Goal: Task Accomplishment & Management: Manage account settings

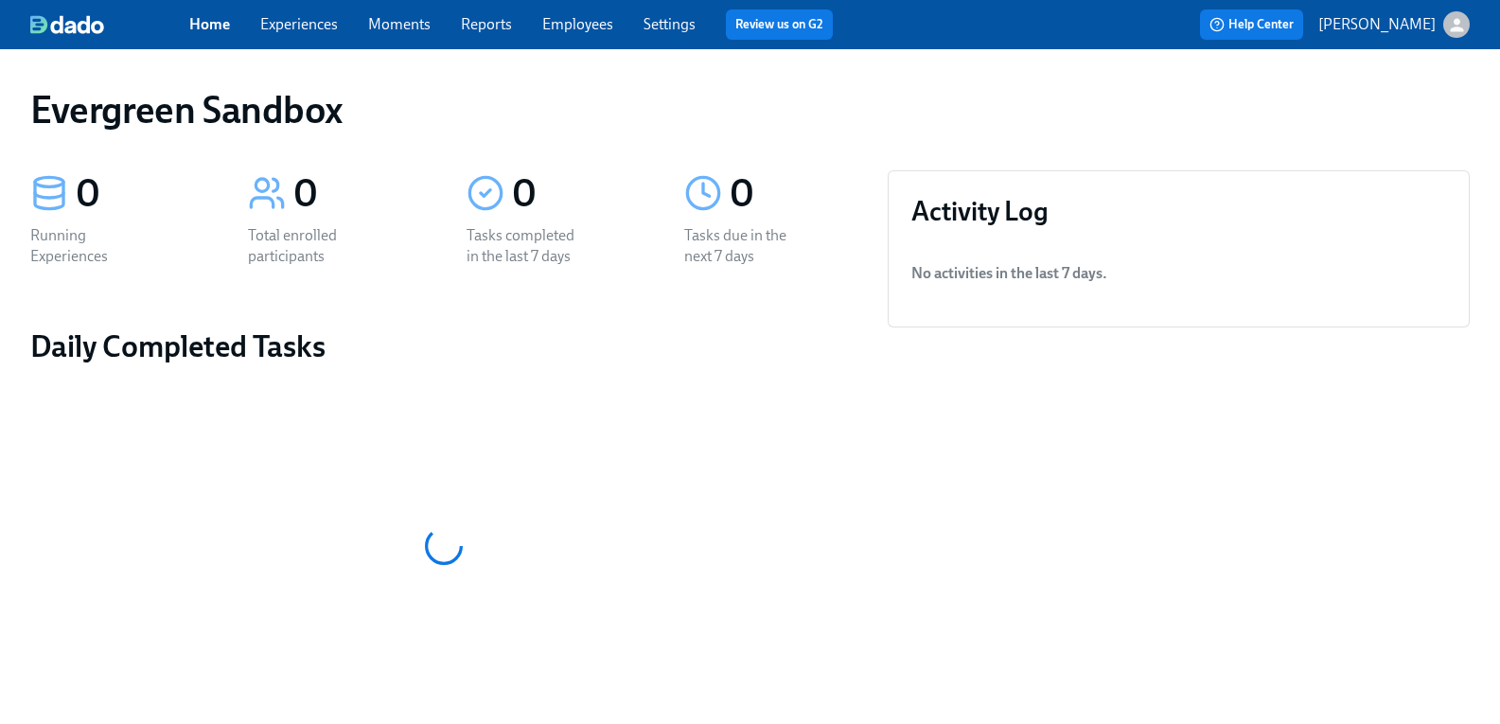
click at [1425, 29] on button "[PERSON_NAME]" at bounding box center [1393, 24] width 151 height 26
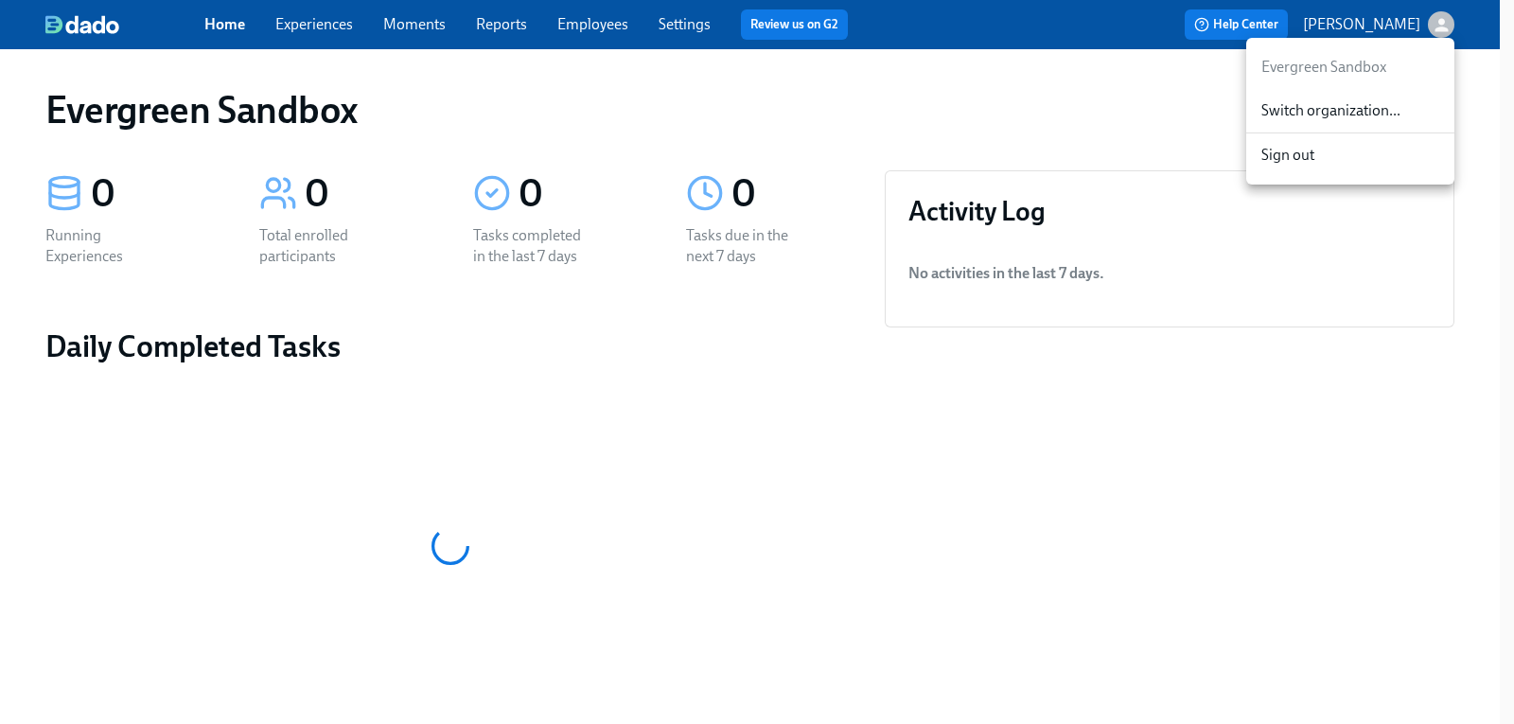
click at [1348, 113] on span "Switch organization..." at bounding box center [1350, 110] width 178 height 21
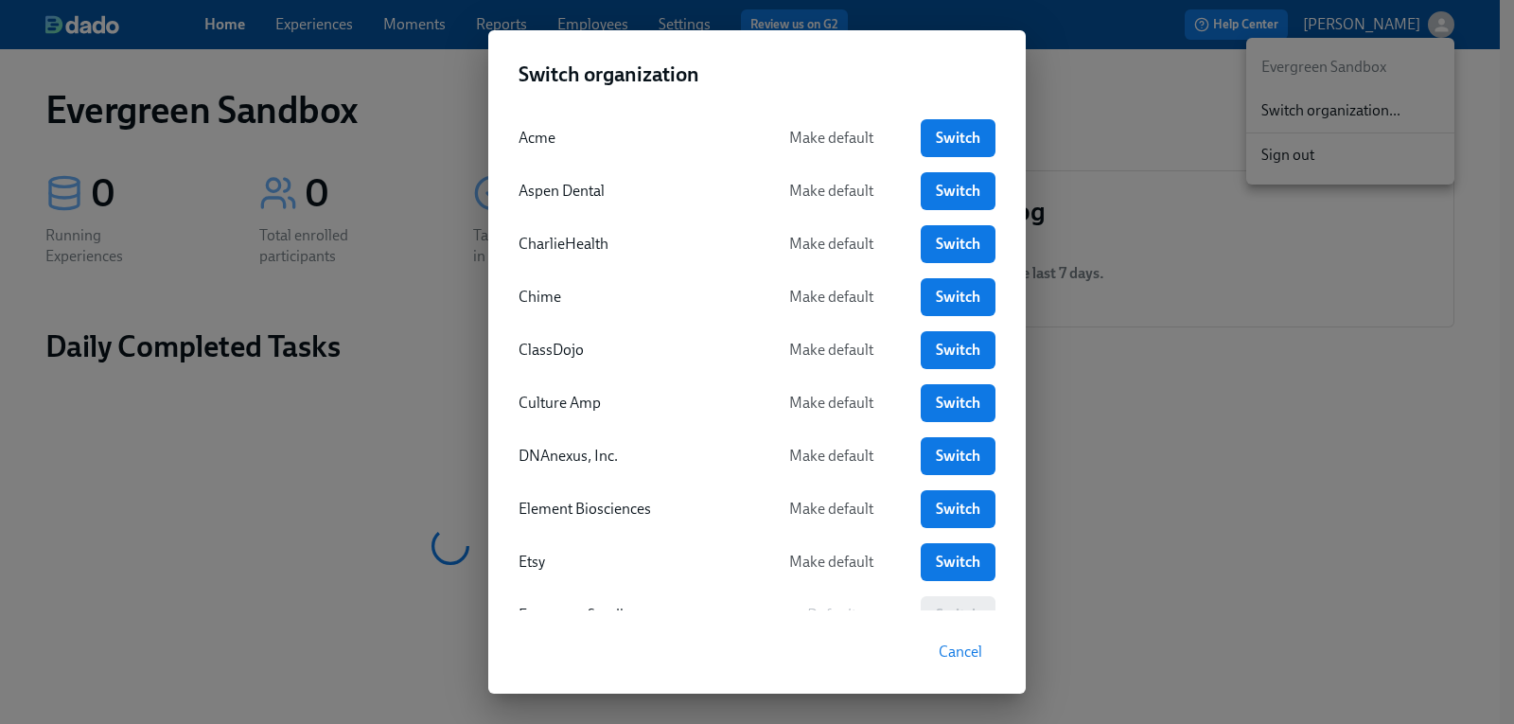
scroll to position [95, 0]
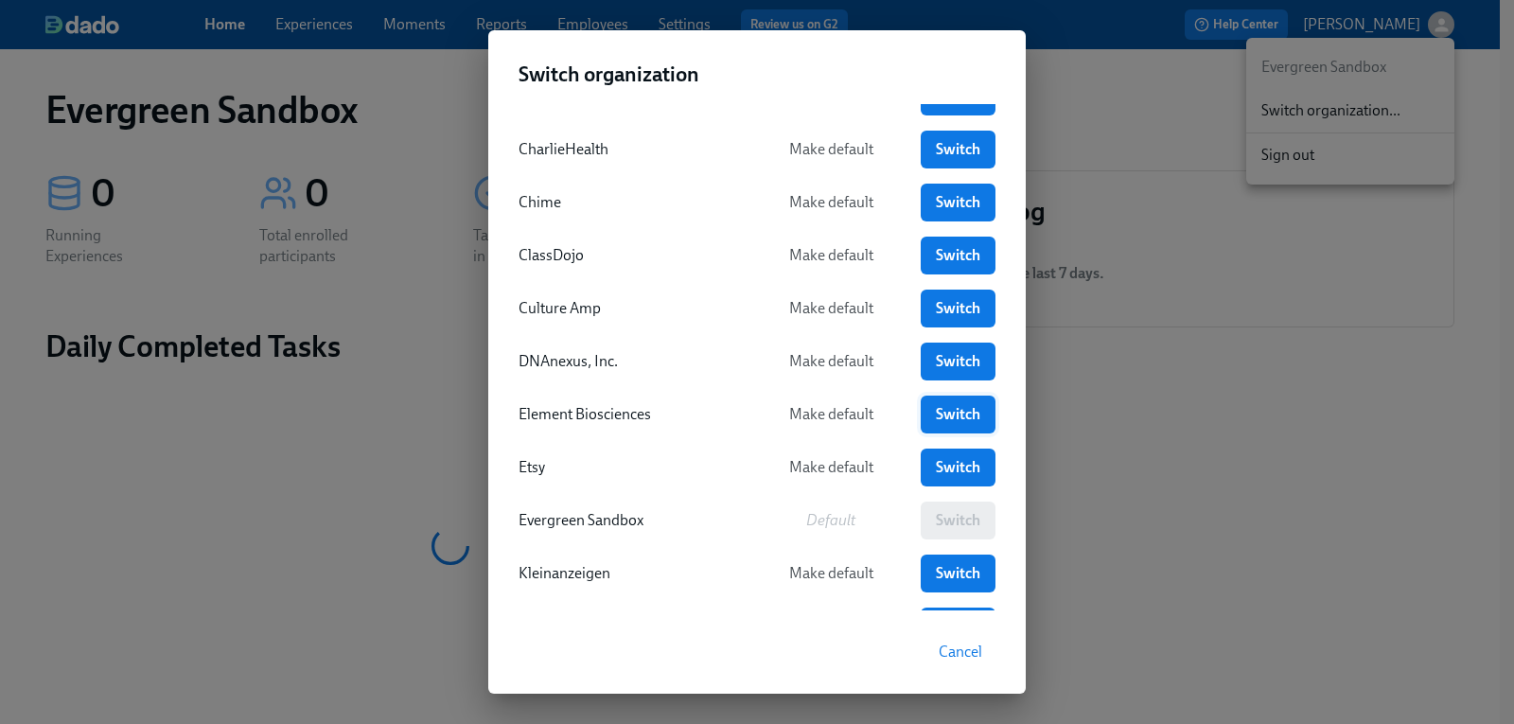
click at [940, 415] on span "Switch" at bounding box center [958, 414] width 48 height 19
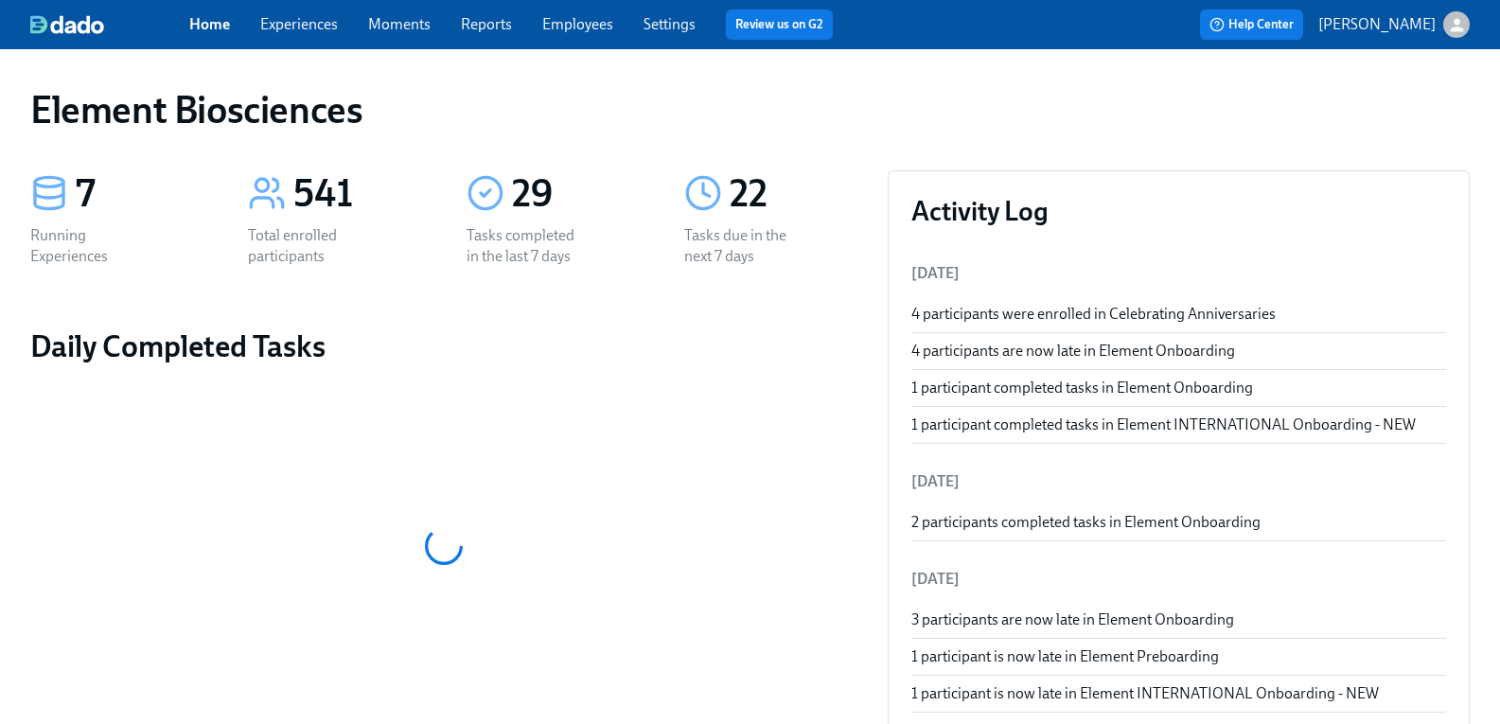
click at [332, 26] on link "Experiences" at bounding box center [299, 24] width 78 height 18
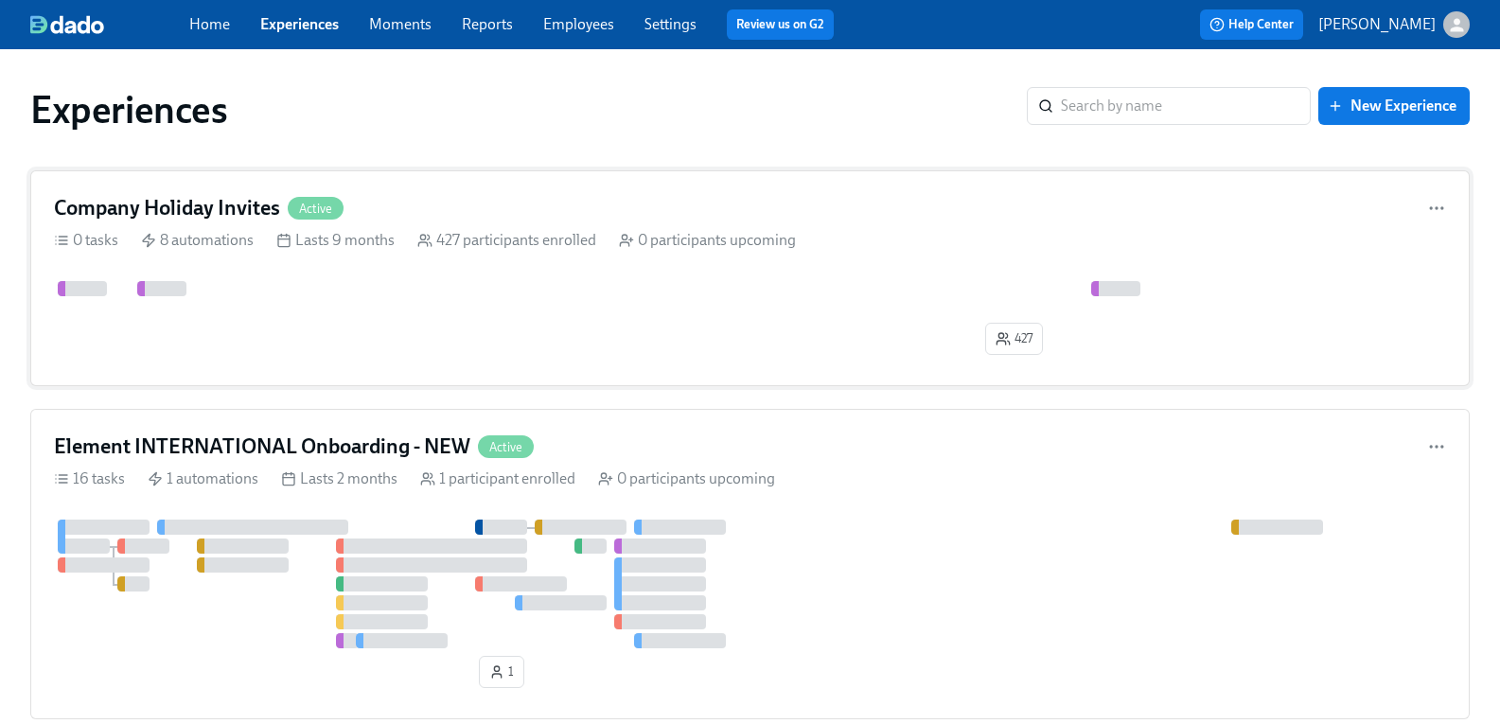
click at [245, 208] on h4 "Company Holiday Invites" at bounding box center [167, 208] width 226 height 28
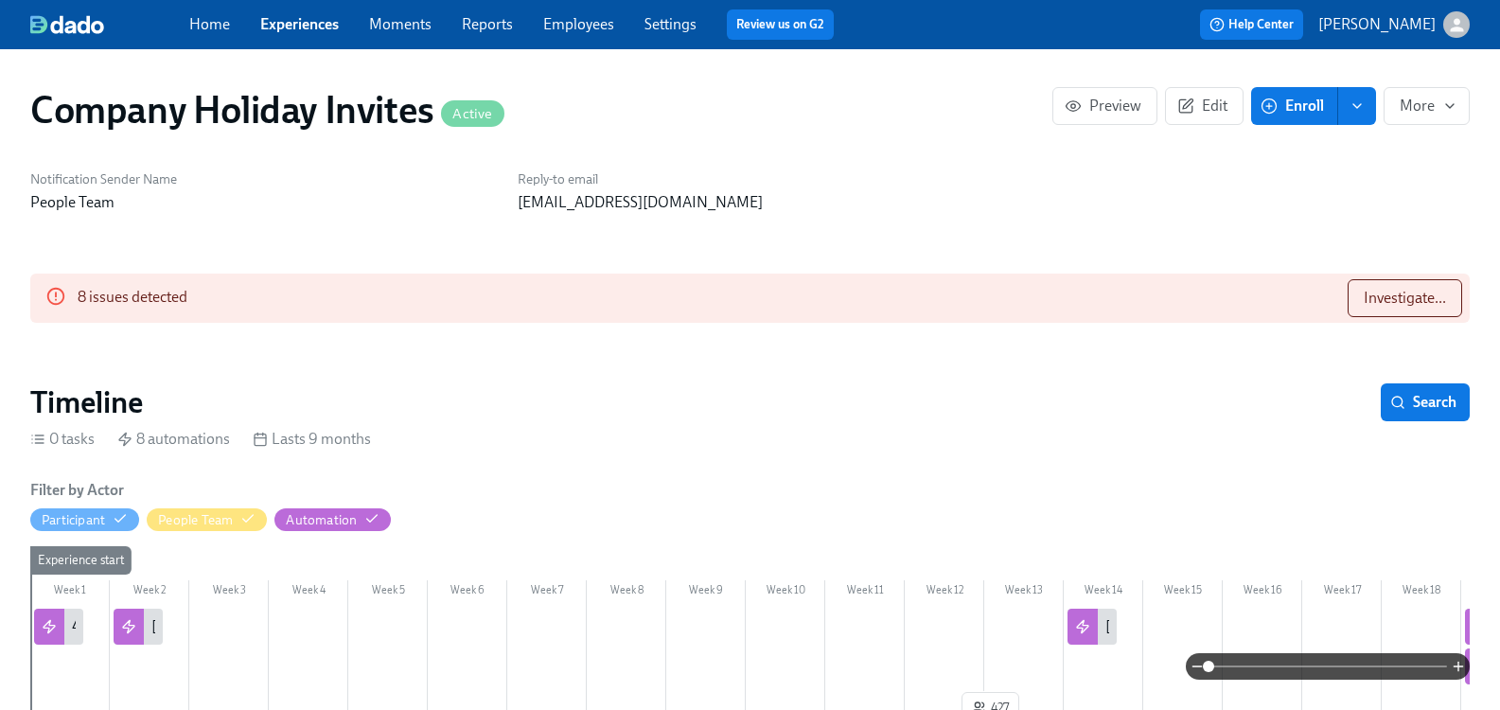
scroll to position [0, 1189]
click at [1384, 312] on button "Investigate..." at bounding box center [1405, 298] width 115 height 38
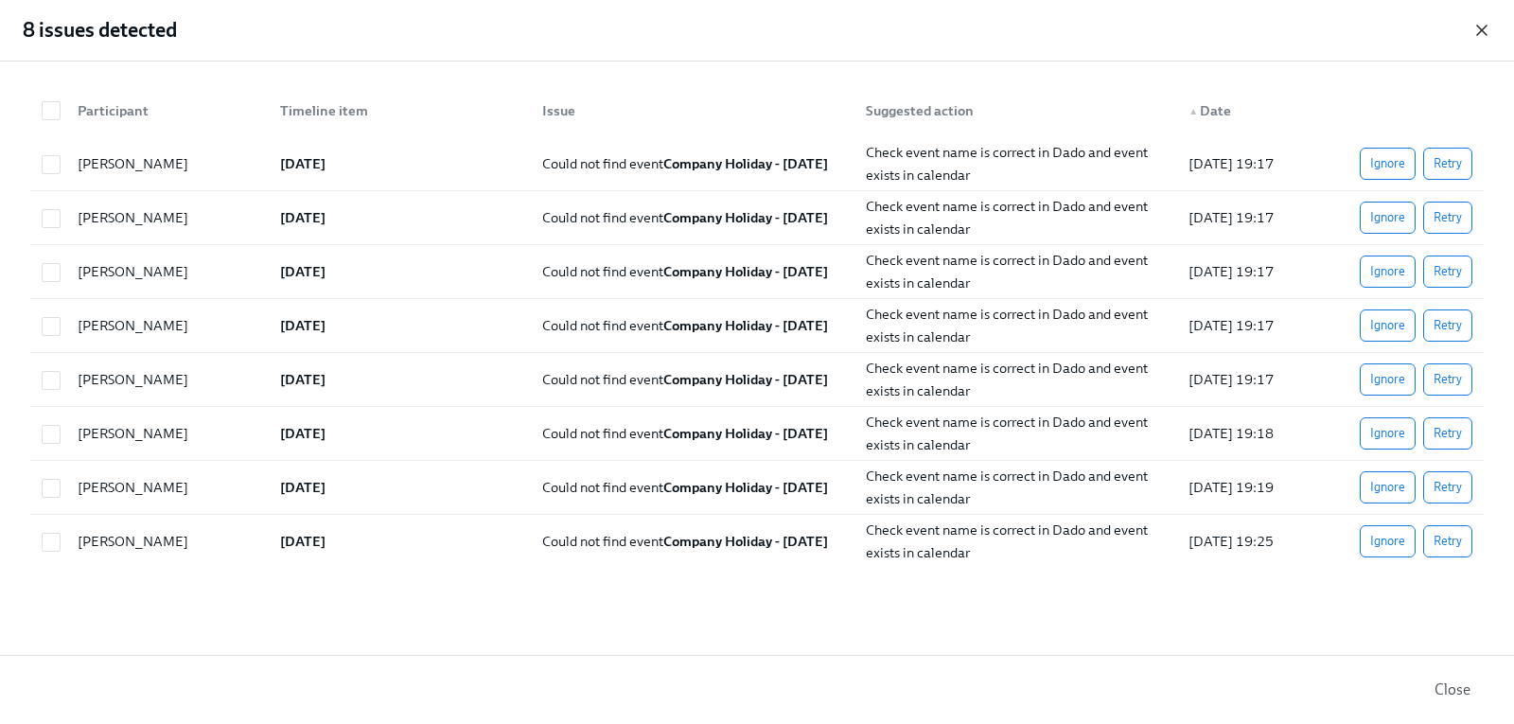
click at [1474, 29] on icon "button" at bounding box center [1481, 30] width 19 height 19
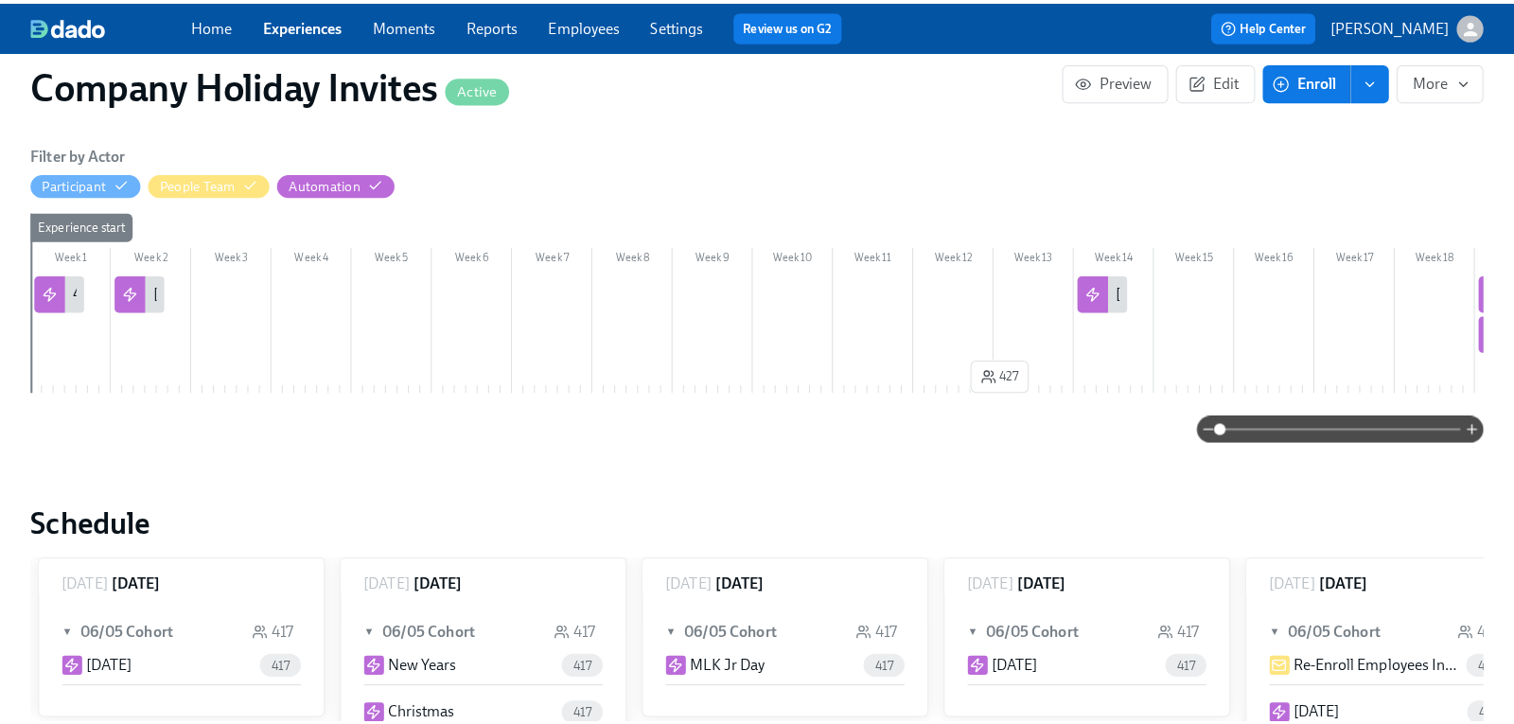
scroll to position [95, 0]
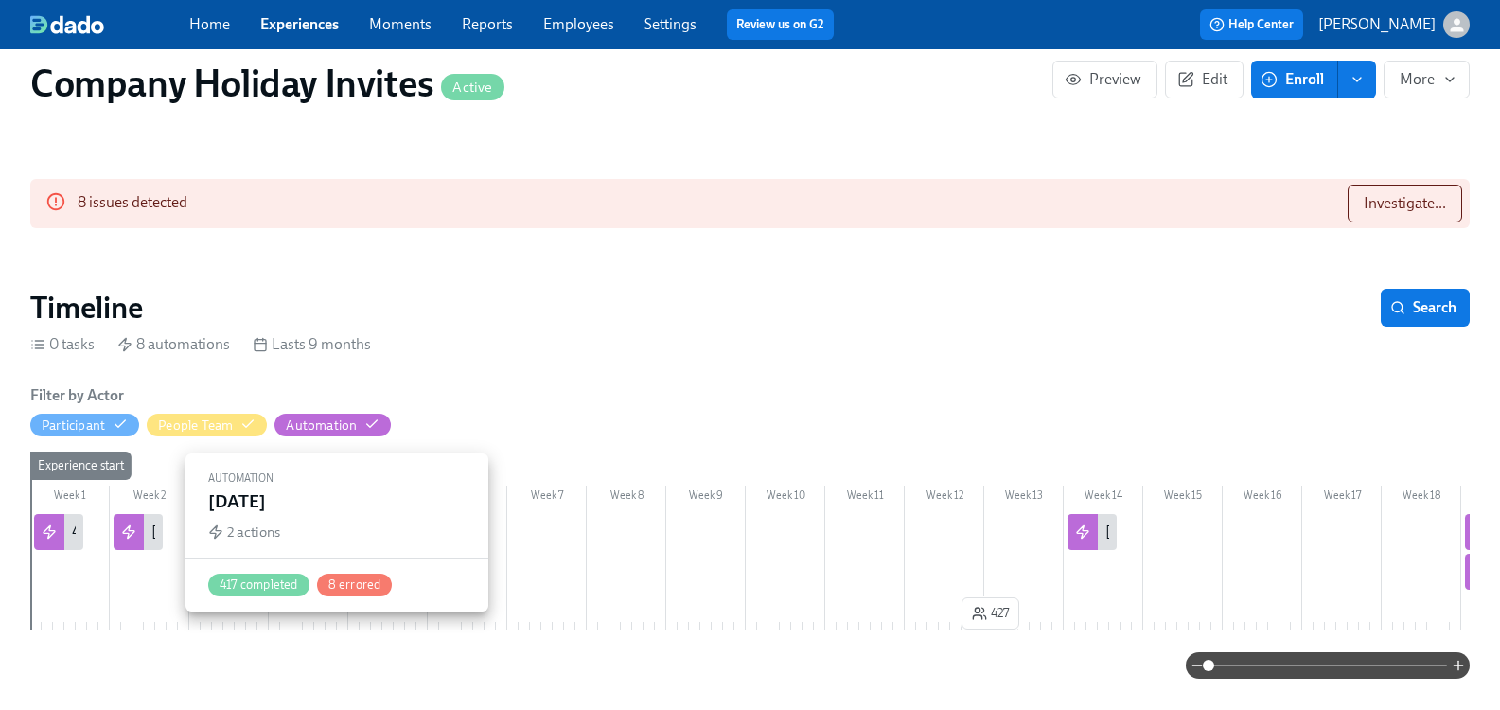
click at [167, 529] on div "Labor Day" at bounding box center [173, 531] width 45 height 21
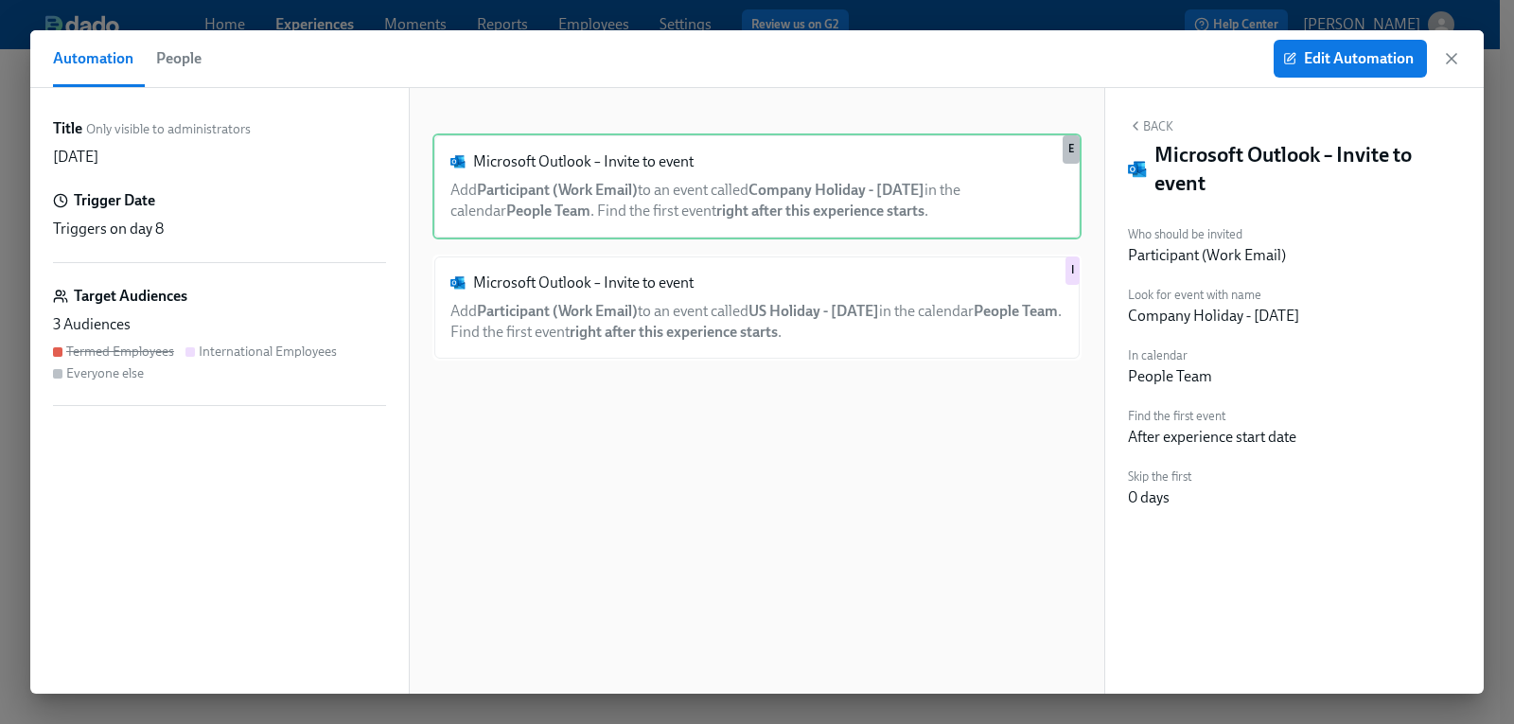
click at [173, 67] on span "People" at bounding box center [178, 58] width 45 height 26
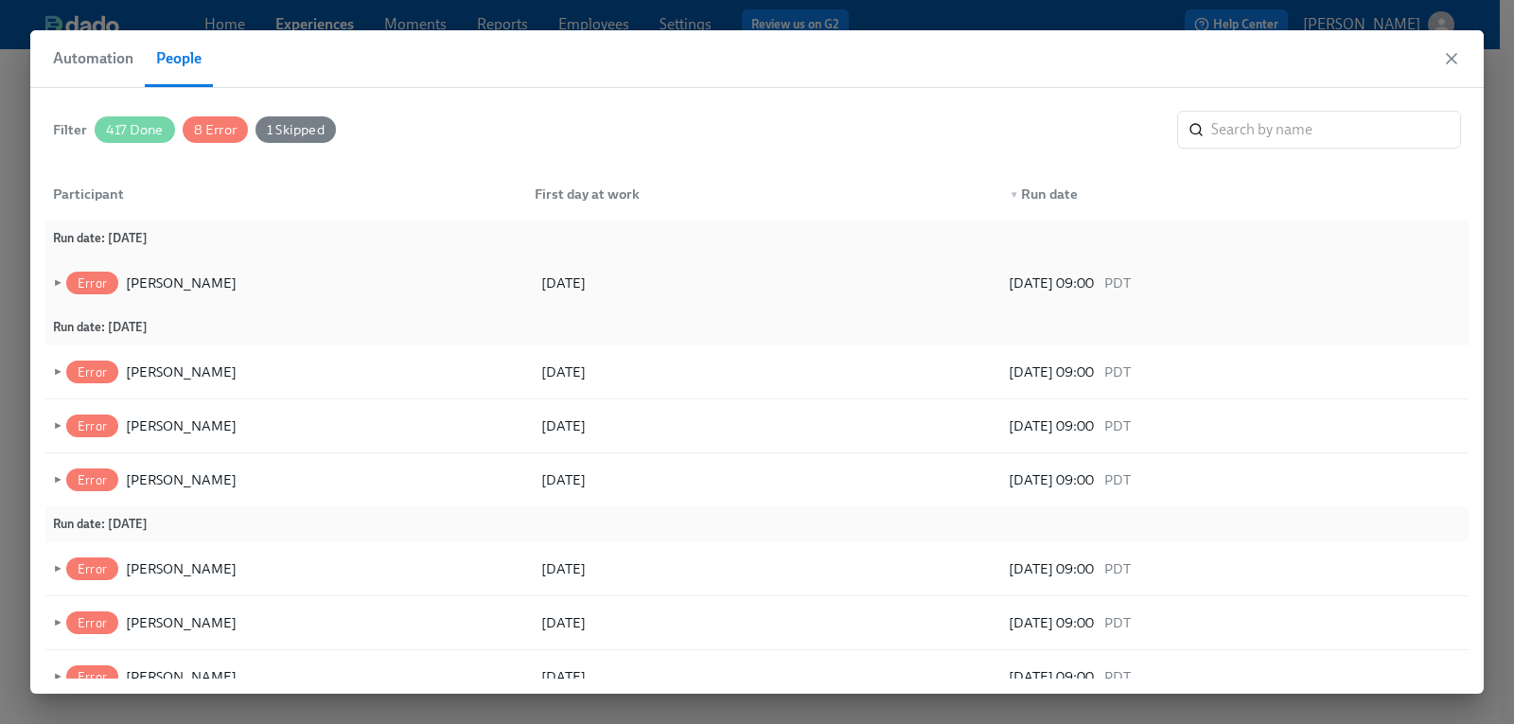
click at [54, 281] on span "►" at bounding box center [55, 283] width 13 height 21
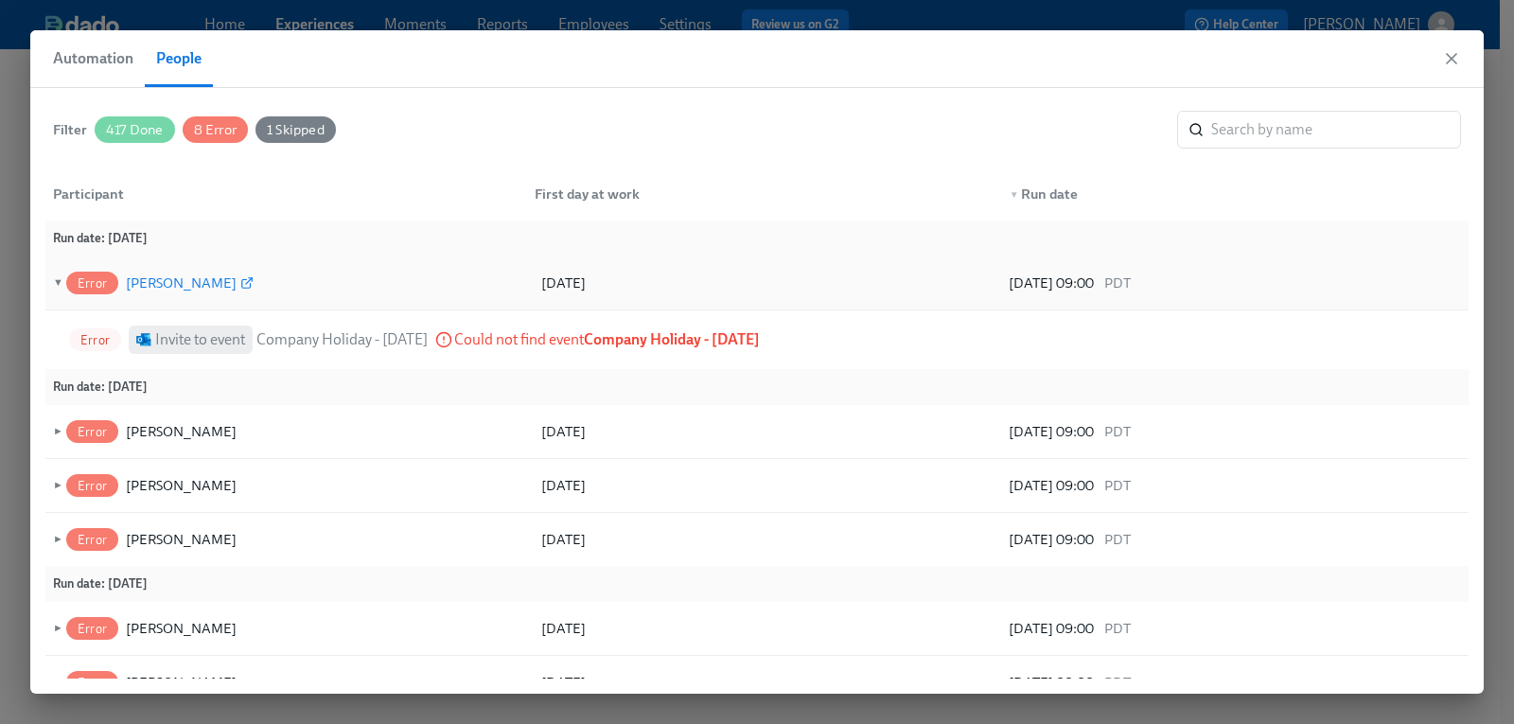
click at [246, 284] on icon at bounding box center [249, 281] width 6 height 6
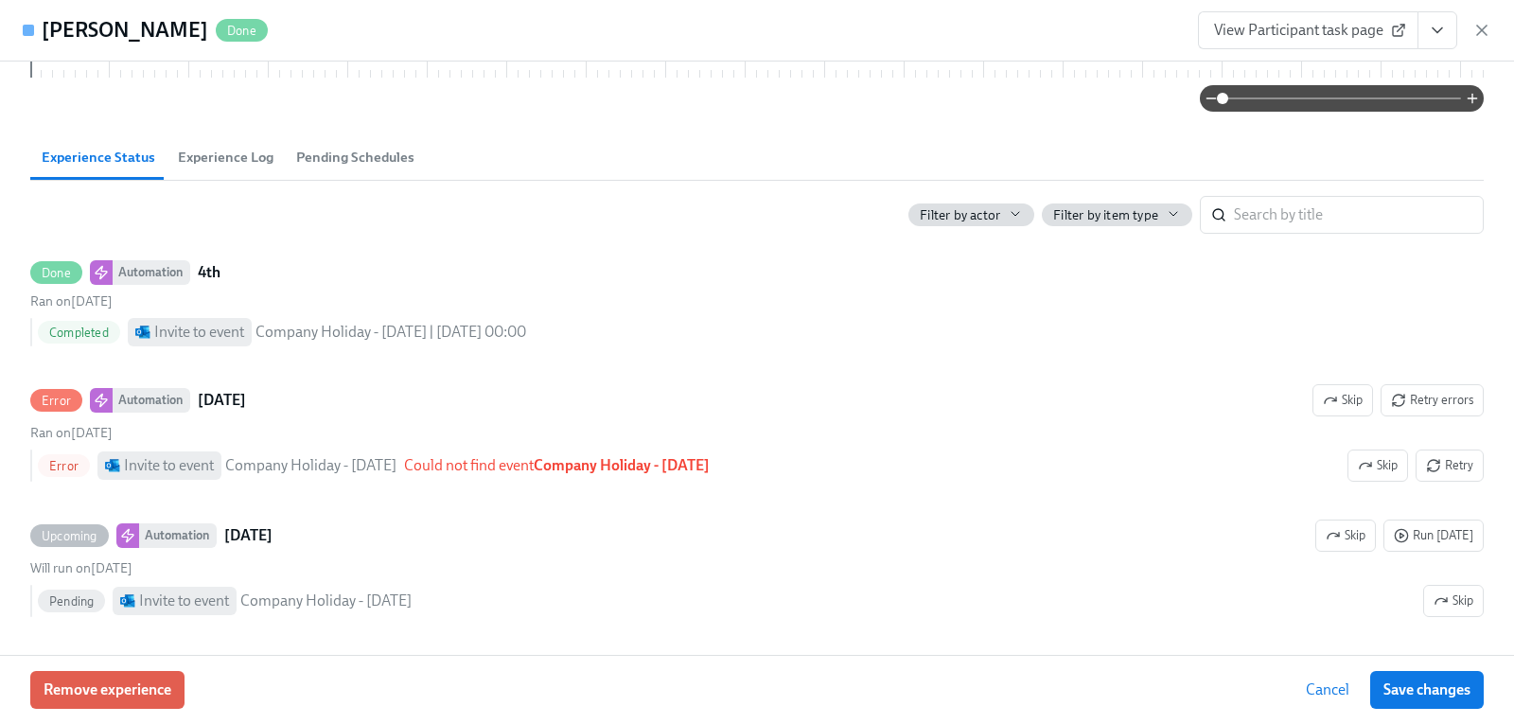
scroll to position [284, 0]
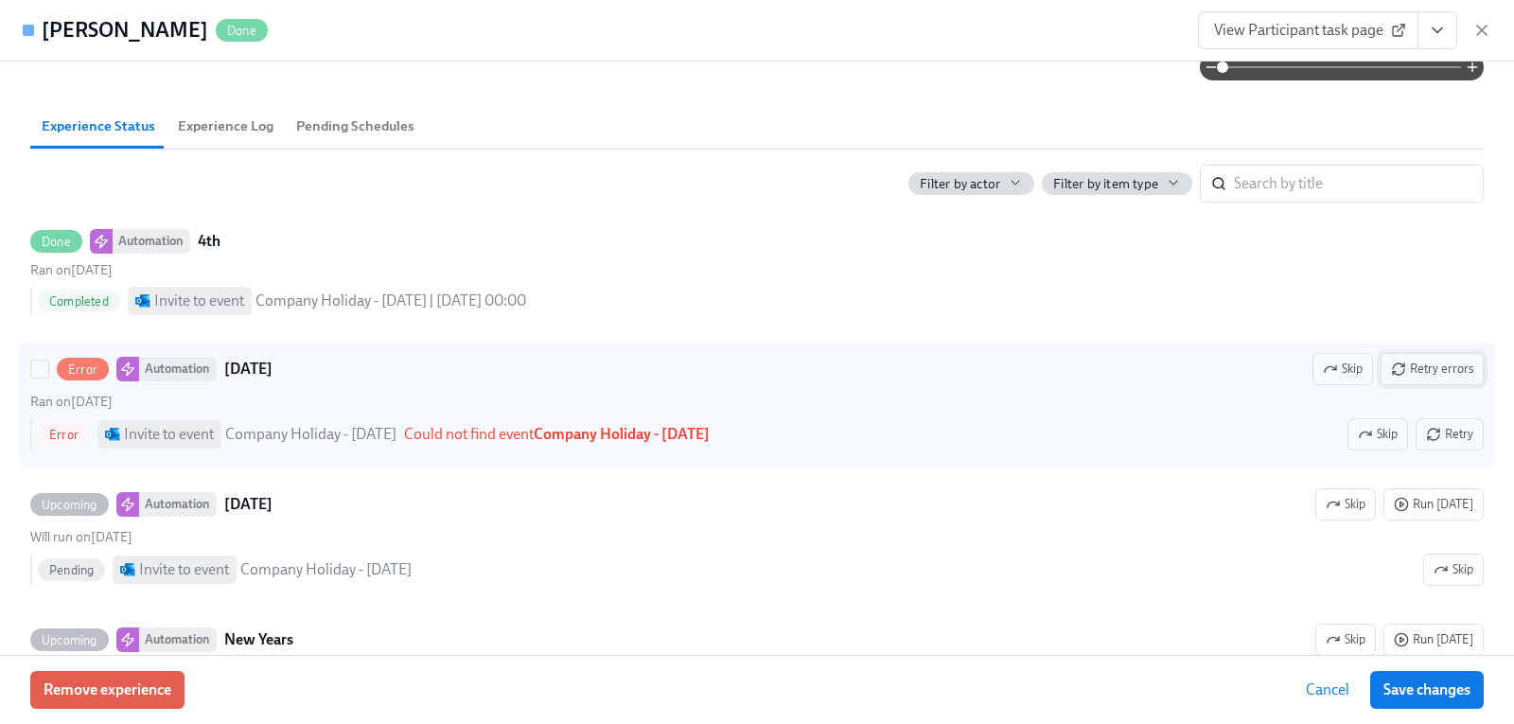
click at [1425, 379] on span "Retry errors" at bounding box center [1432, 369] width 82 height 19
click at [42, 378] on input "Error Automation Labor Day Skip Retry errors Ran on August 26th Error Invite to…" at bounding box center [39, 369] width 17 height 17
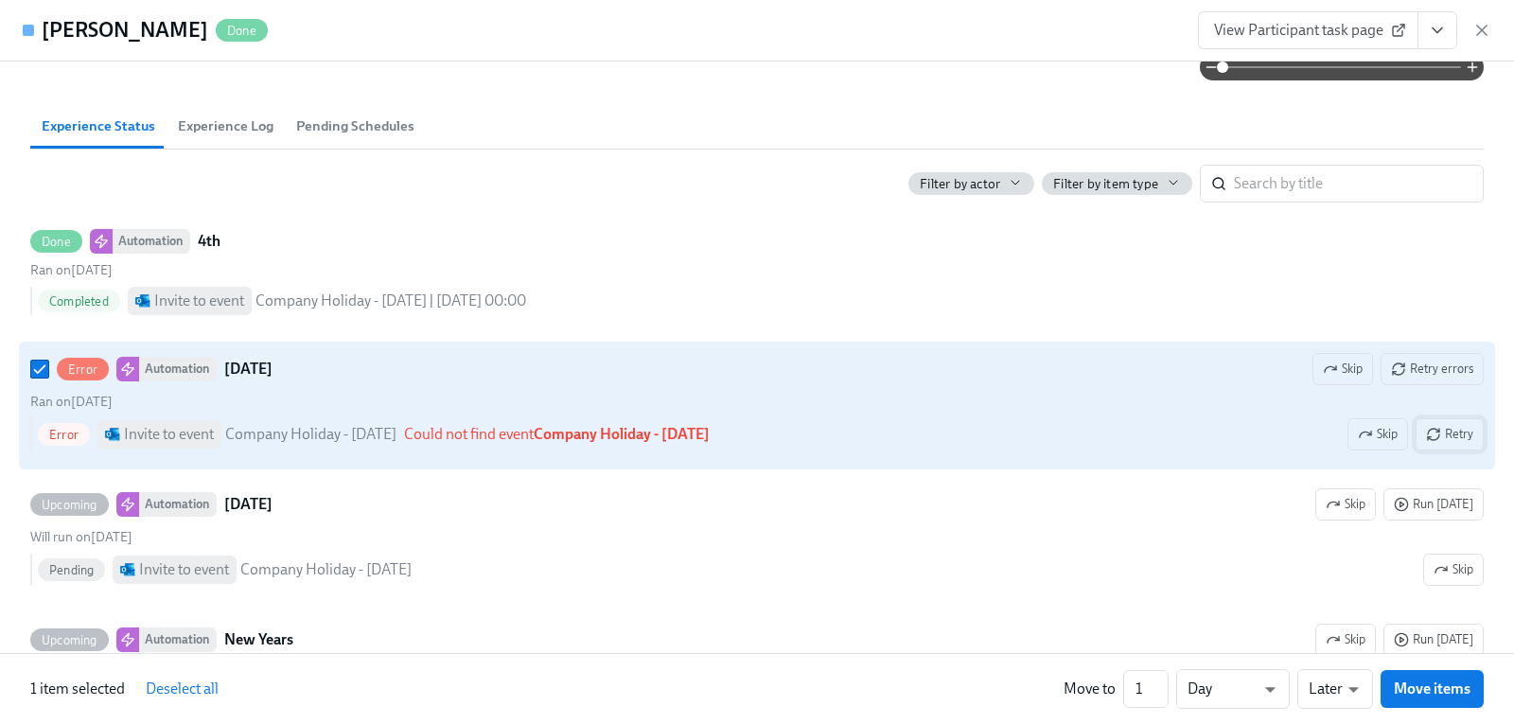
click at [1446, 444] on span "Retry" at bounding box center [1449, 434] width 47 height 19
click at [678, 443] on strong "Company Holiday - Labor Day" at bounding box center [622, 434] width 176 height 18
click at [48, 378] on input "Error Automation Labor Day Skip Retry errors Ran on August 26th Error Invite to…" at bounding box center [39, 369] width 17 height 17
checkbox input "false"
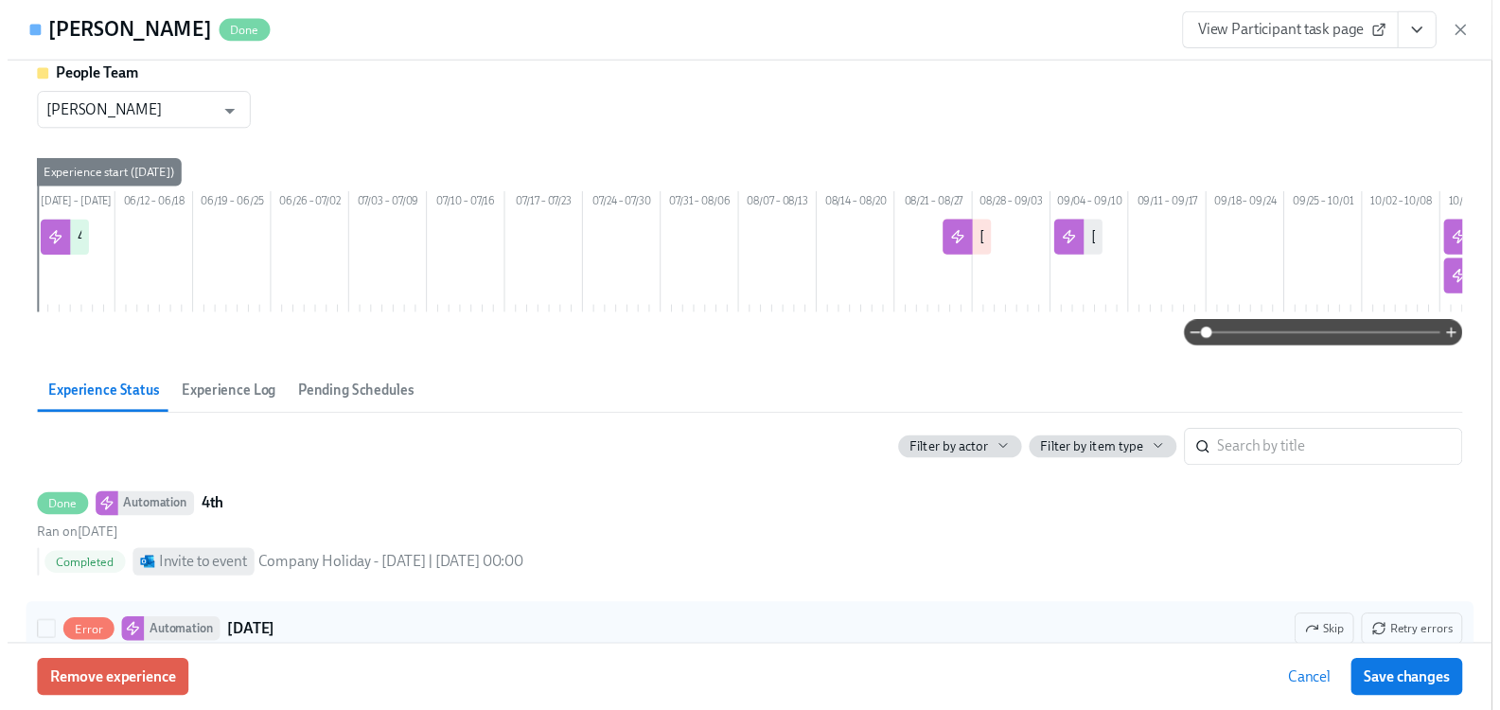
scroll to position [0, 0]
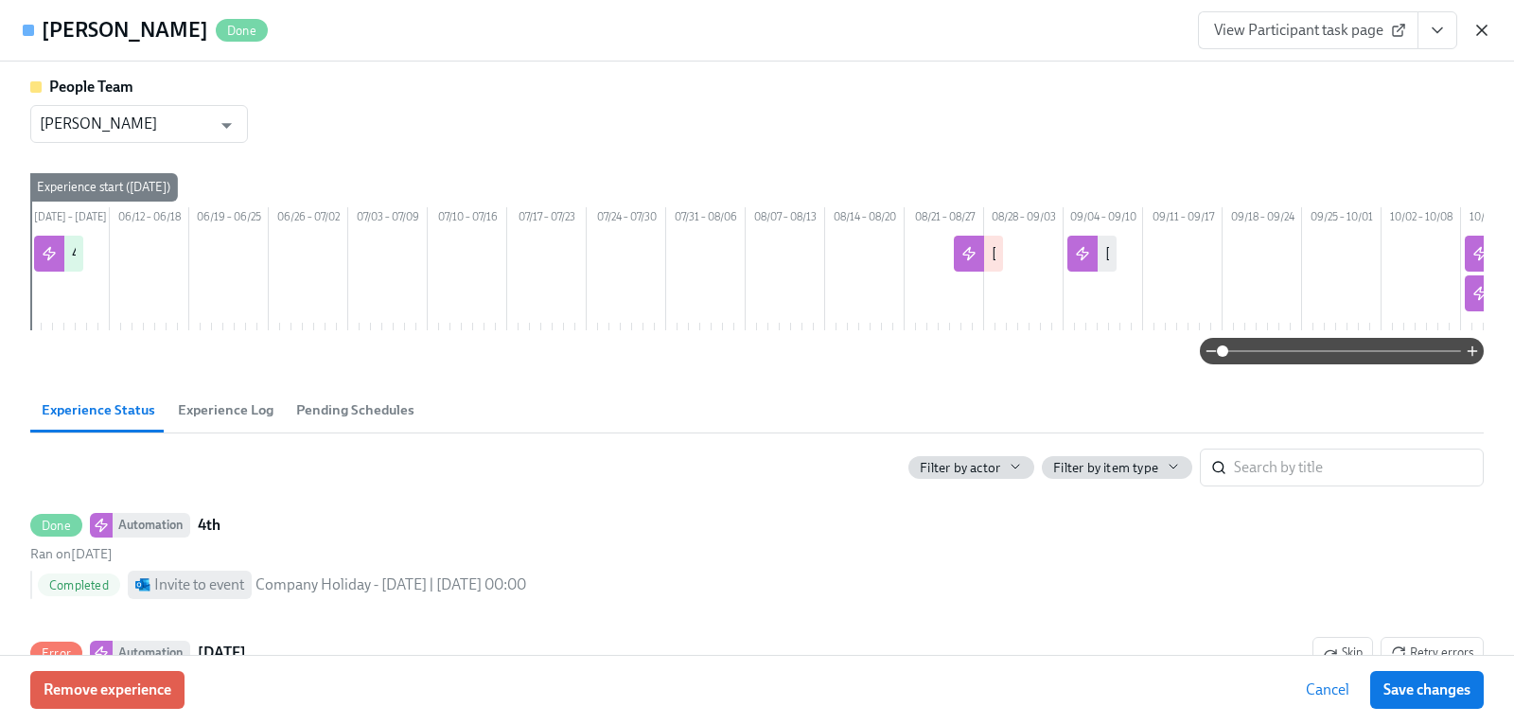
click at [1480, 29] on icon "button" at bounding box center [1481, 30] width 9 height 9
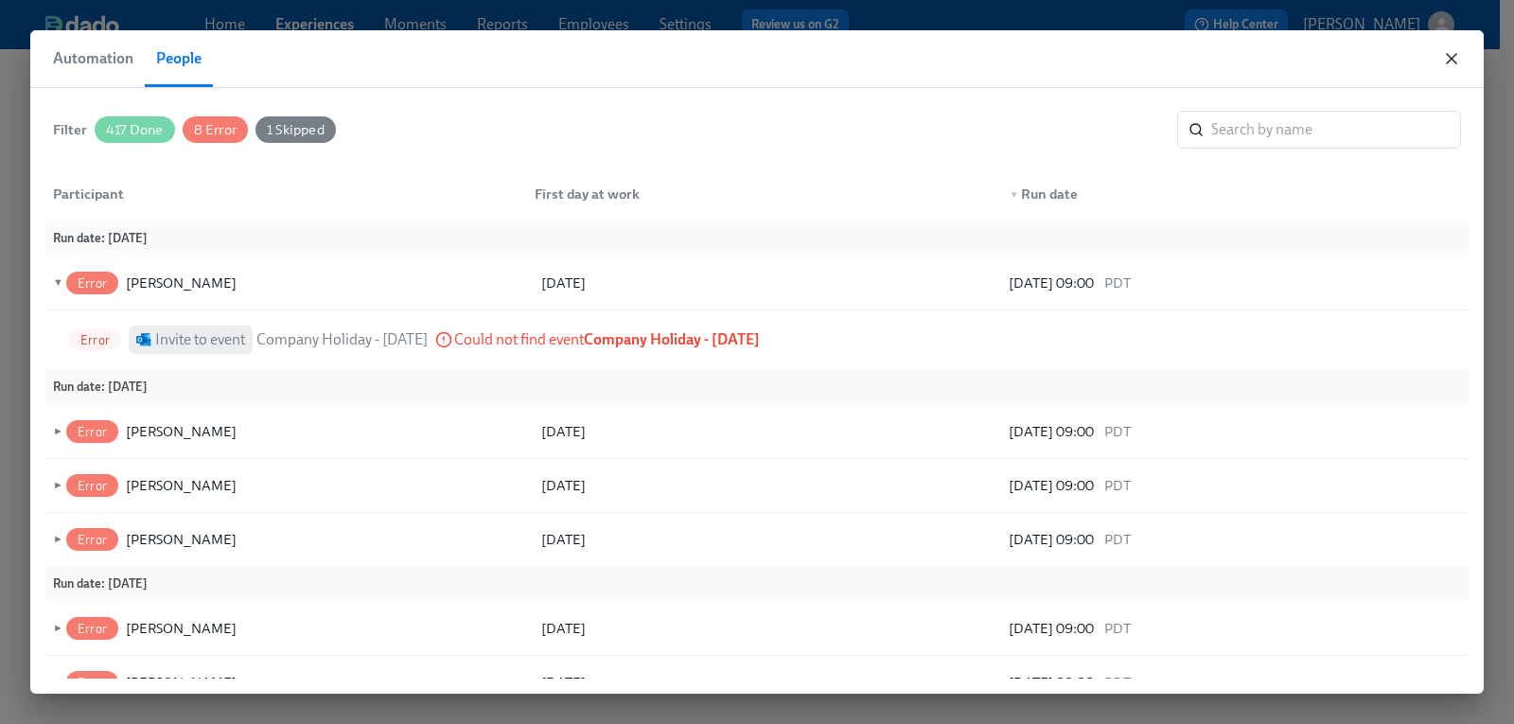
click at [1454, 57] on icon "button" at bounding box center [1451, 58] width 9 height 9
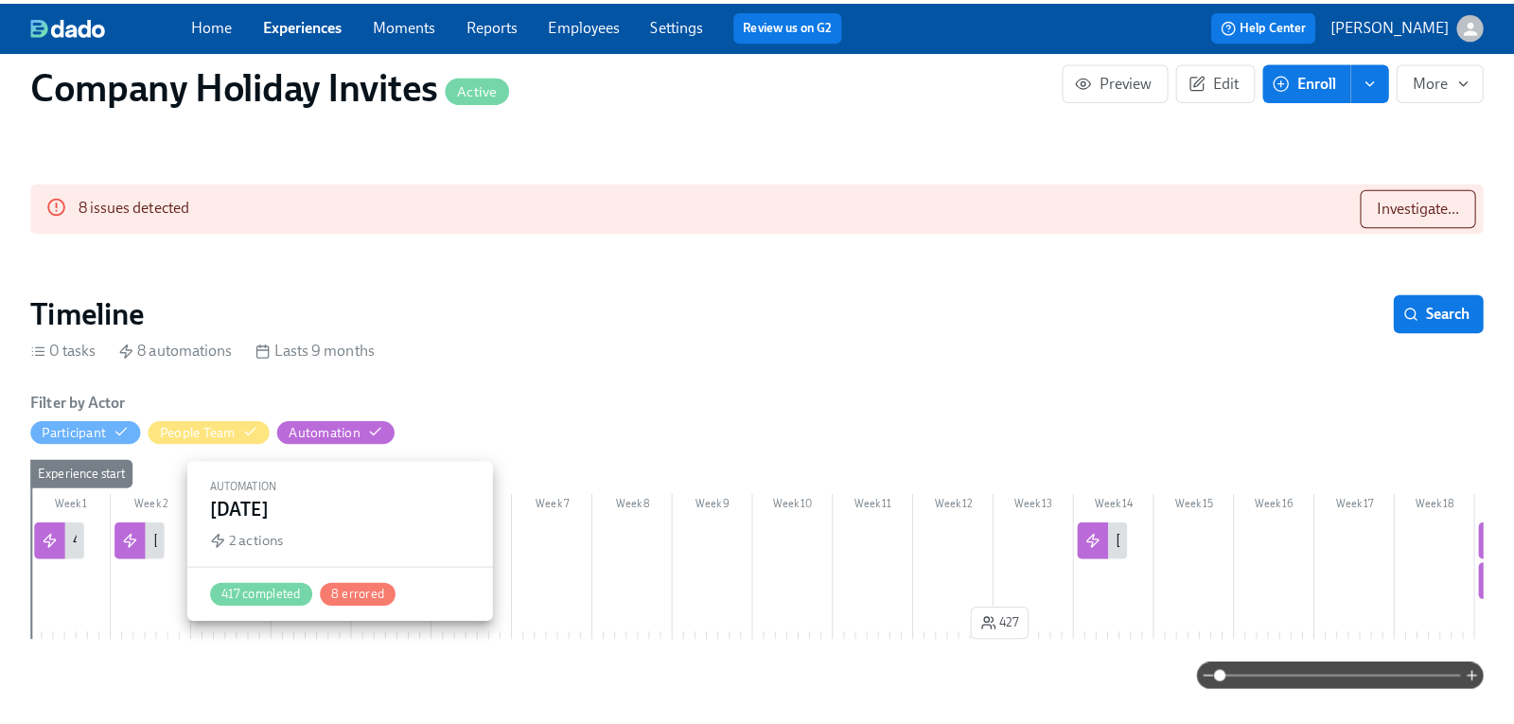
scroll to position [0, 1267]
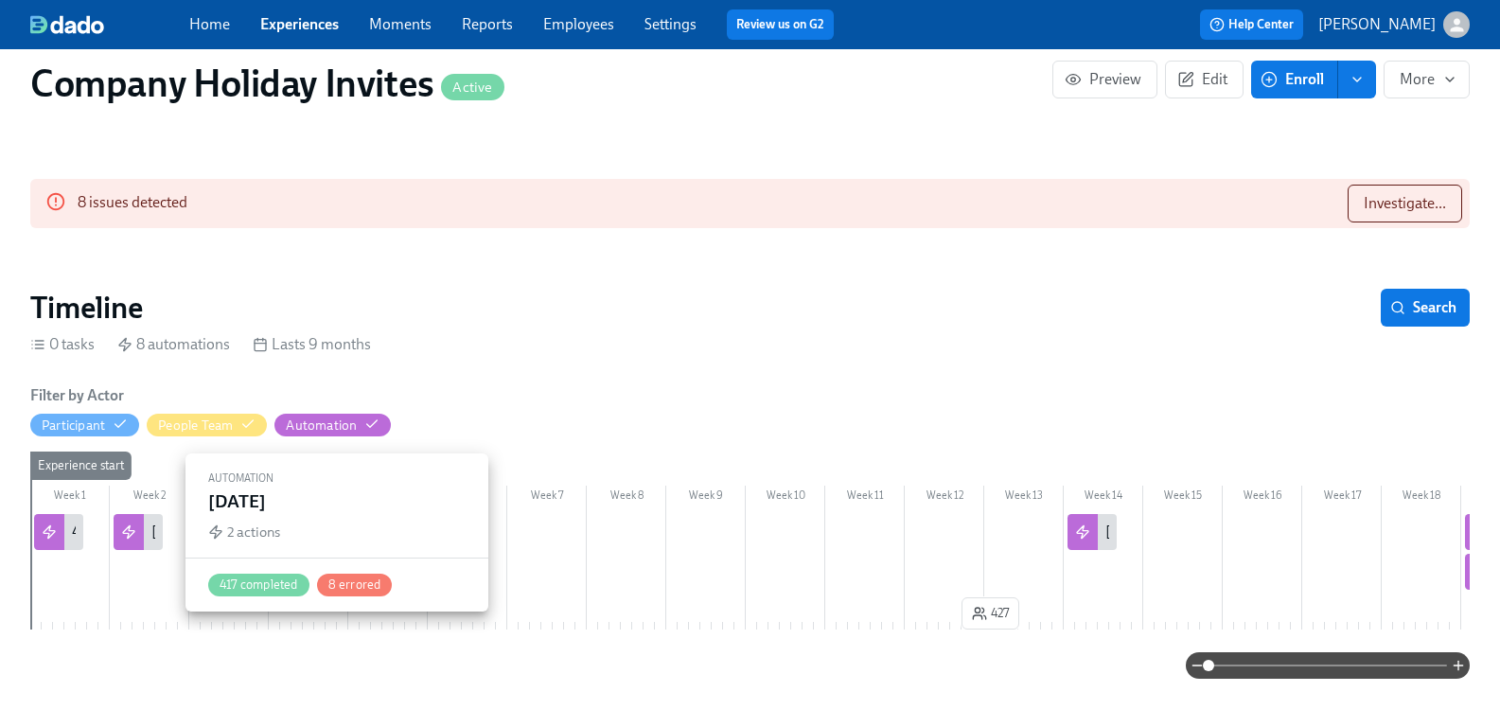
click at [134, 532] on icon at bounding box center [128, 531] width 11 height 12
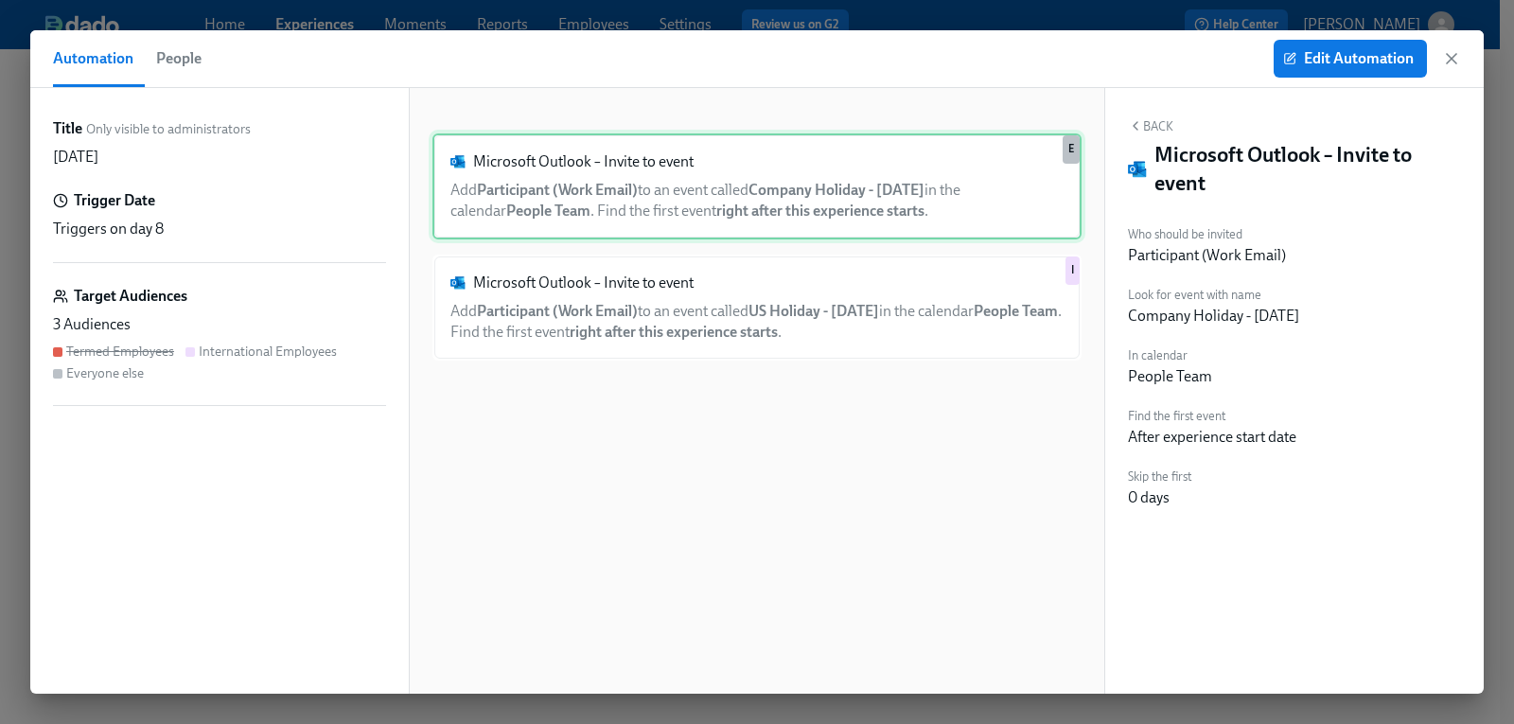
click at [729, 197] on div "Microsoft Outlook – Invite to event Add Participant (Work Email) to an event ca…" at bounding box center [756, 186] width 649 height 106
click at [1348, 64] on span "Edit Automation" at bounding box center [1350, 58] width 127 height 19
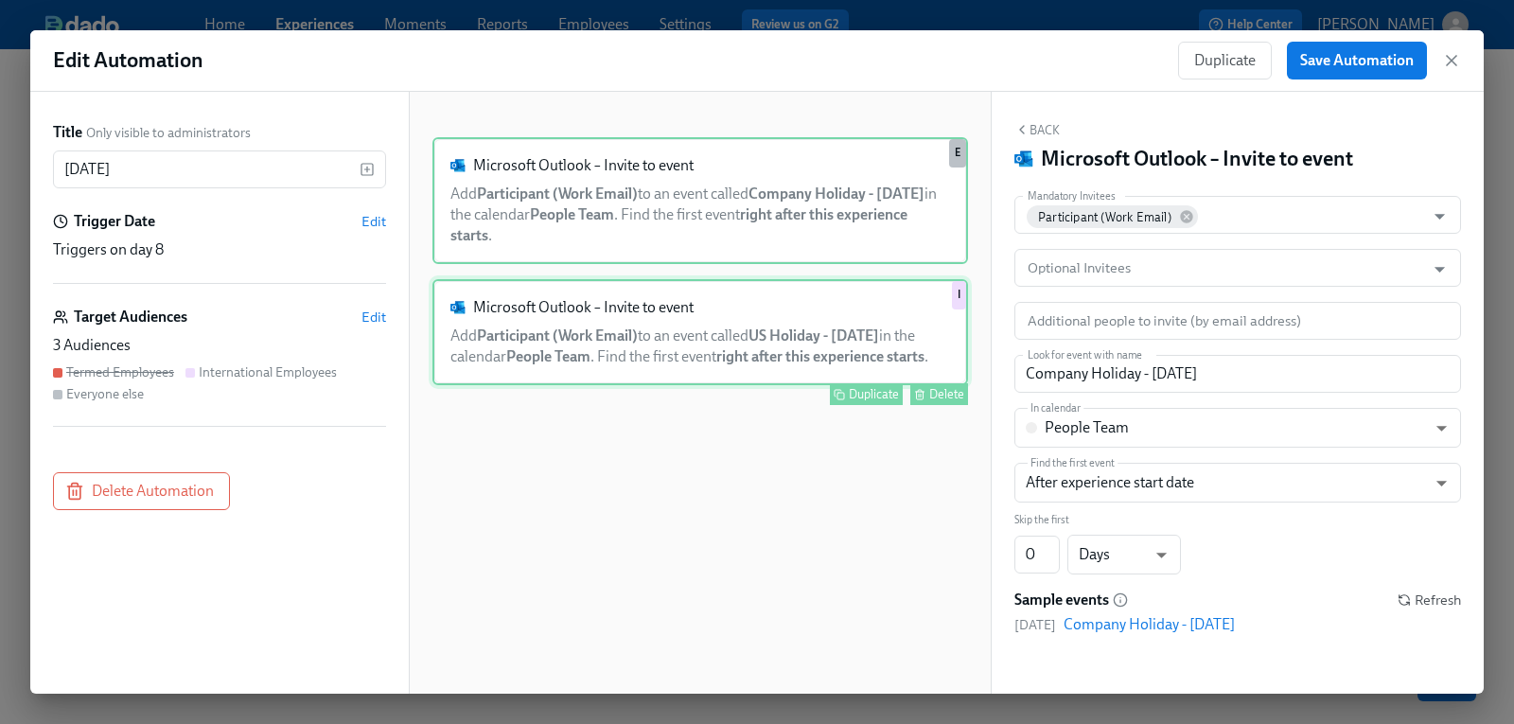
click at [806, 361] on div "Microsoft Outlook – Invite to event Add Participant (Work Email) to an event ca…" at bounding box center [700, 332] width 536 height 106
type input "US Holiday - Labor Day"
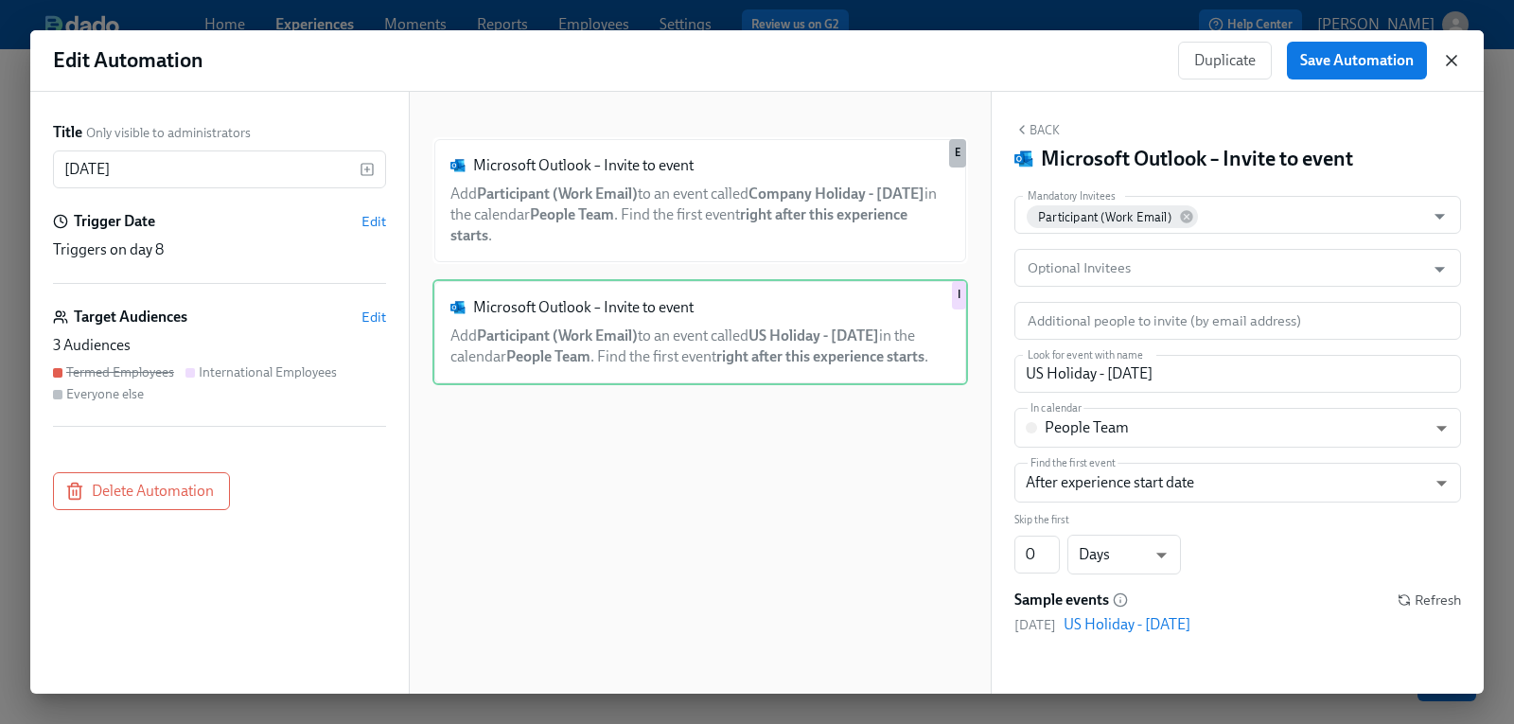
click at [1456, 62] on icon "button" at bounding box center [1451, 60] width 19 height 19
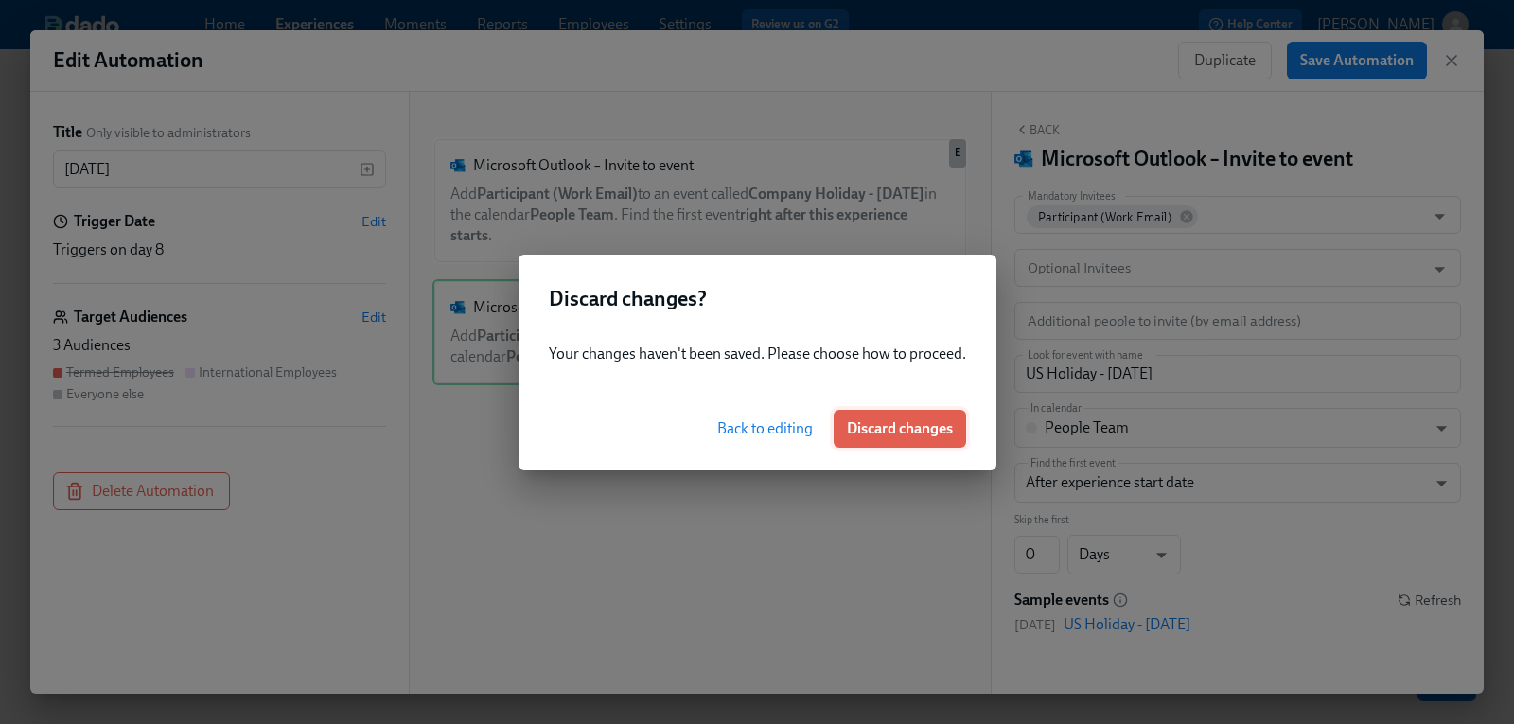
click at [901, 426] on span "Discard changes" at bounding box center [900, 428] width 106 height 19
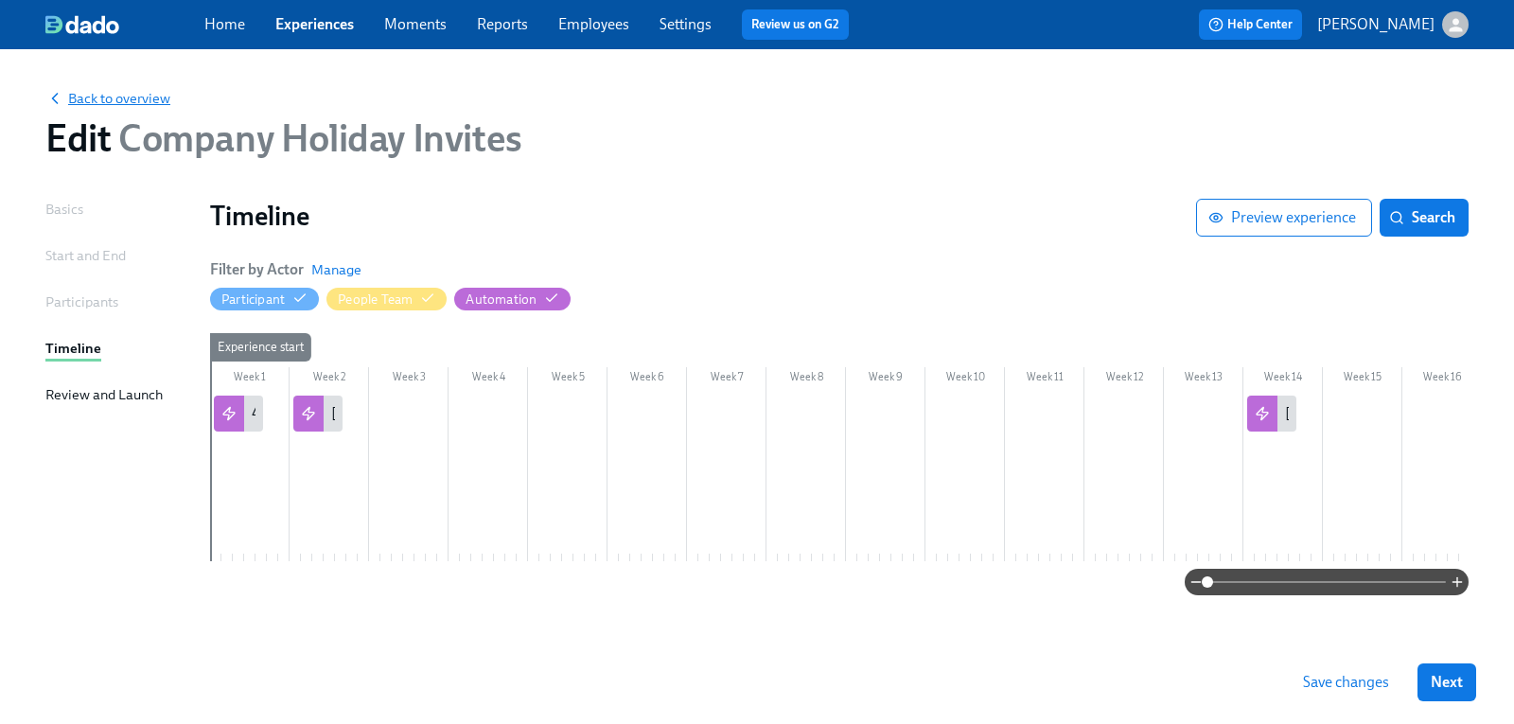
click at [151, 105] on span "Back to overview" at bounding box center [107, 98] width 125 height 19
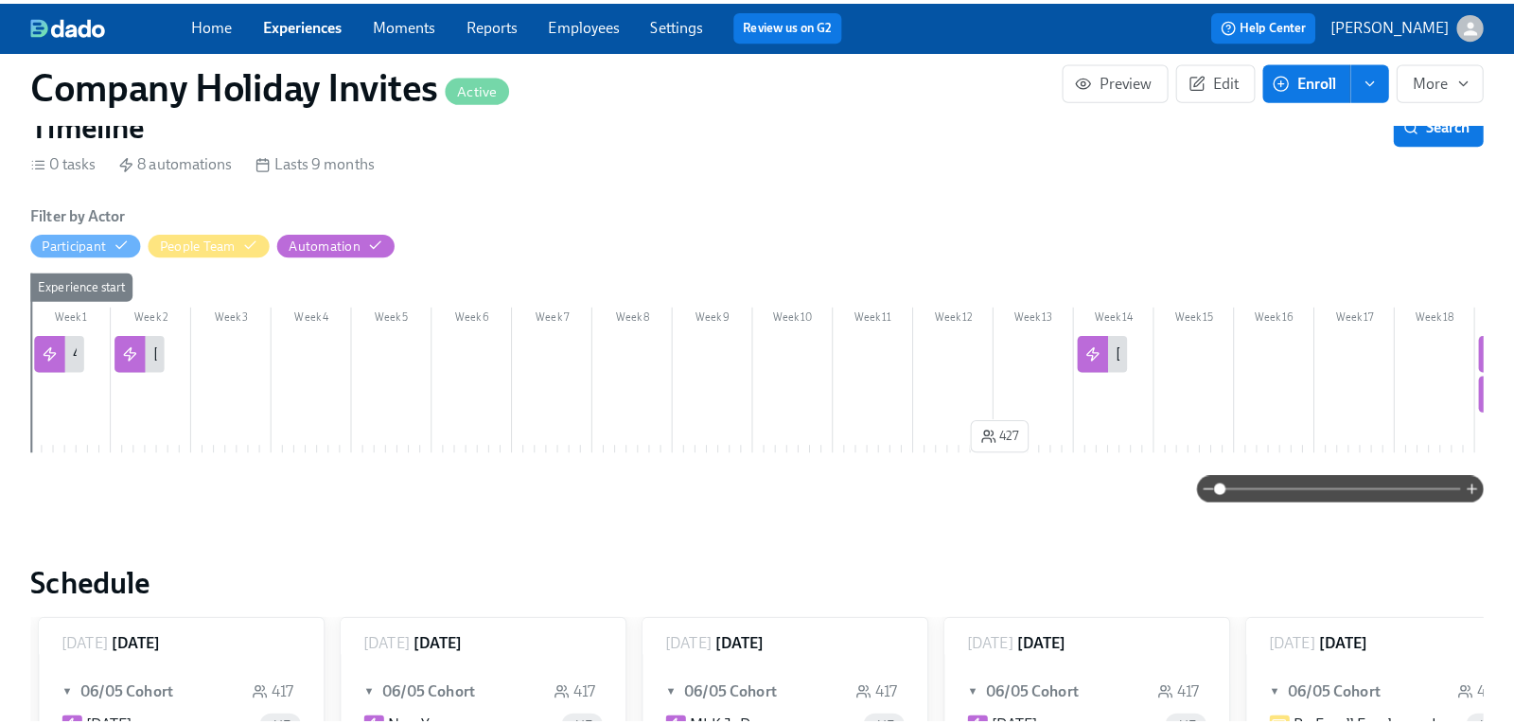
scroll to position [189, 0]
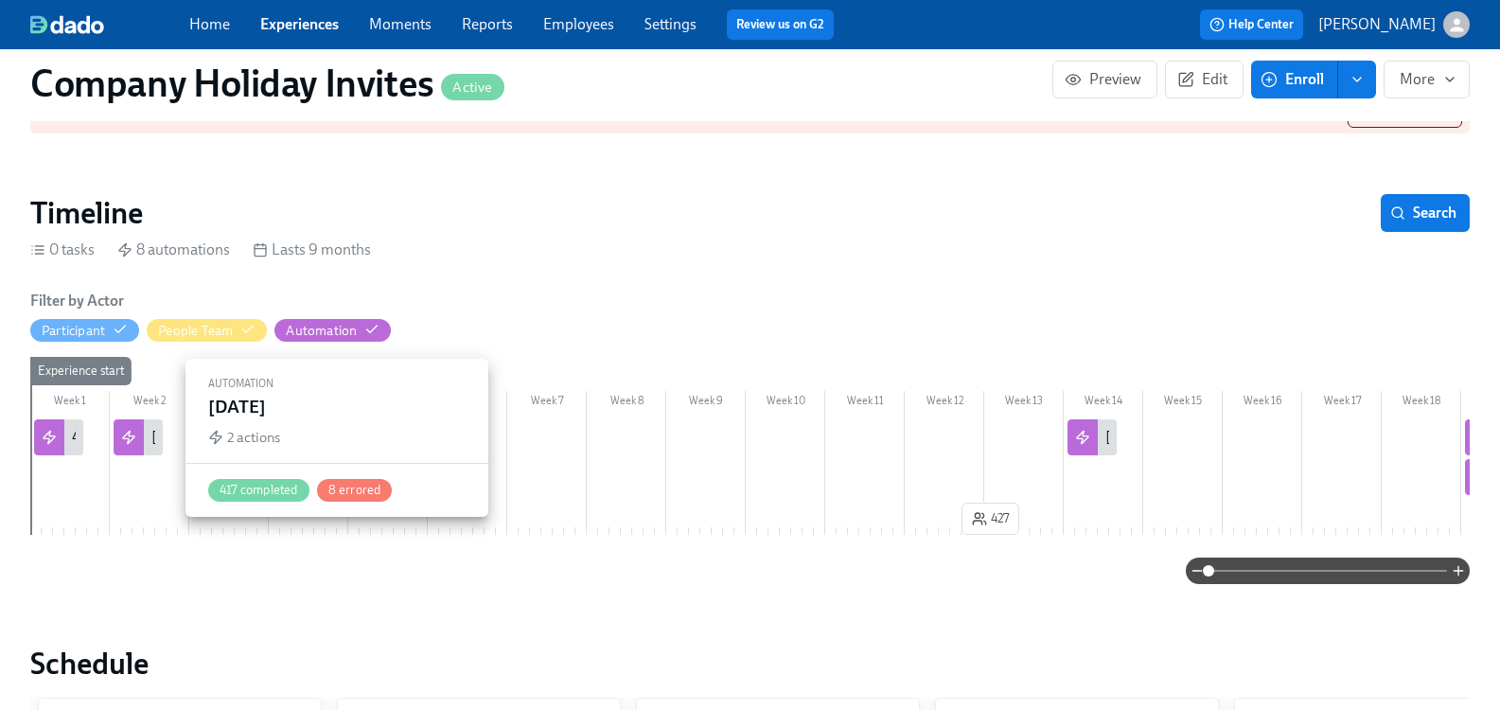
click at [168, 434] on div "Labor Day" at bounding box center [173, 437] width 45 height 21
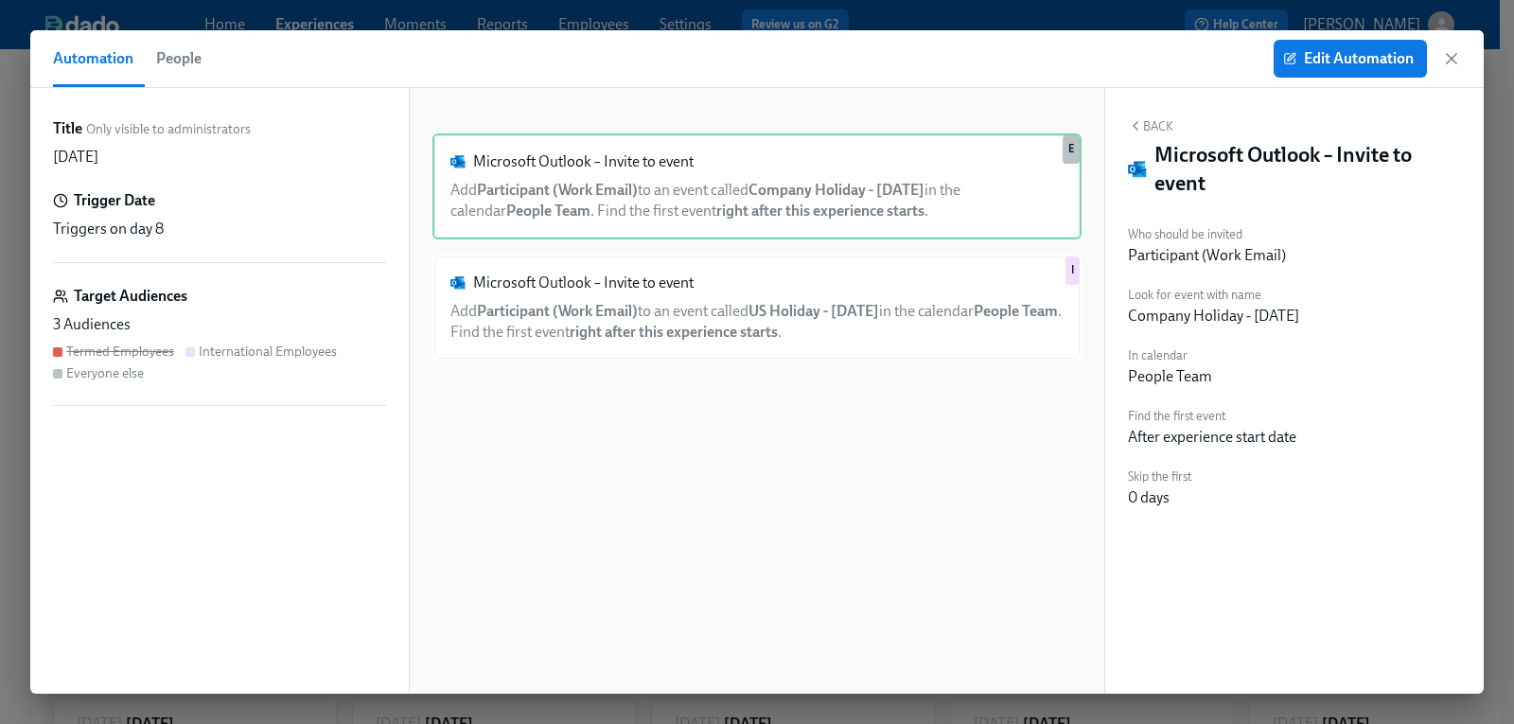
click at [198, 55] on span "People" at bounding box center [178, 58] width 45 height 26
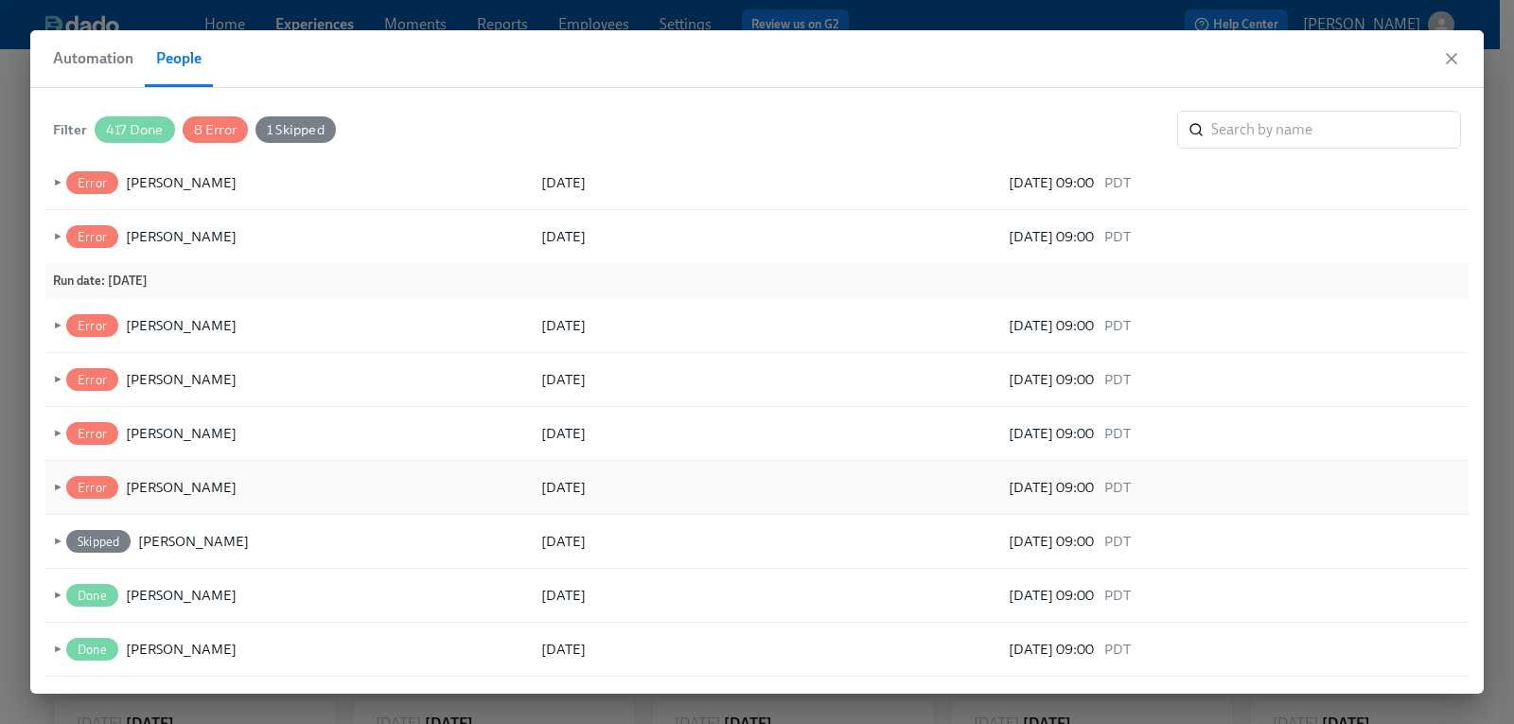
scroll to position [231, 0]
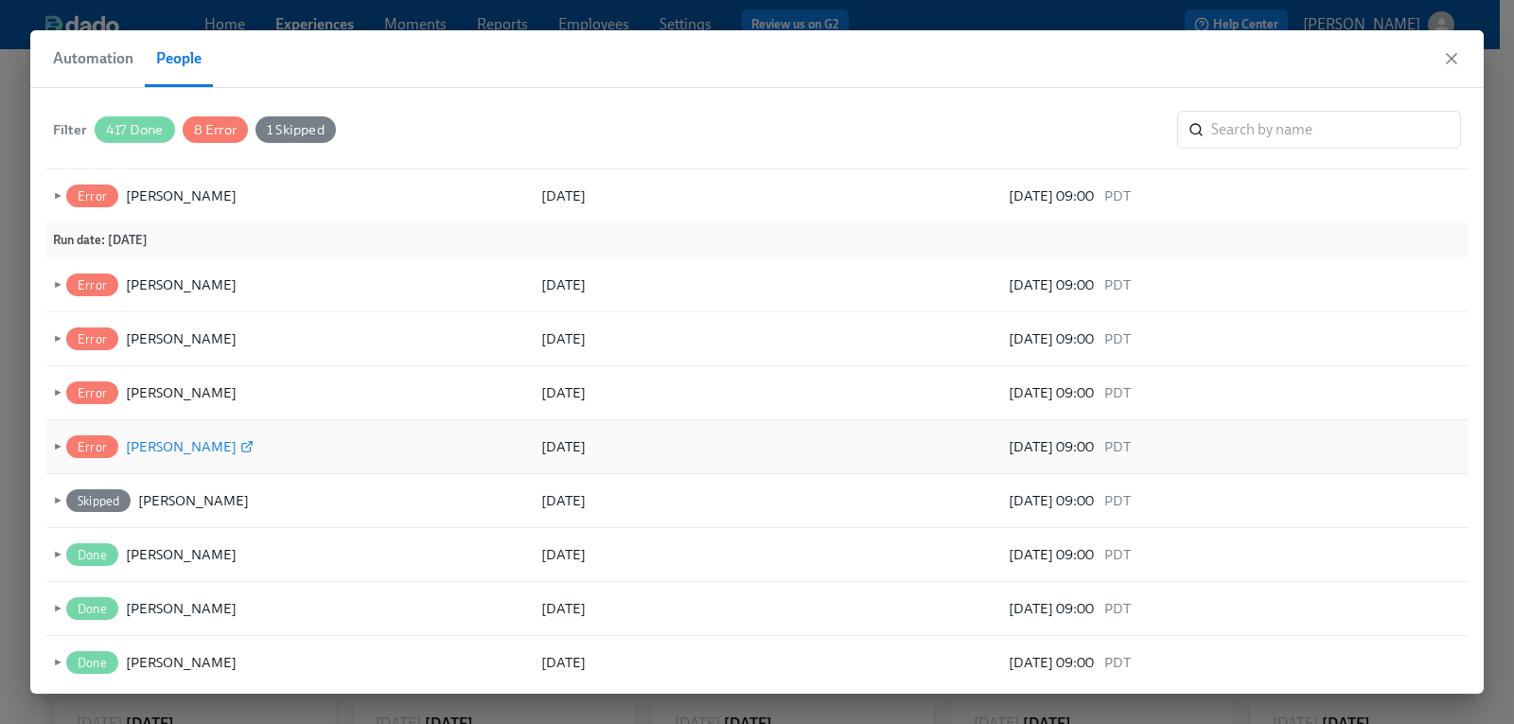
click at [246, 444] on icon at bounding box center [246, 448] width 9 height 9
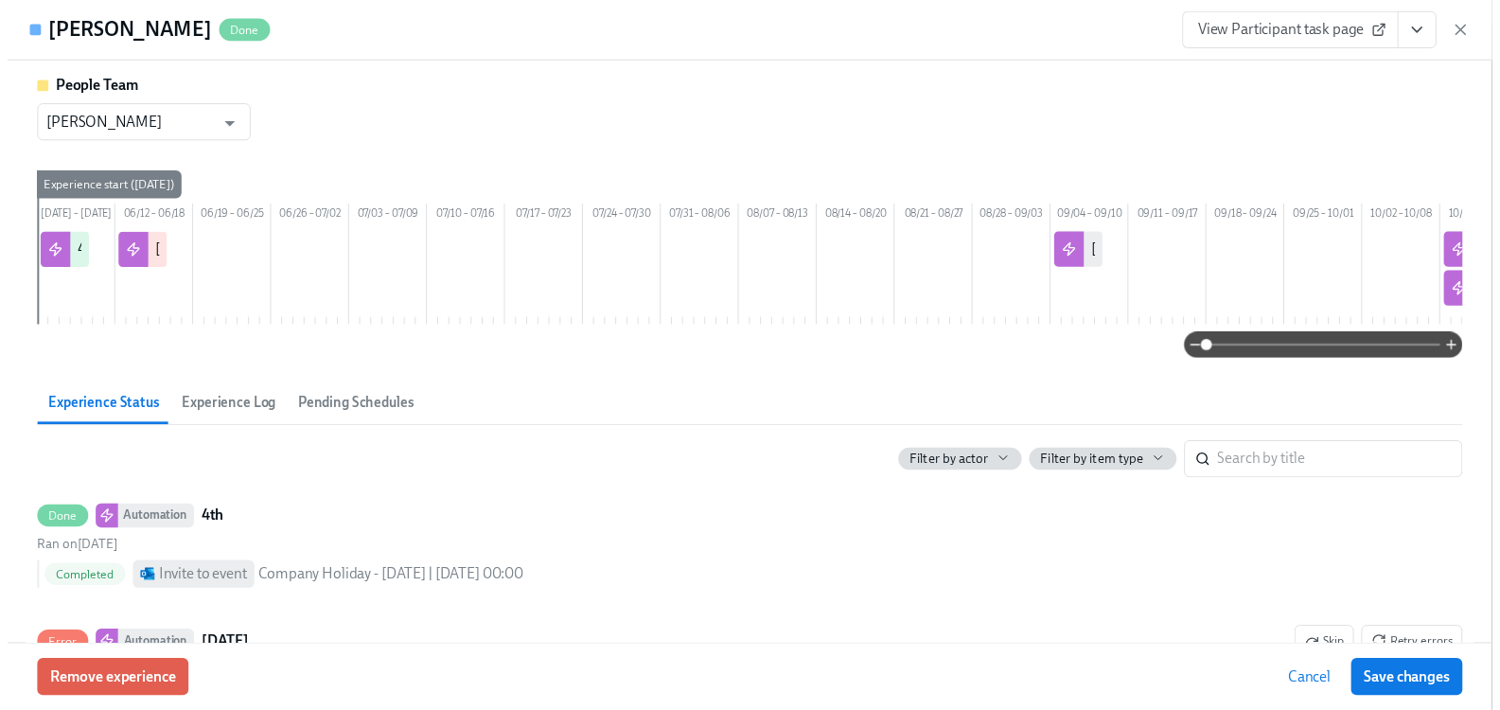
scroll to position [284, 0]
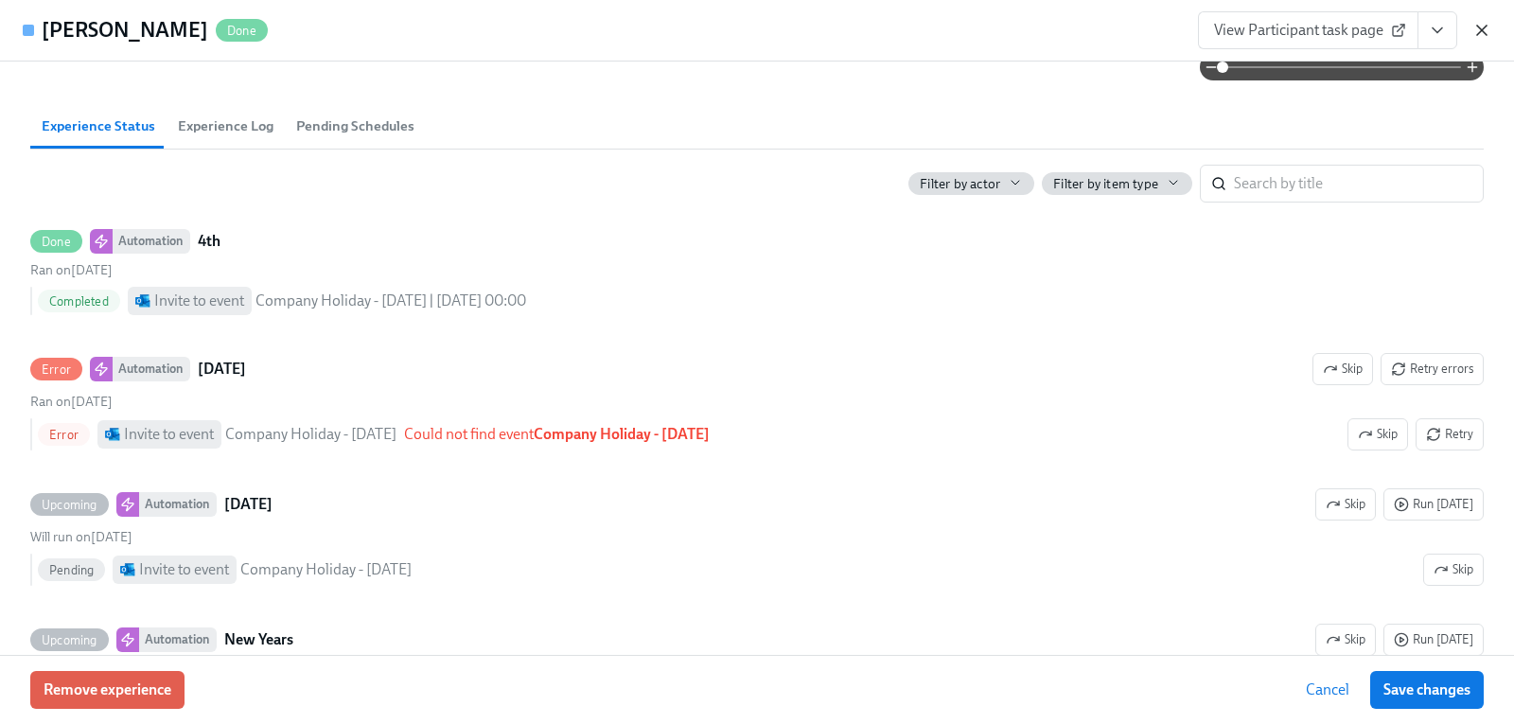
click at [1482, 30] on icon "button" at bounding box center [1481, 30] width 9 height 9
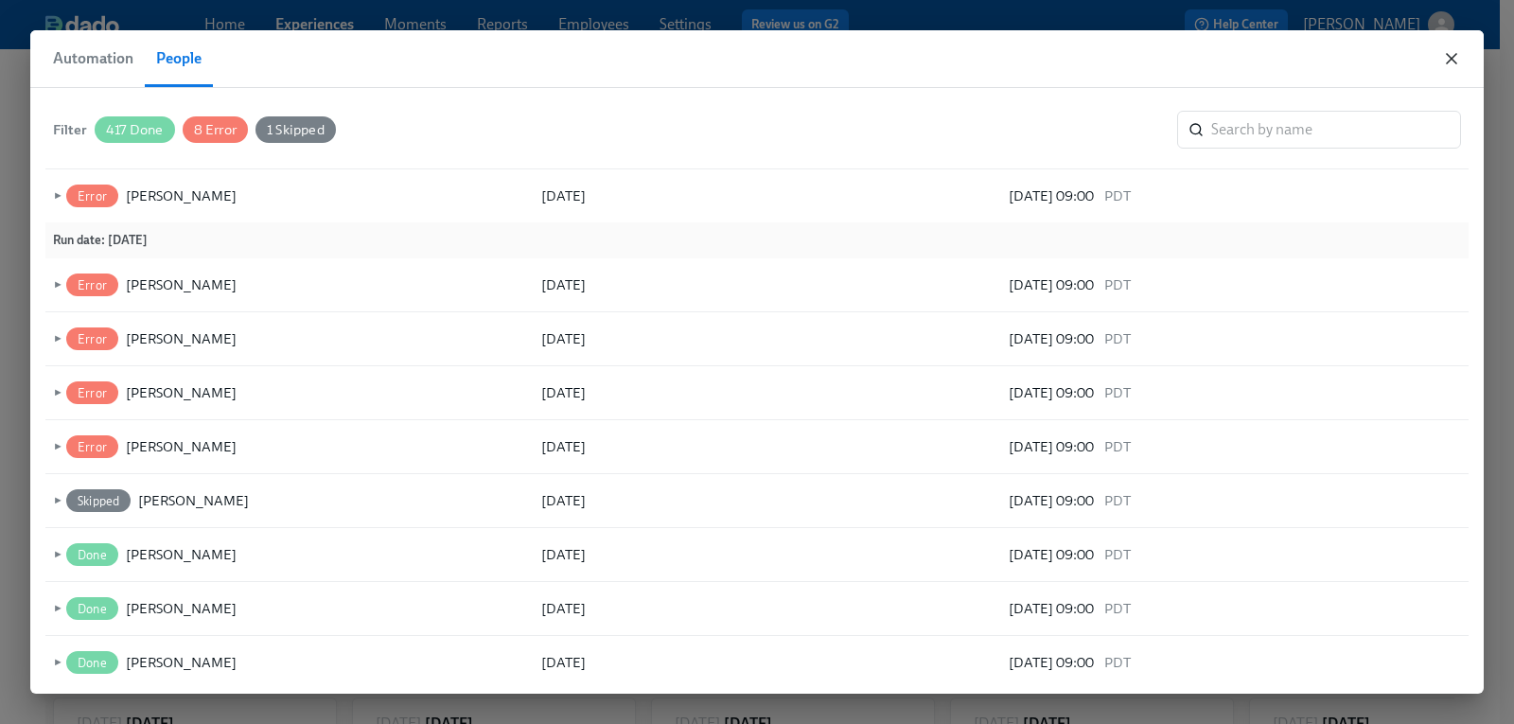
click at [1455, 56] on icon "button" at bounding box center [1451, 58] width 9 height 9
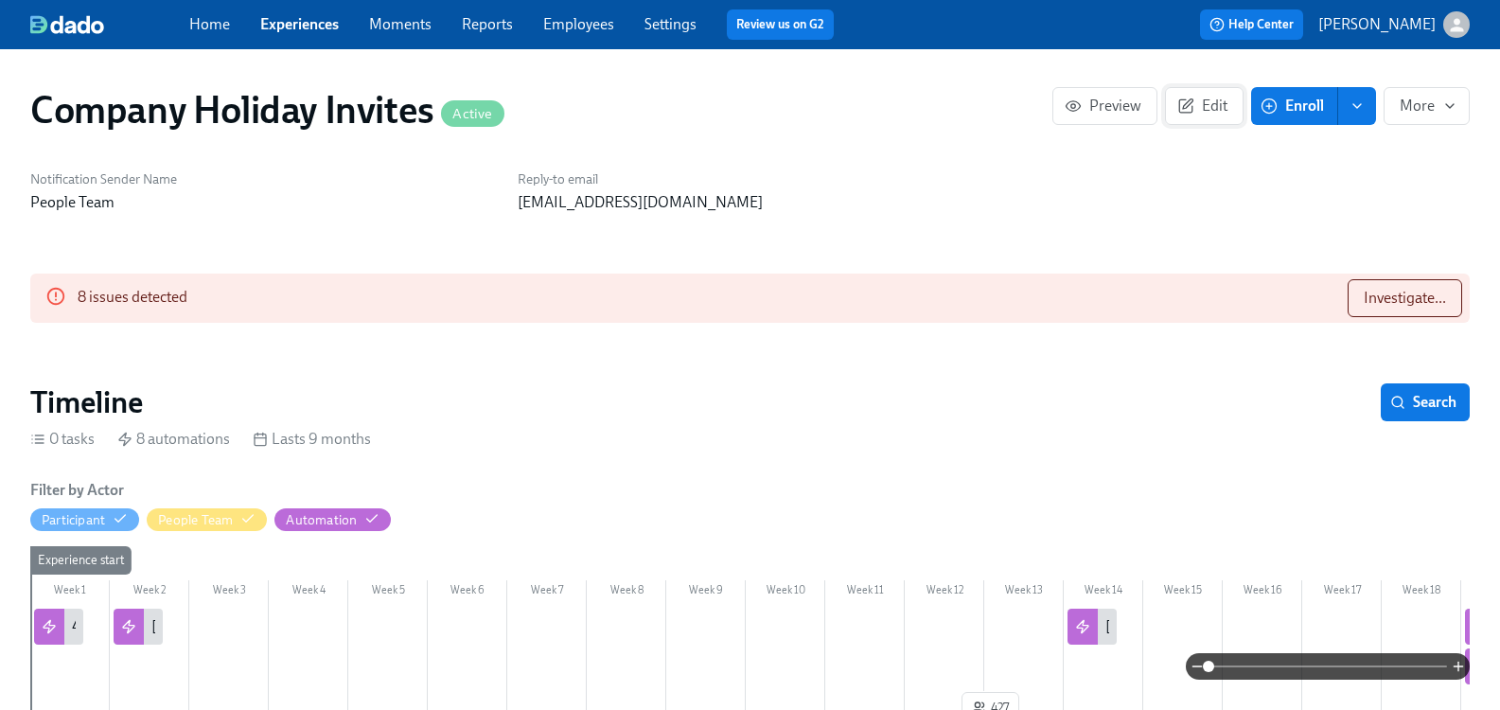
click at [1194, 108] on span "Edit" at bounding box center [1204, 106] width 46 height 19
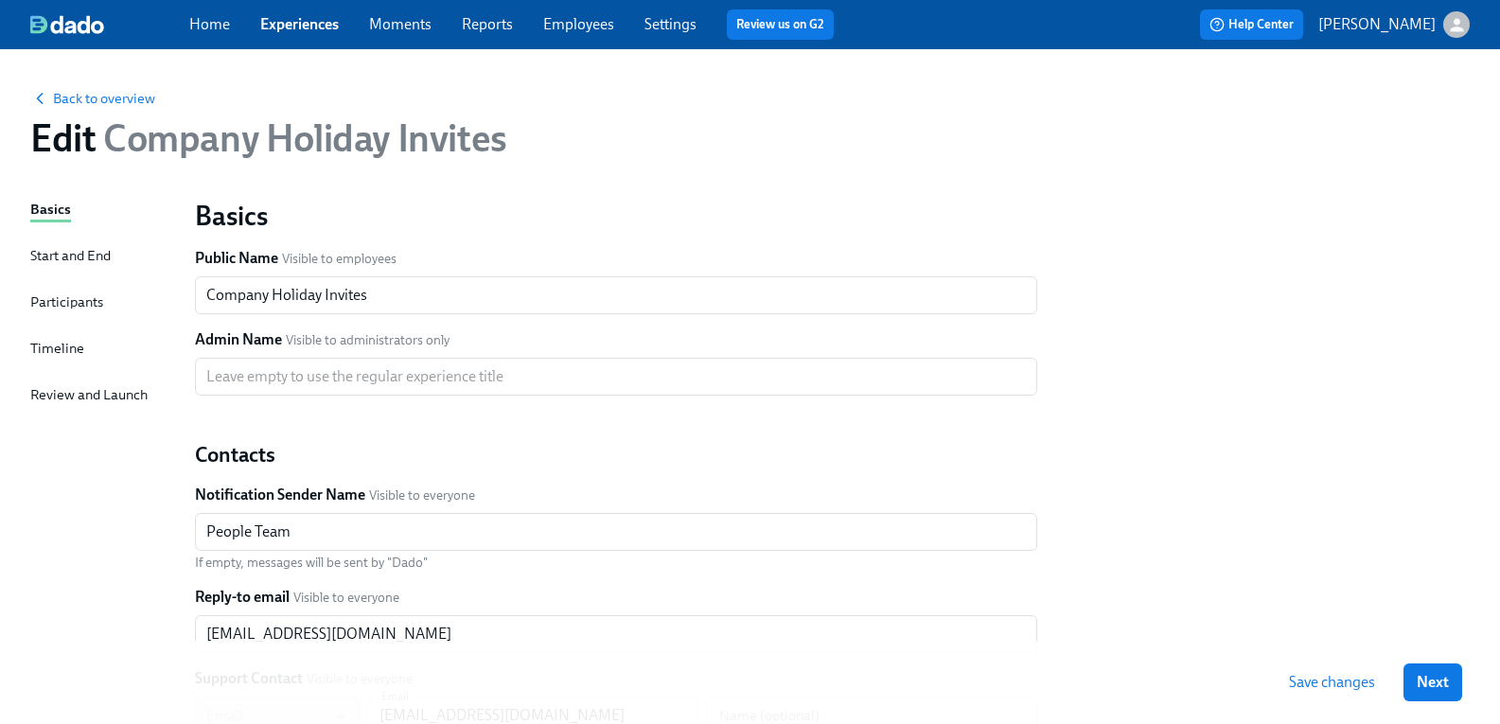
click at [1331, 681] on span "Save changes" at bounding box center [1332, 682] width 86 height 19
click at [111, 101] on span "Back to overview" at bounding box center [92, 98] width 125 height 19
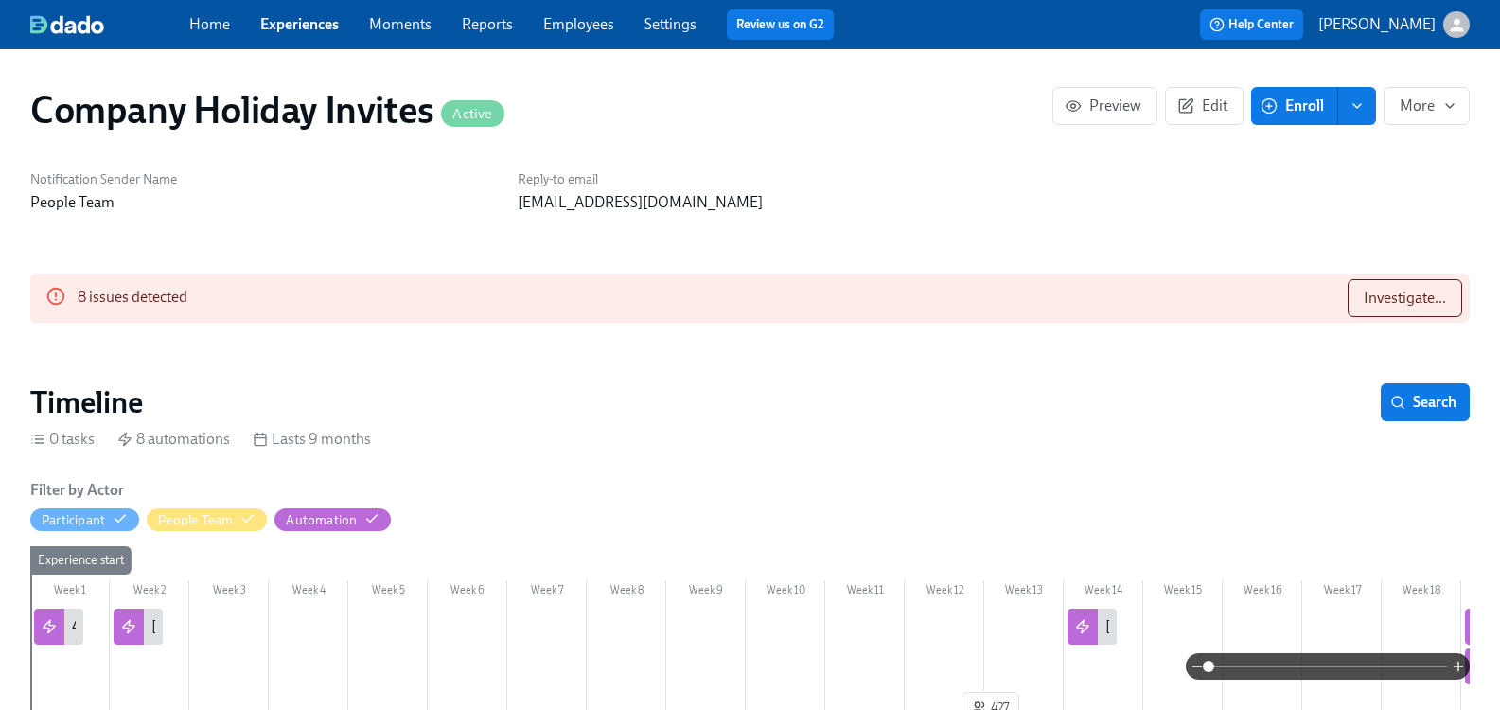
scroll to position [0, 1189]
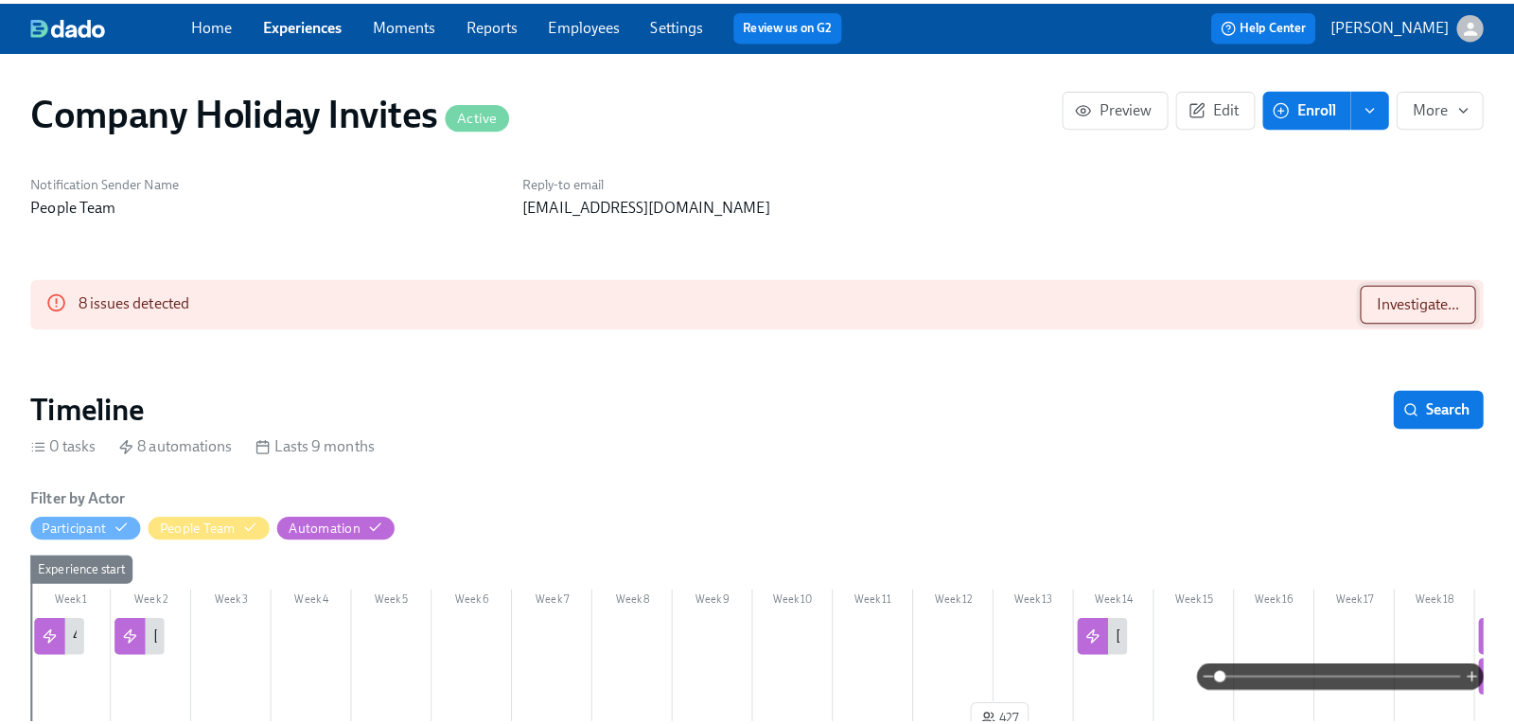
scroll to position [0, 1189]
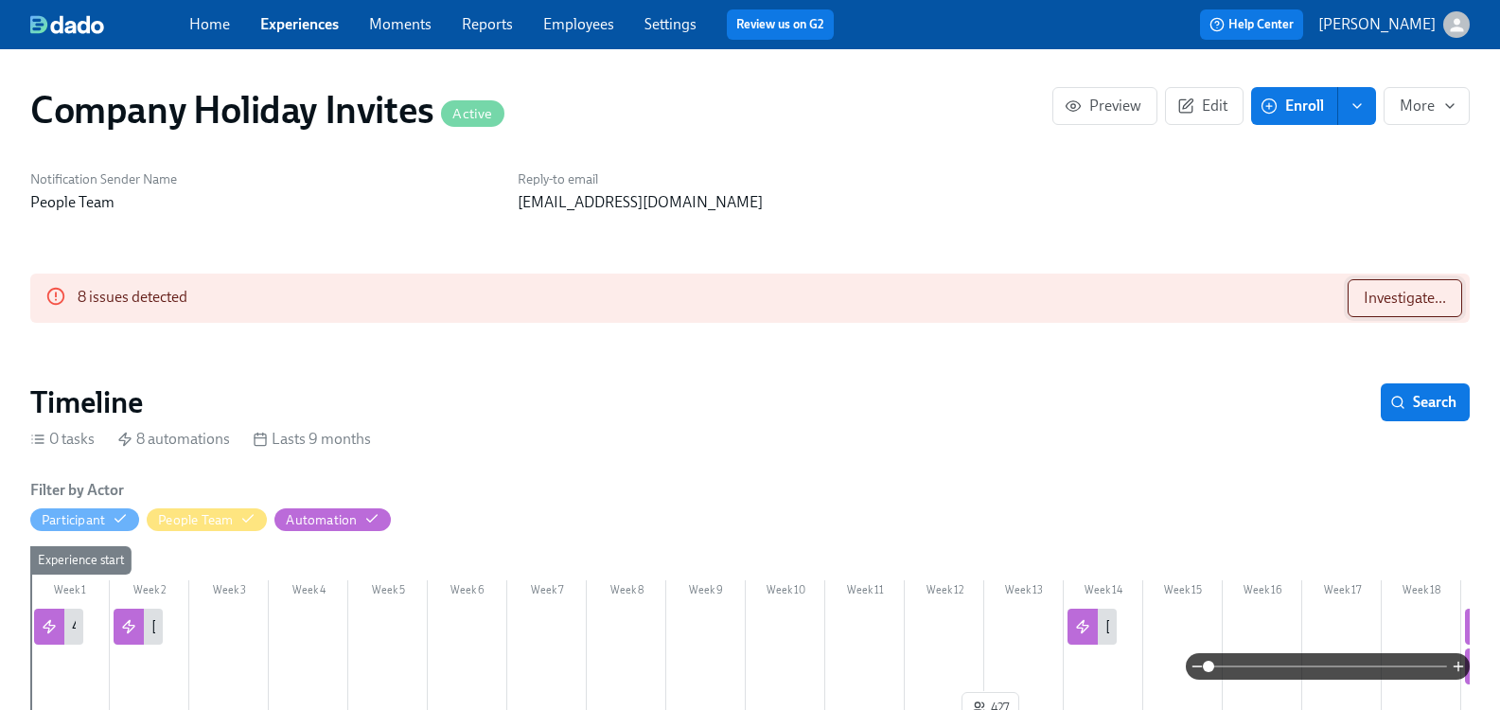
click at [1392, 286] on button "Investigate..." at bounding box center [1405, 298] width 115 height 38
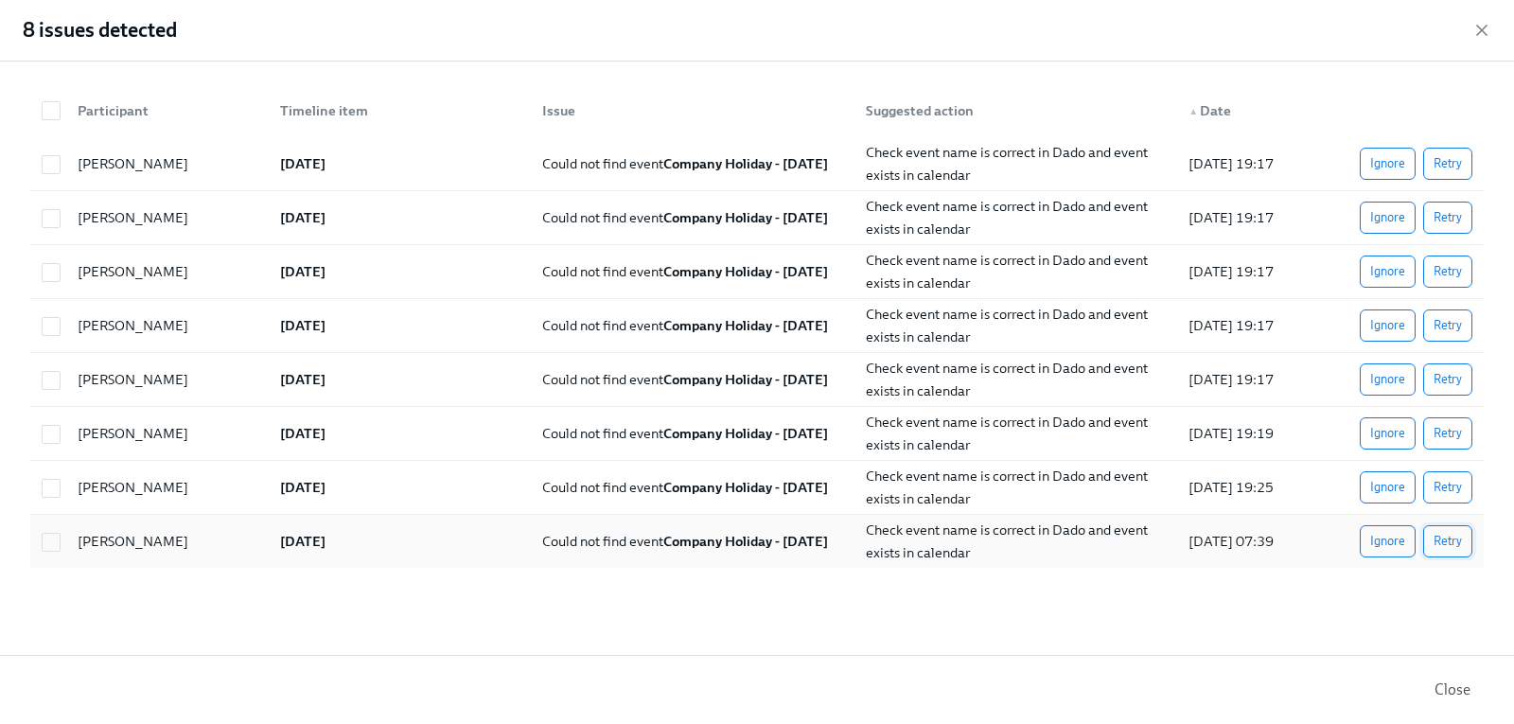
click at [1452, 541] on span "Retry" at bounding box center [1448, 541] width 28 height 19
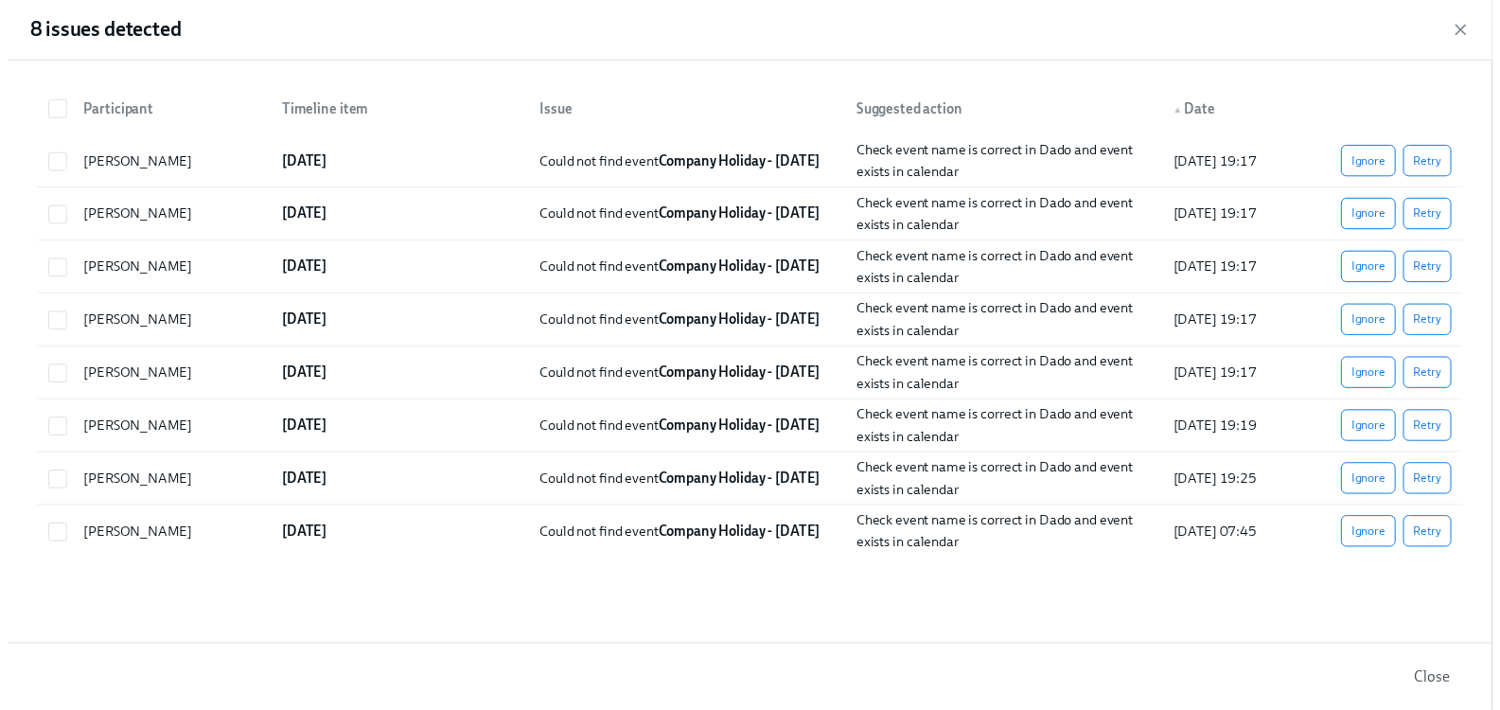
scroll to position [0, 1267]
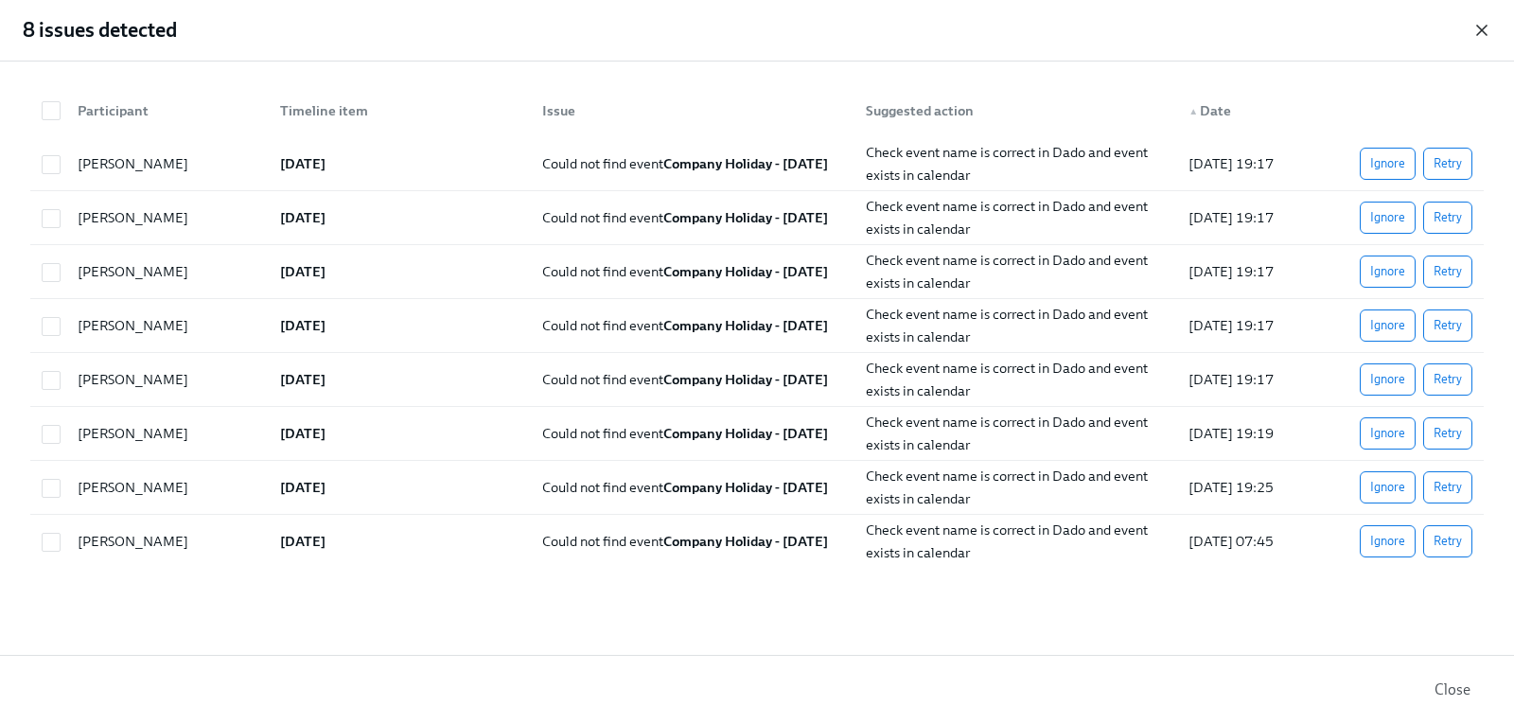
click at [1482, 29] on icon "button" at bounding box center [1481, 30] width 9 height 9
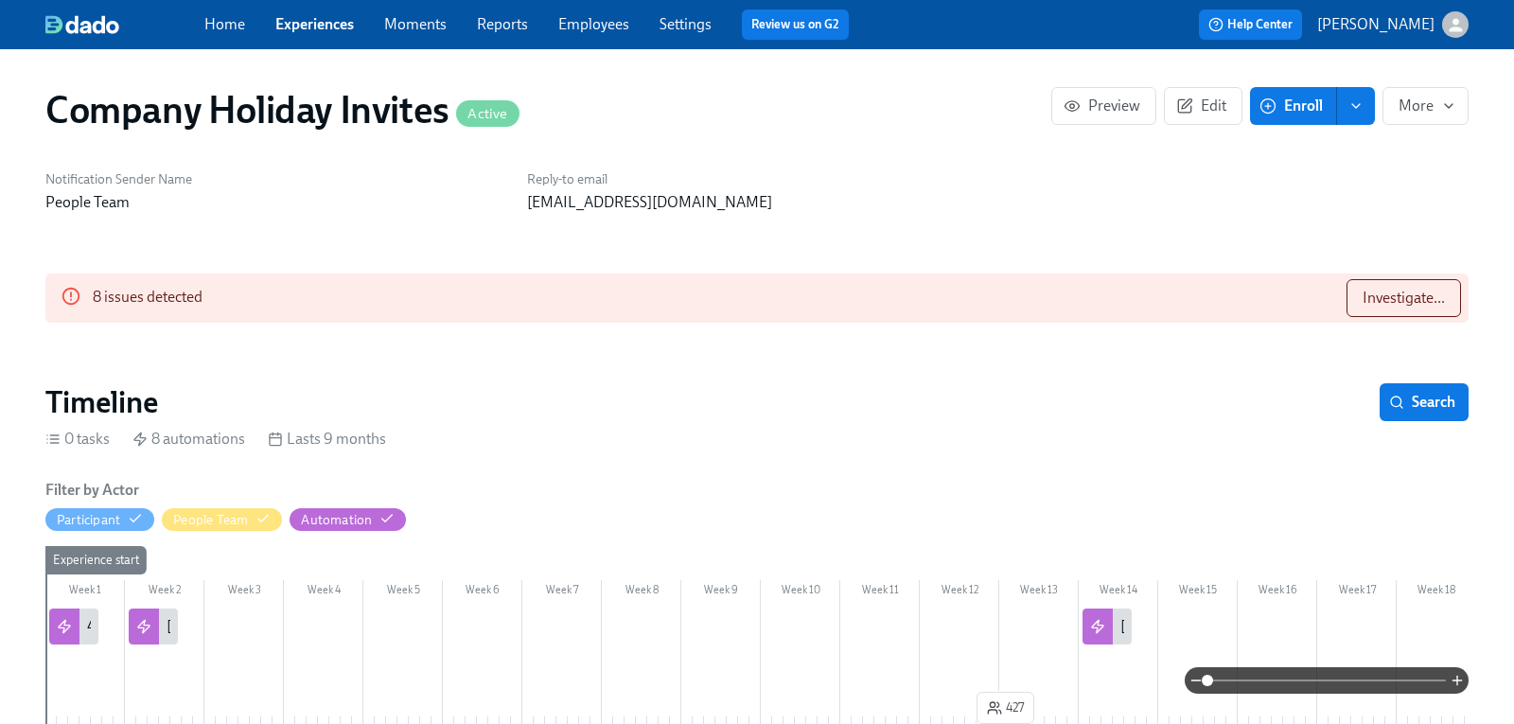
scroll to position [0, 1253]
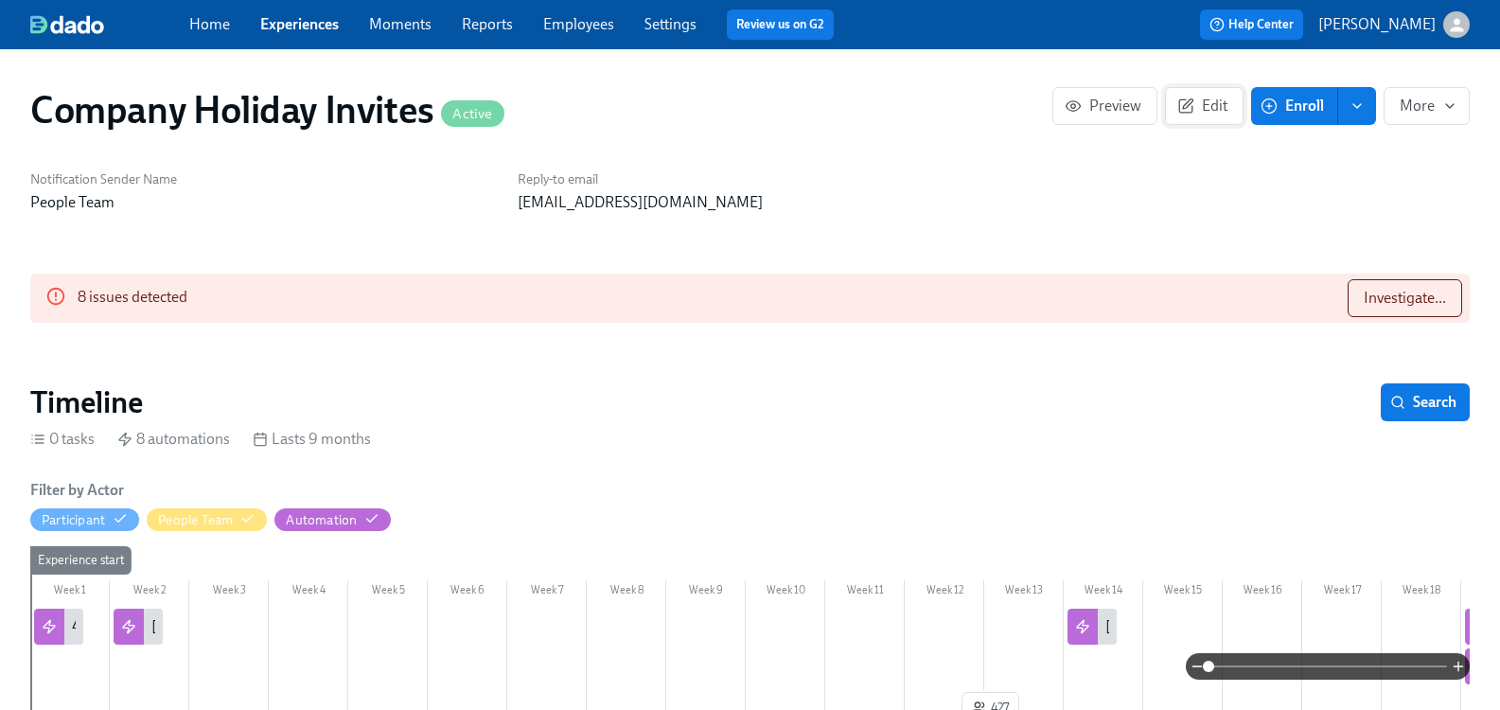
click at [1179, 108] on icon "button" at bounding box center [1185, 105] width 13 height 13
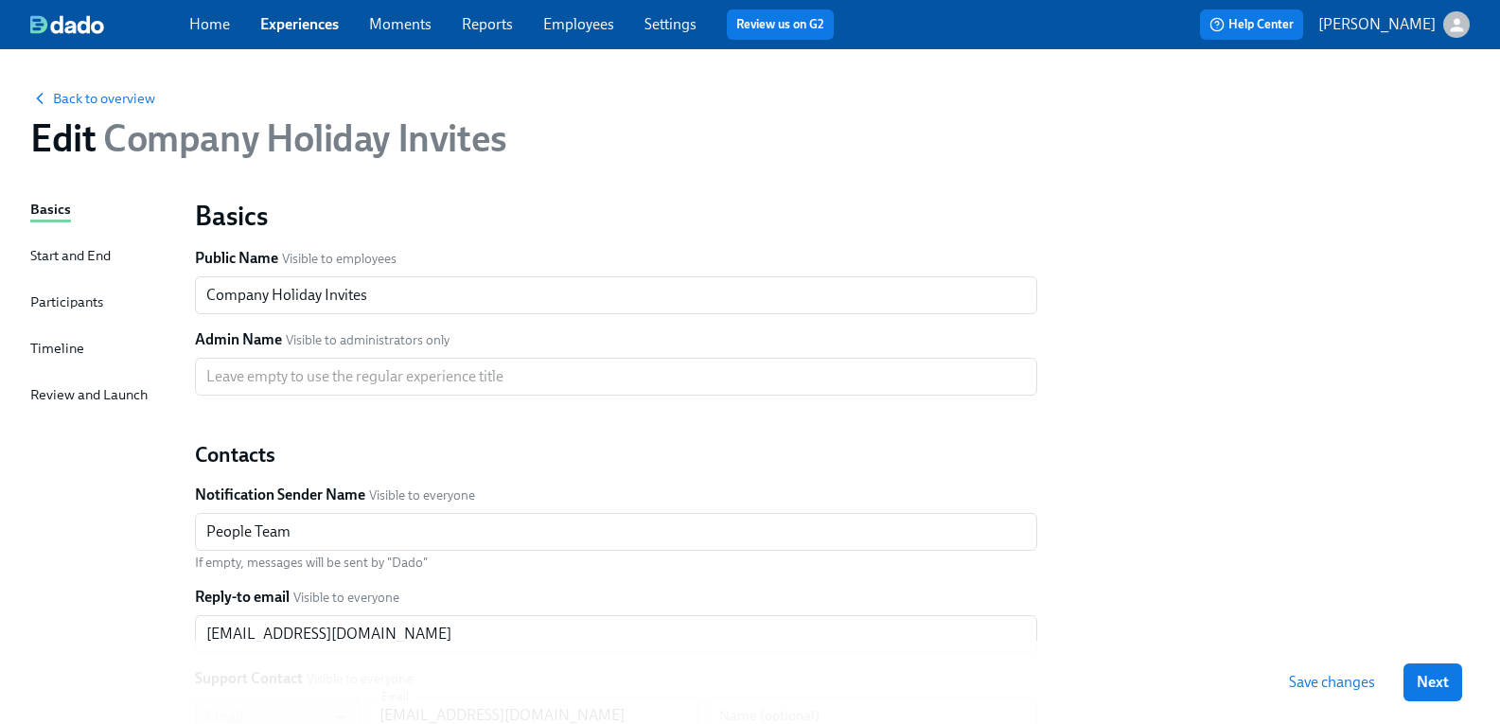
click at [65, 257] on div "Start and End" at bounding box center [70, 255] width 80 height 21
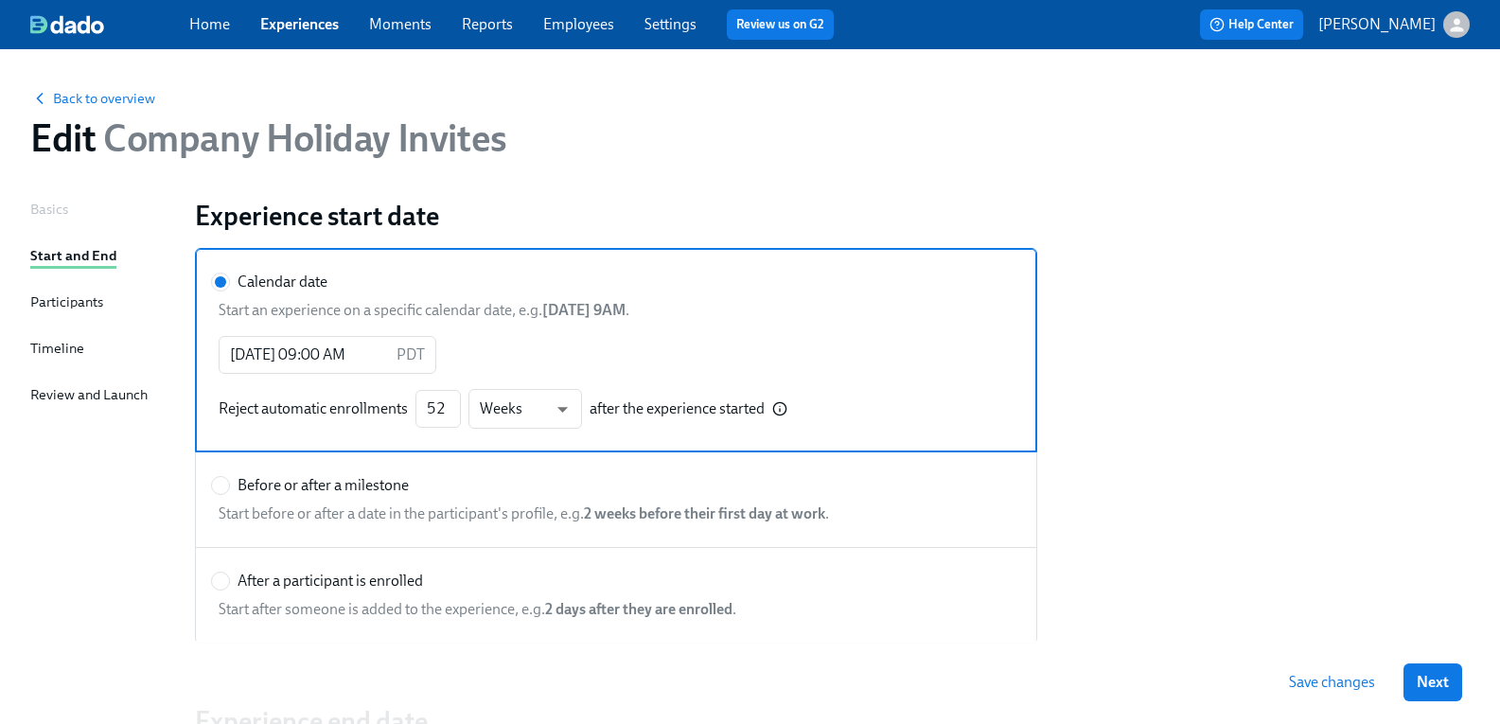
click at [82, 303] on div "Participants" at bounding box center [66, 301] width 73 height 21
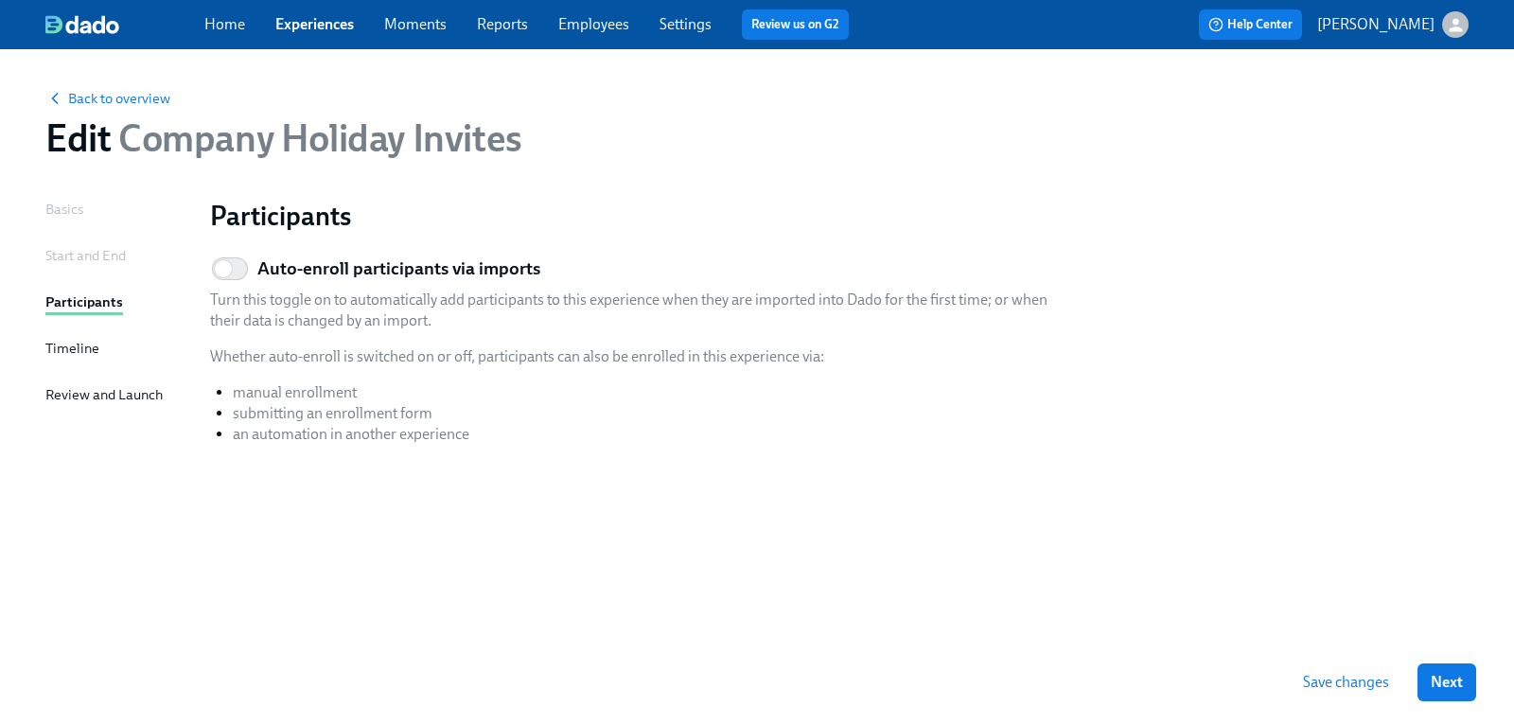
click at [90, 350] on div "Timeline" at bounding box center [72, 348] width 54 height 21
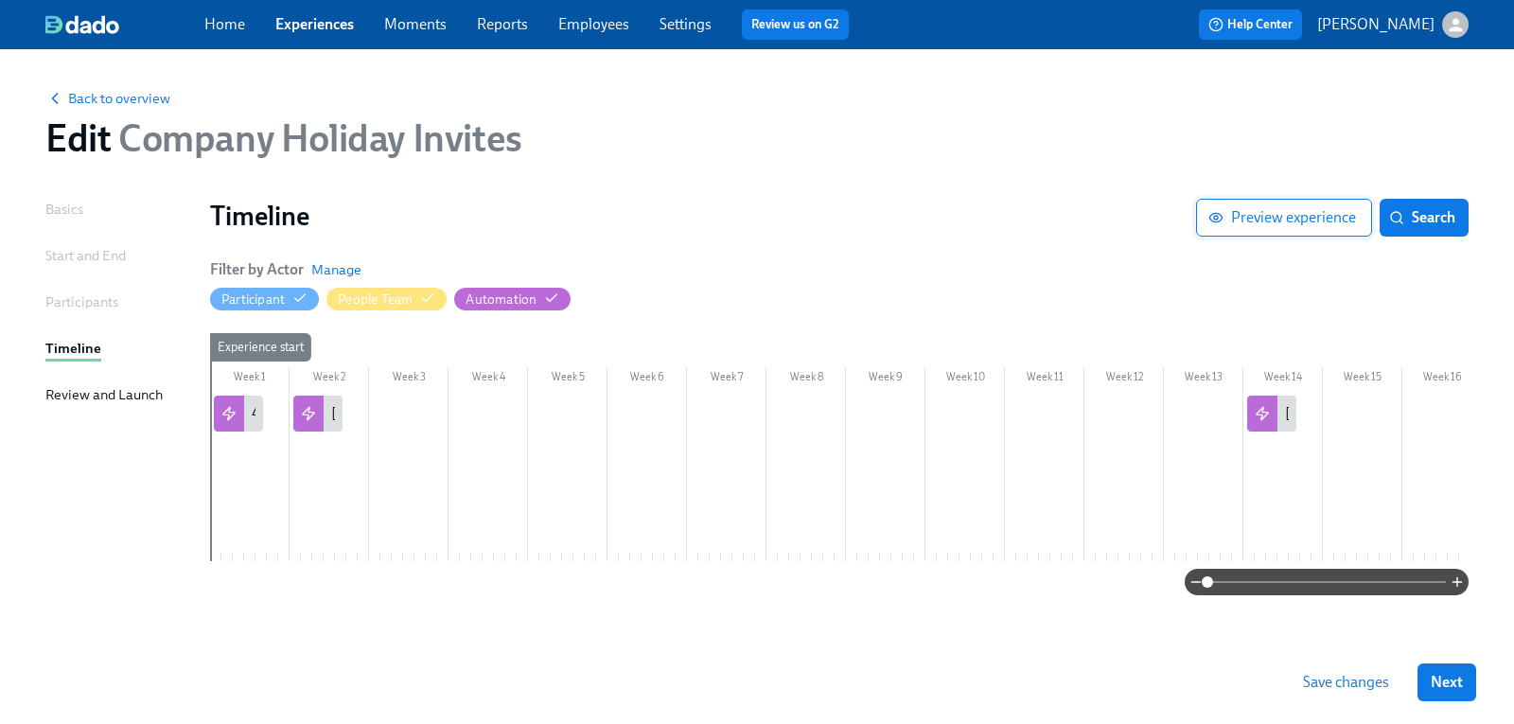
click at [1253, 209] on span "Preview experience" at bounding box center [1284, 217] width 144 height 19
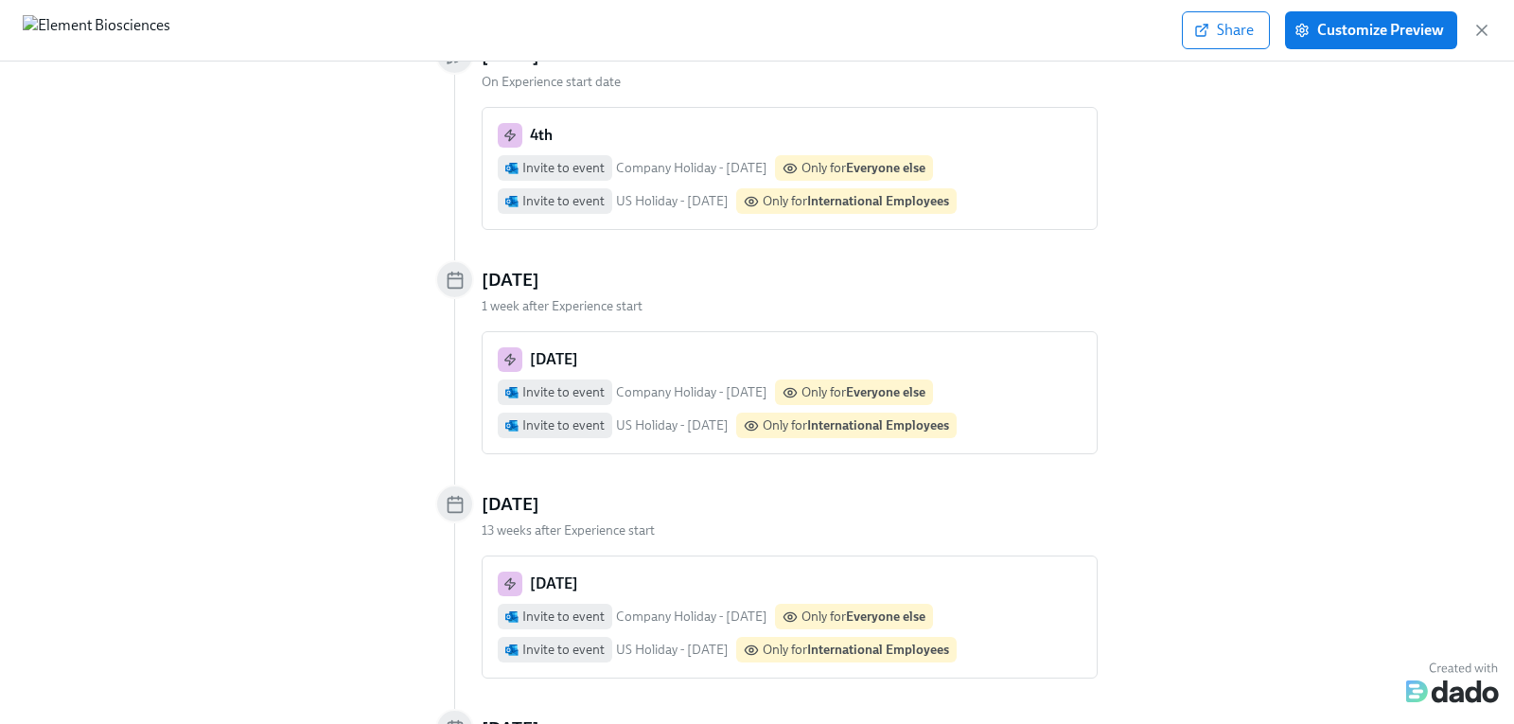
scroll to position [189, 0]
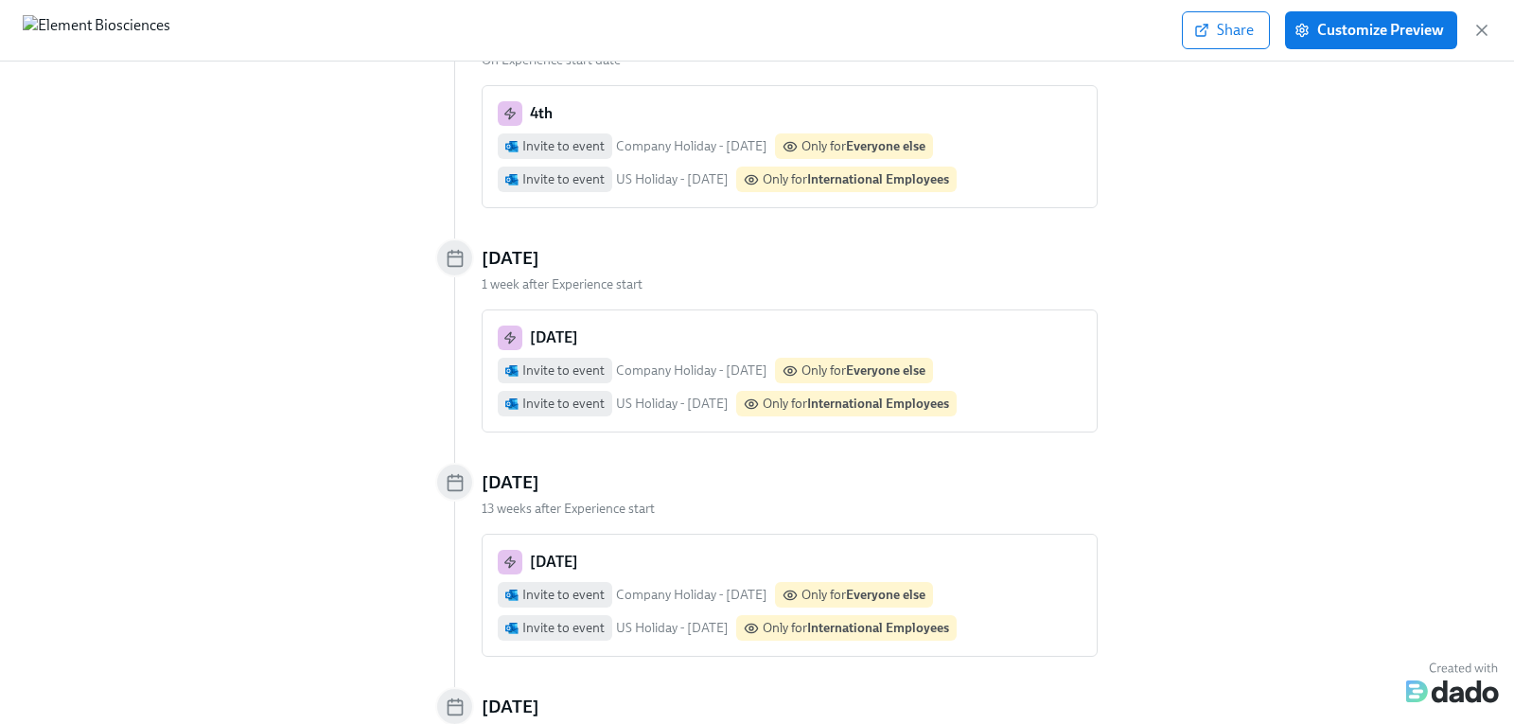
click at [656, 367] on div "Company Holiday - Labor Day" at bounding box center [691, 370] width 151 height 18
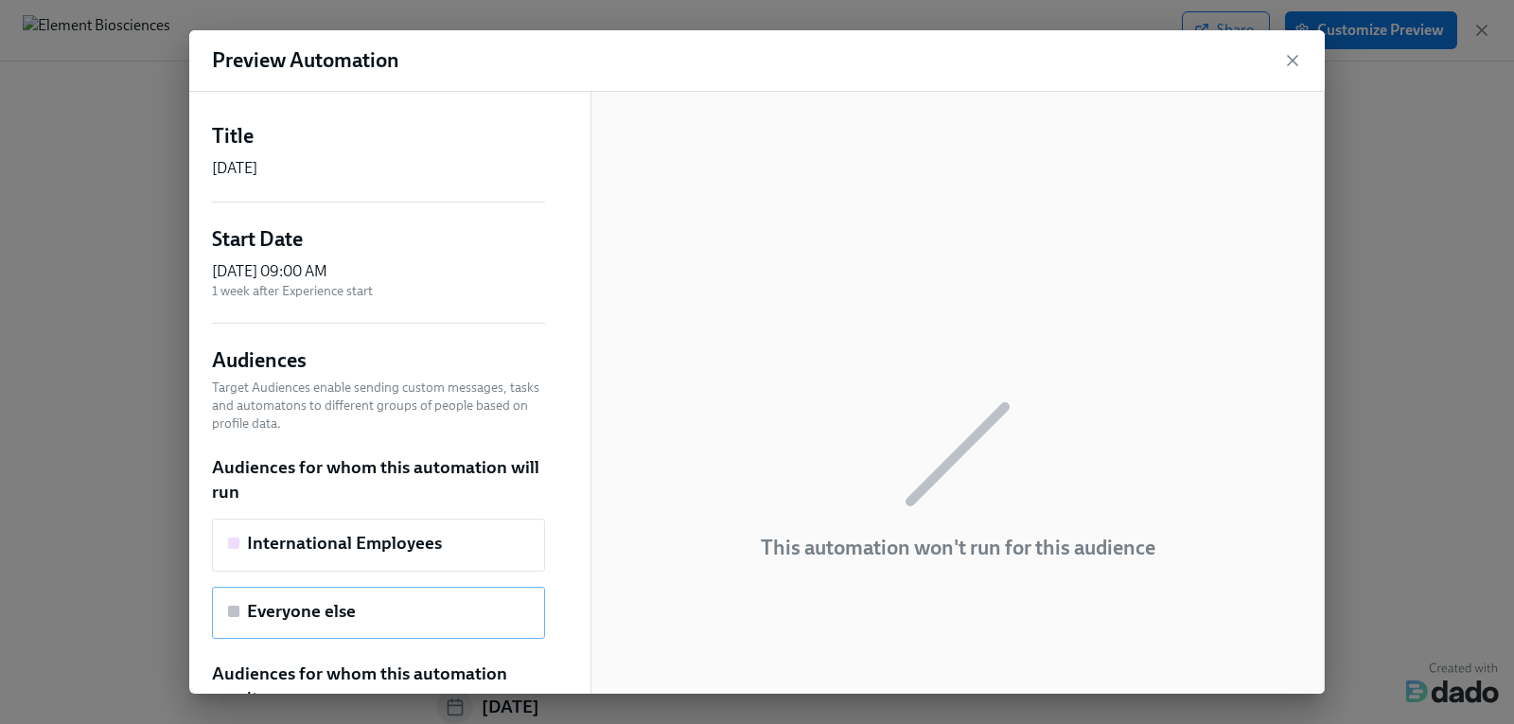
click at [471, 601] on div "Everyone else" at bounding box center [378, 611] width 301 height 25
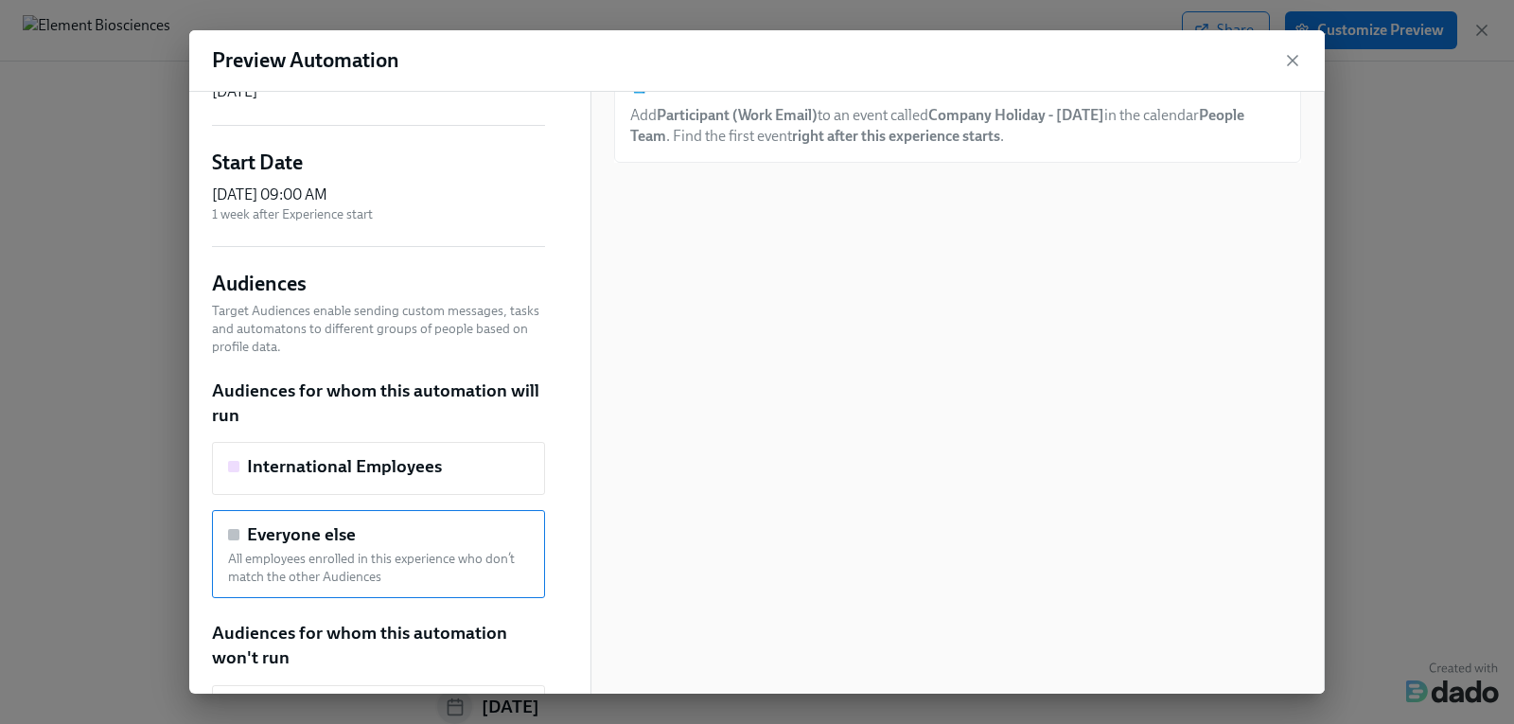
scroll to position [0, 0]
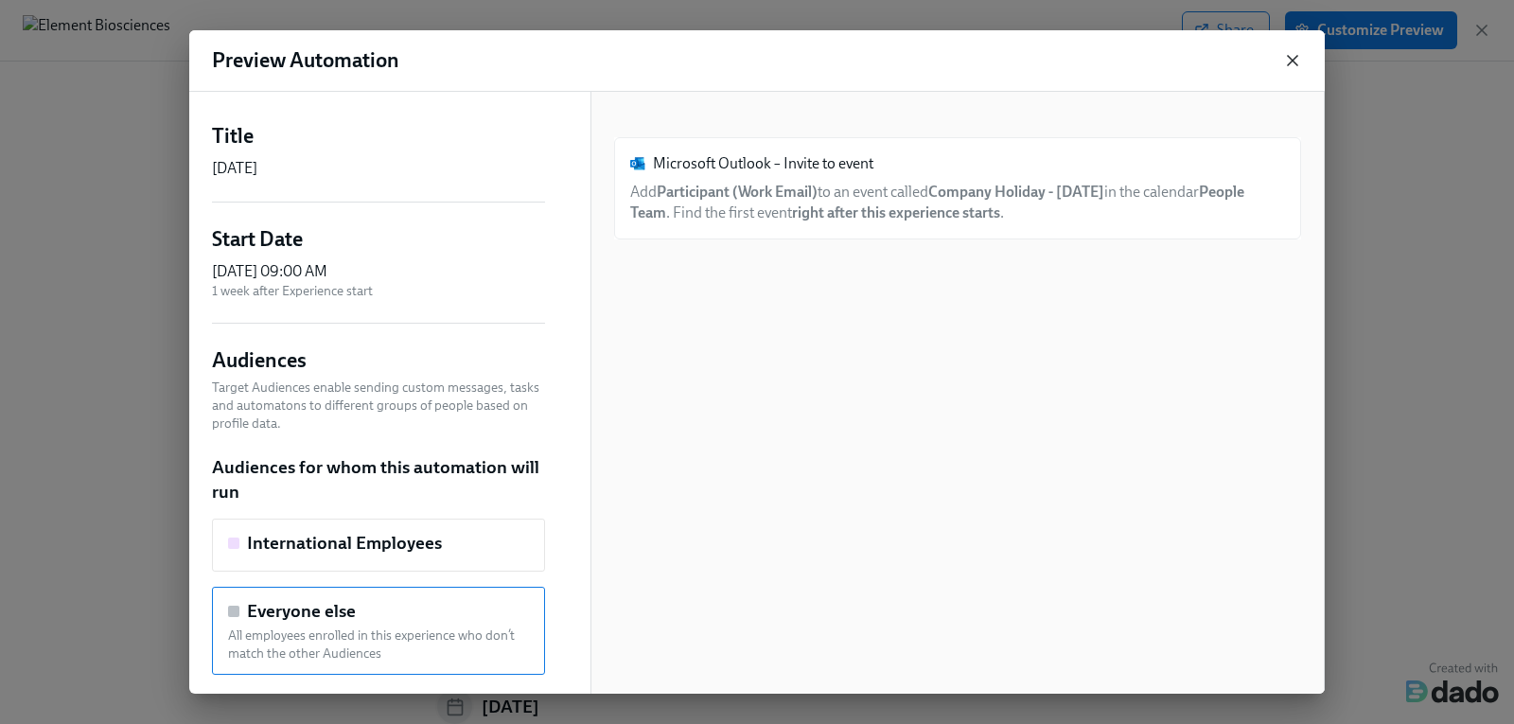
click at [1295, 61] on icon "button" at bounding box center [1292, 60] width 19 height 19
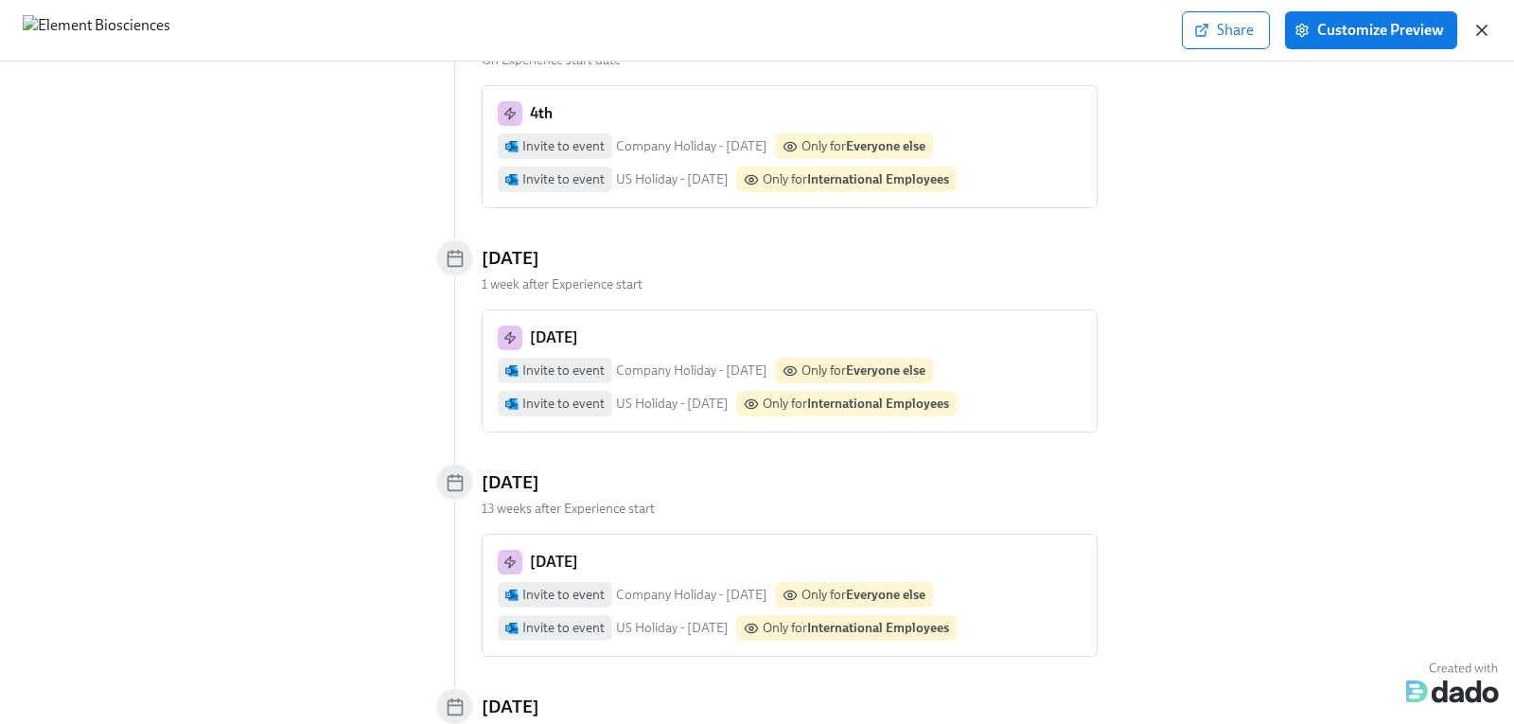
click at [1486, 33] on icon "button" at bounding box center [1481, 30] width 9 height 9
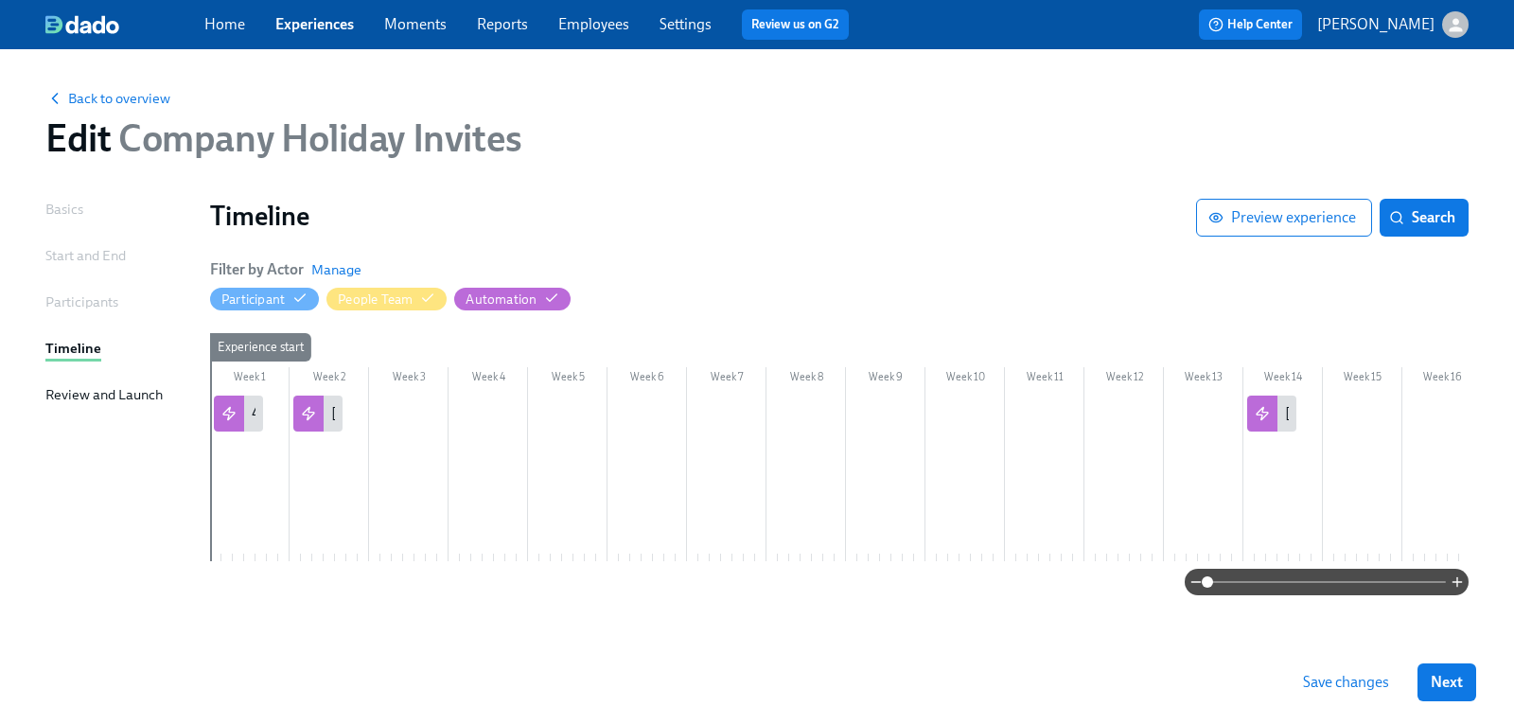
click at [1443, 25] on div "button" at bounding box center [1455, 24] width 26 height 26
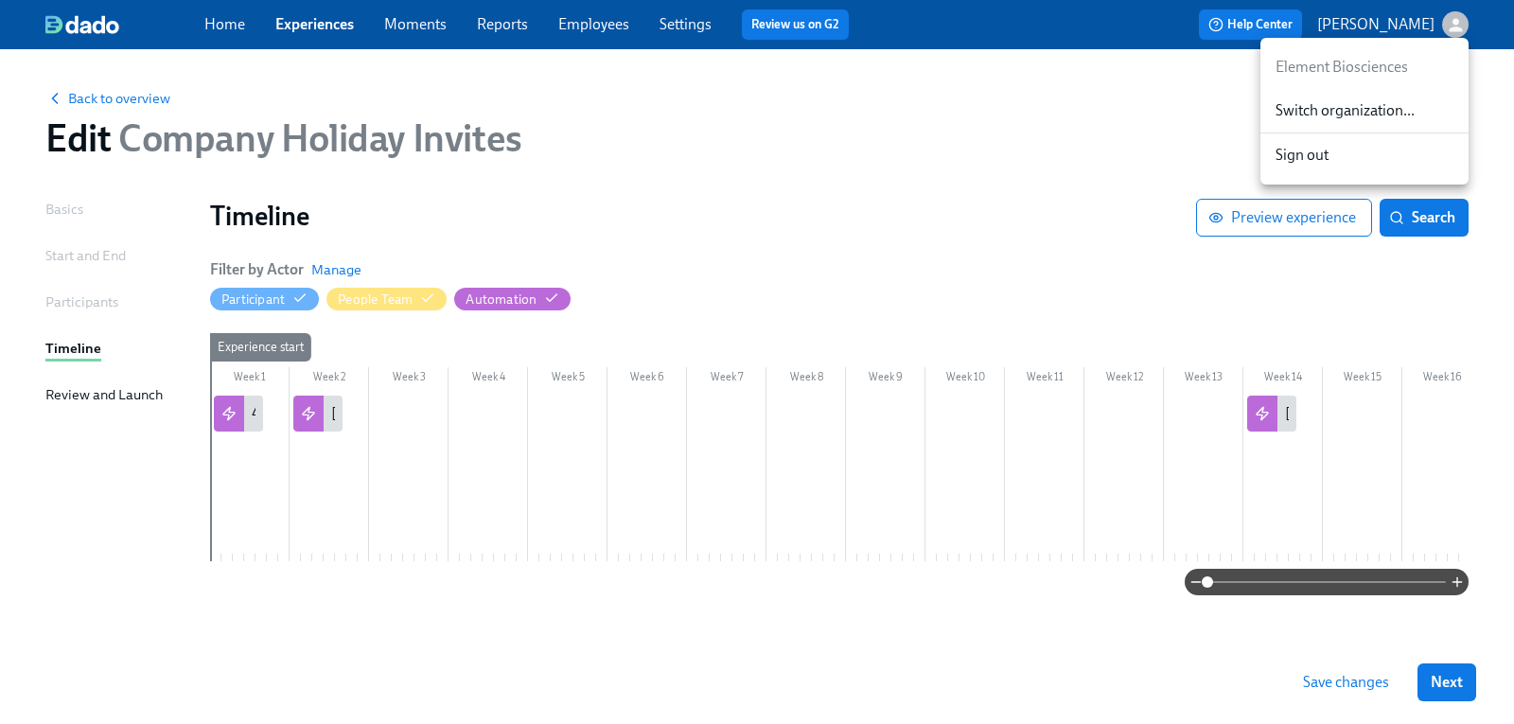
click at [1369, 102] on span "Switch organization..." at bounding box center [1365, 110] width 178 height 21
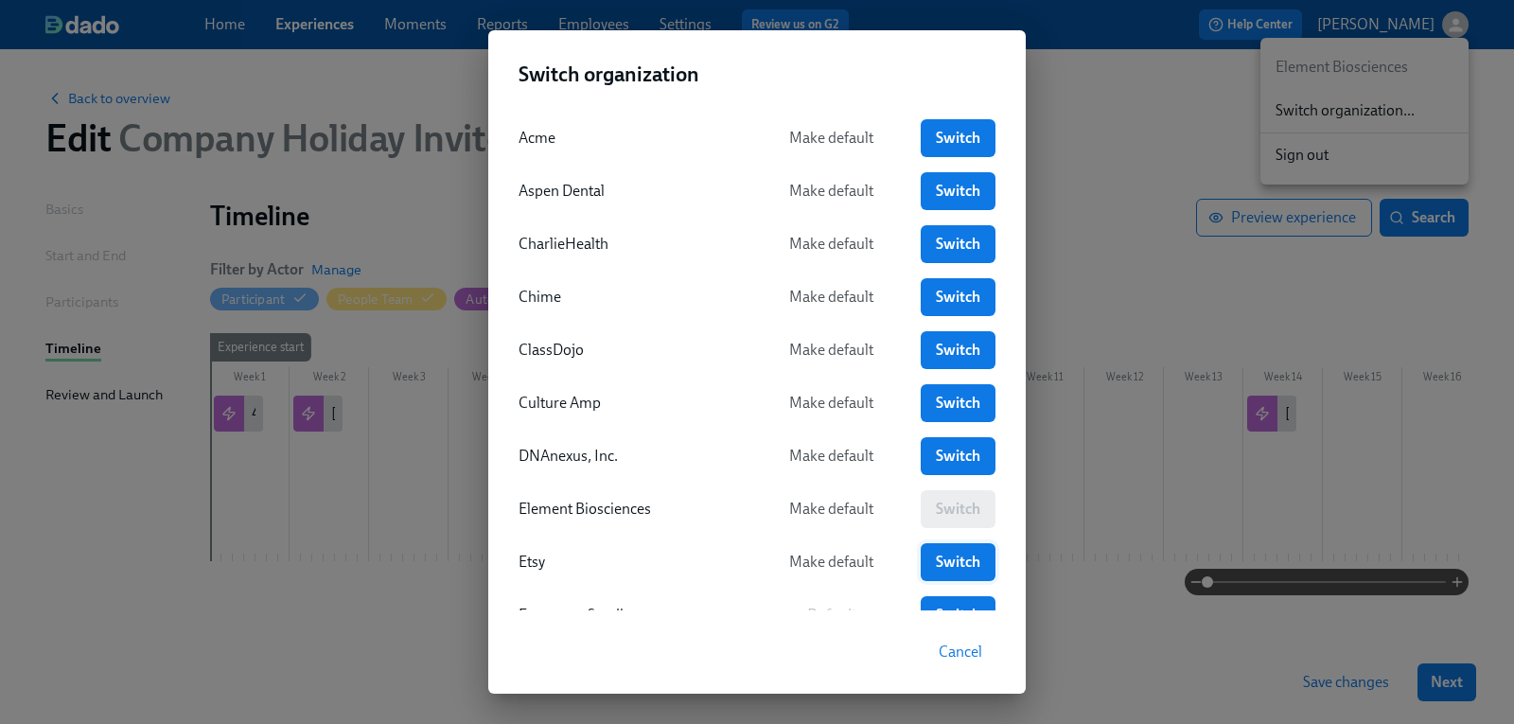
click at [962, 558] on span "Switch" at bounding box center [958, 562] width 48 height 19
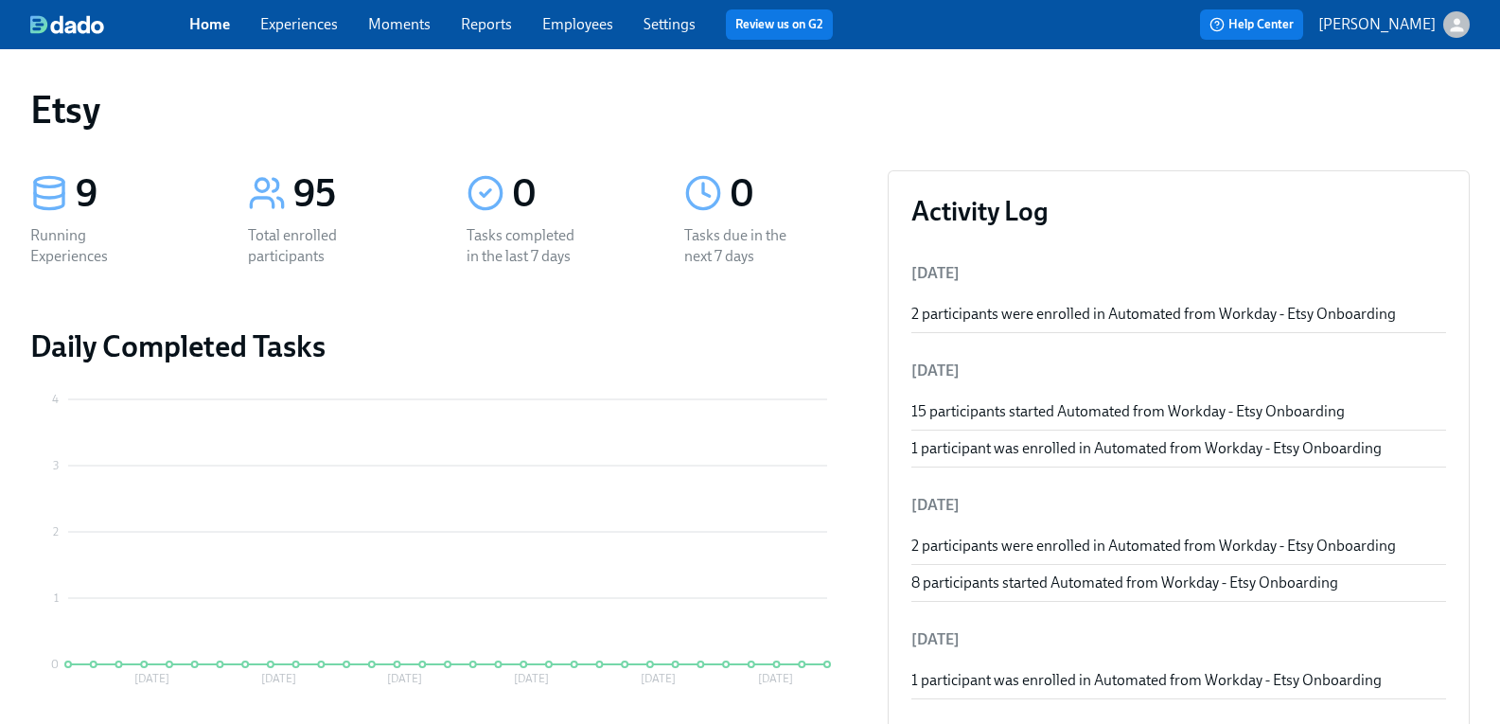
click at [602, 25] on link "Employees" at bounding box center [577, 24] width 71 height 18
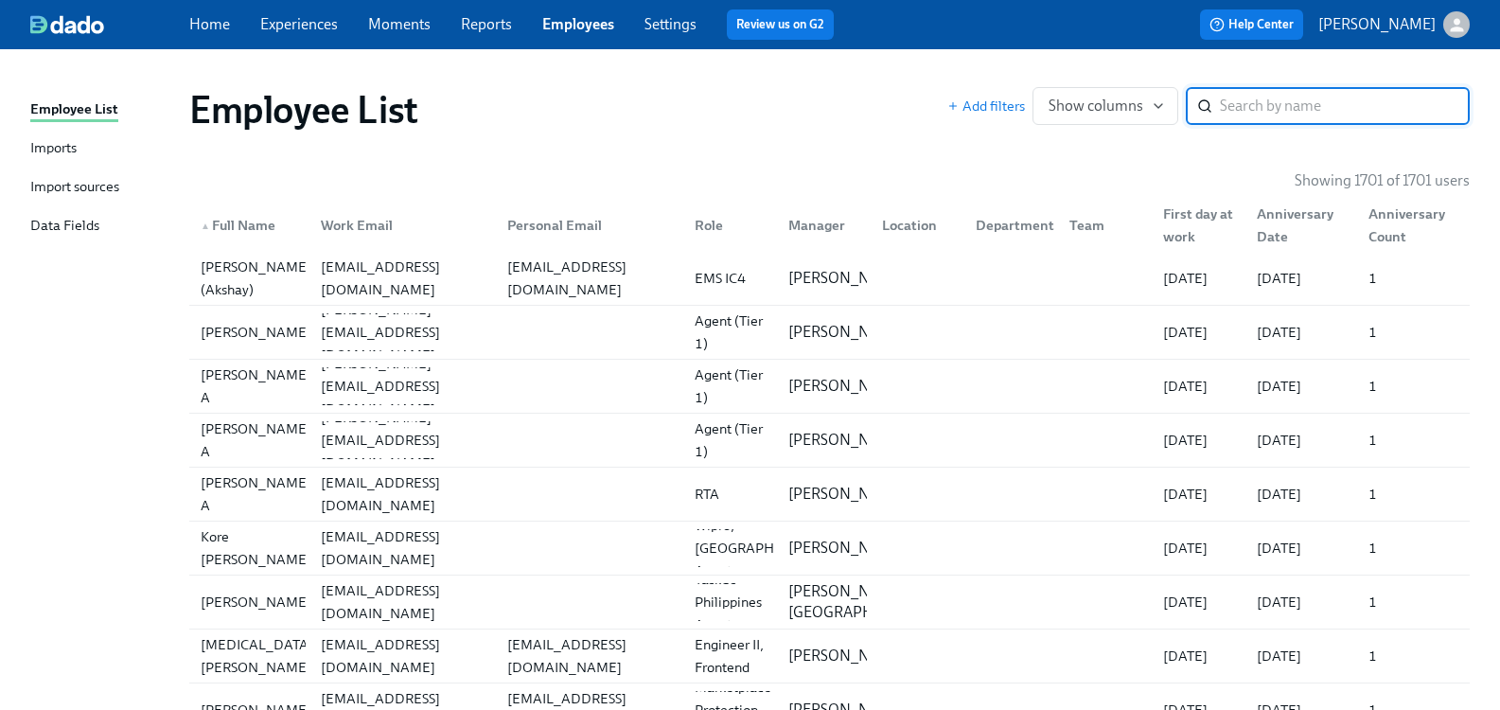
click at [1225, 112] on input "search" at bounding box center [1345, 106] width 250 height 38
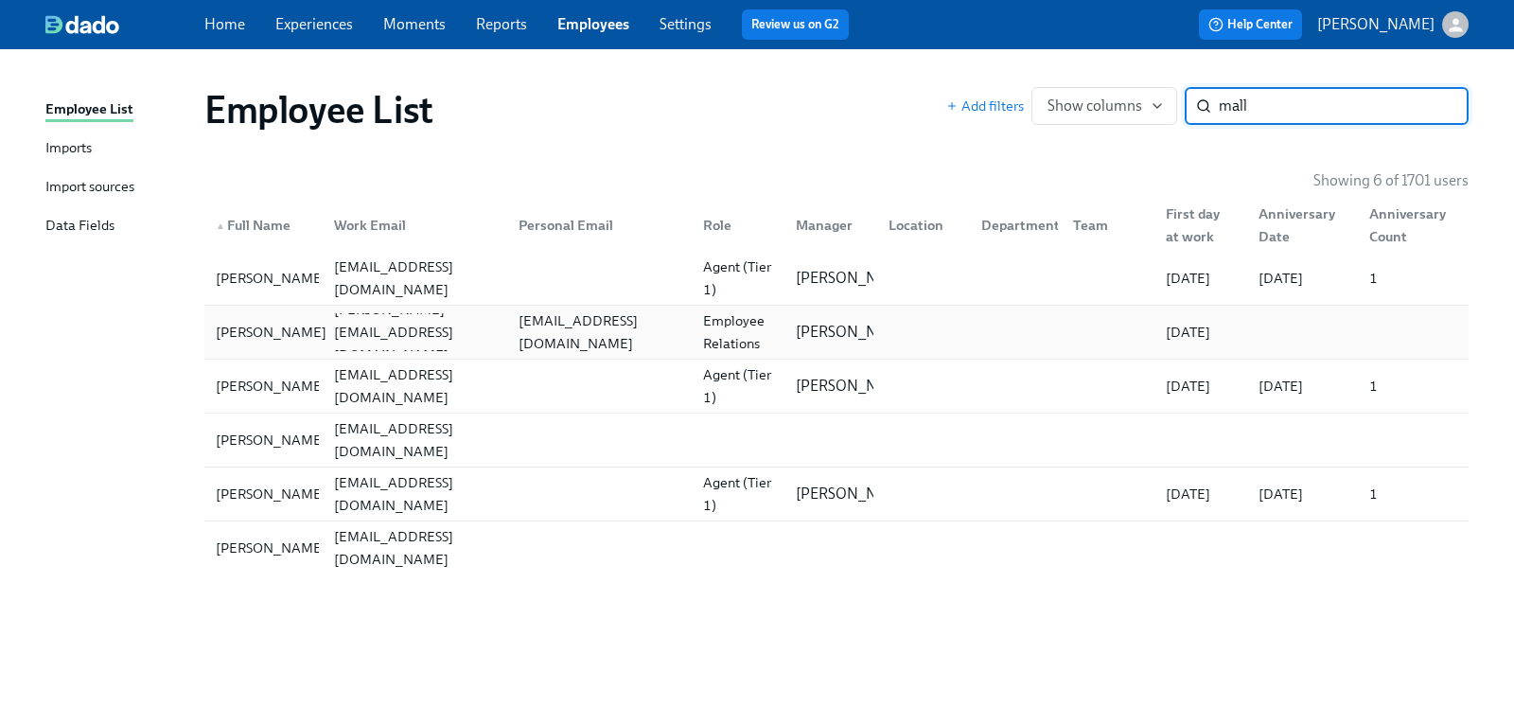
type input "mall"
click at [264, 334] on div "[PERSON_NAME]" at bounding box center [271, 332] width 126 height 23
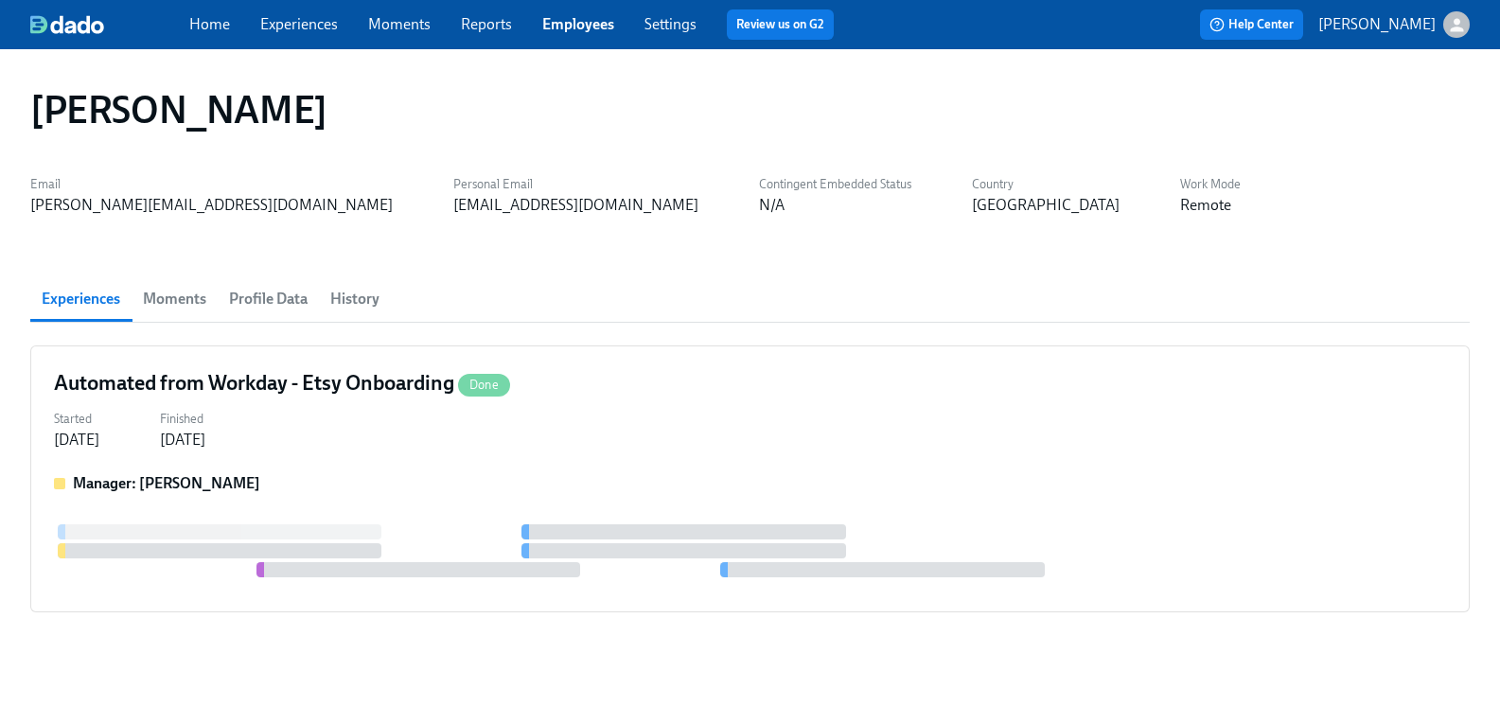
click at [370, 298] on span "History" at bounding box center [354, 299] width 49 height 26
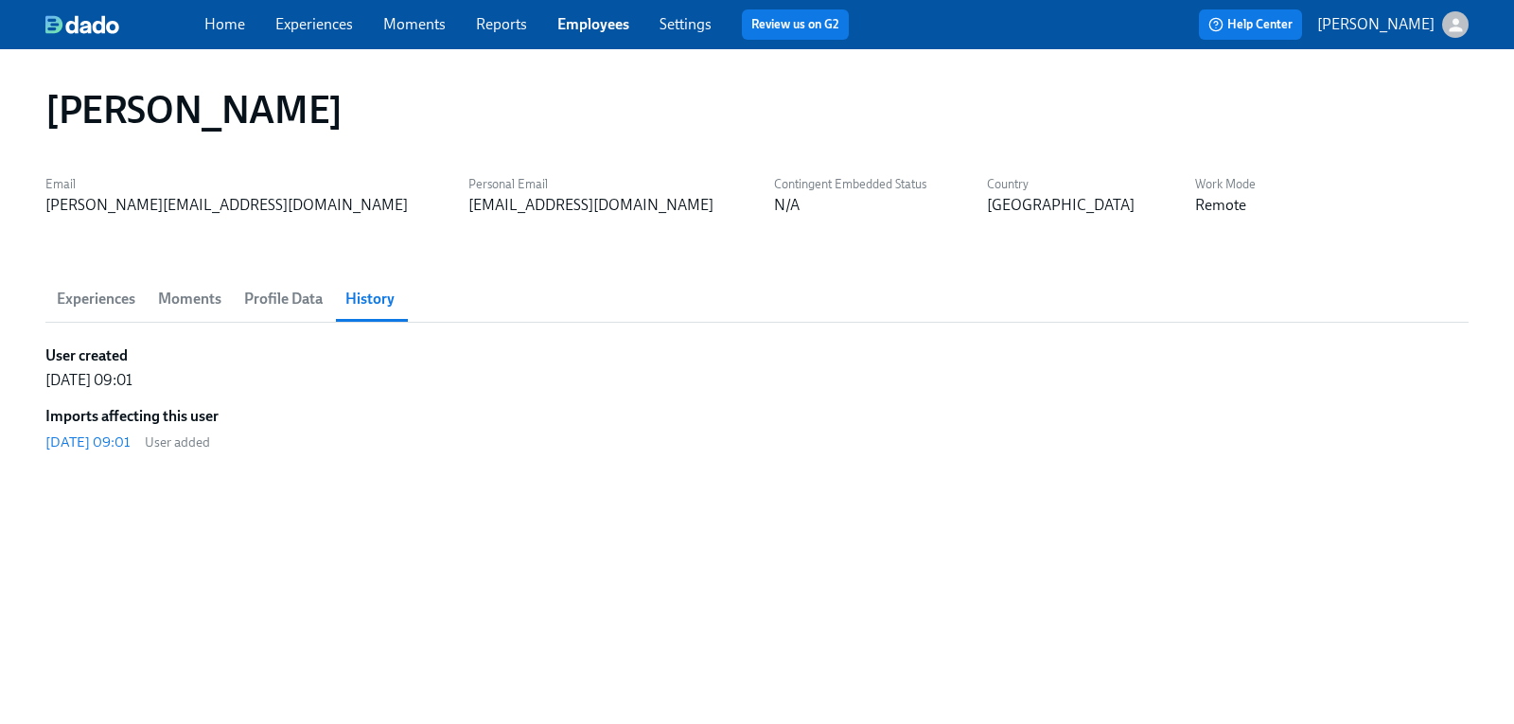
click at [267, 308] on span "Profile Data" at bounding box center [283, 299] width 79 height 26
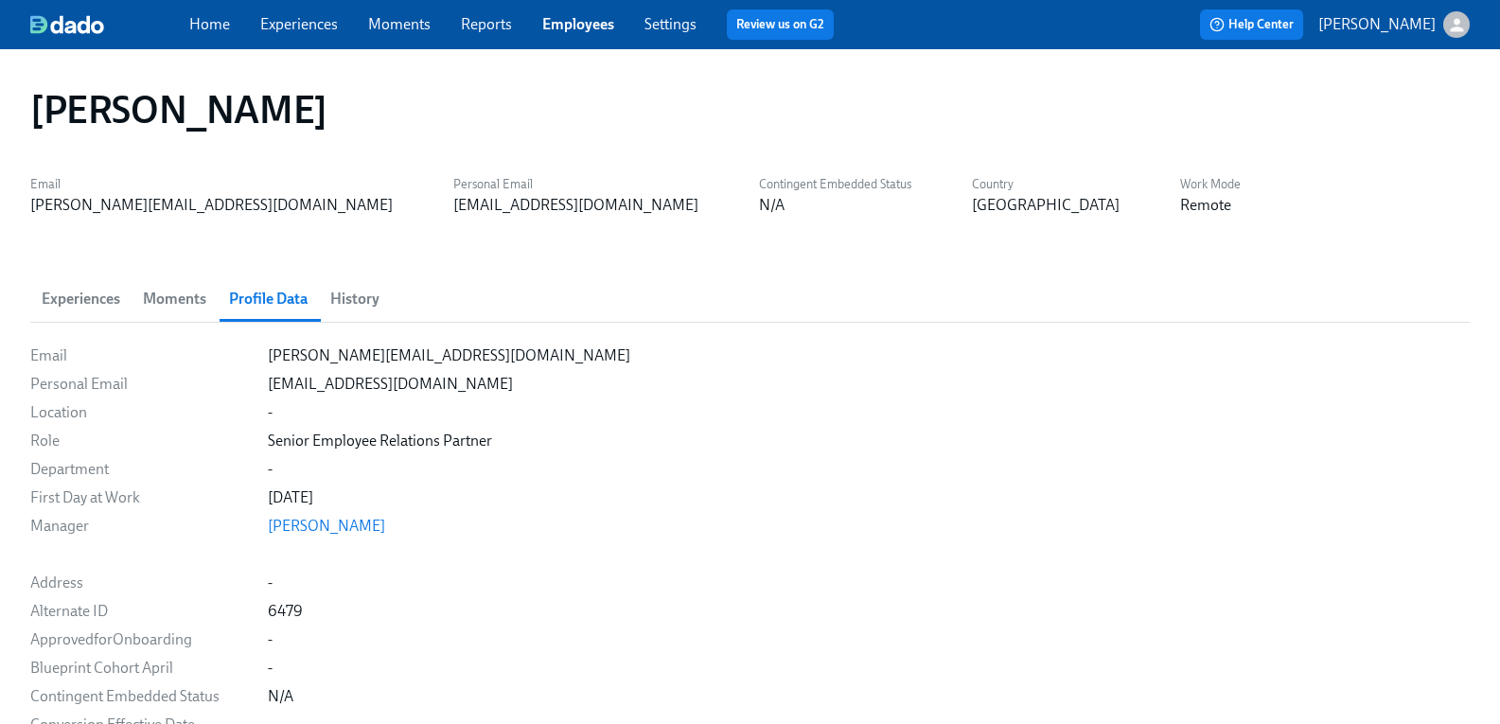
click at [192, 304] on span "Moments" at bounding box center [174, 299] width 63 height 26
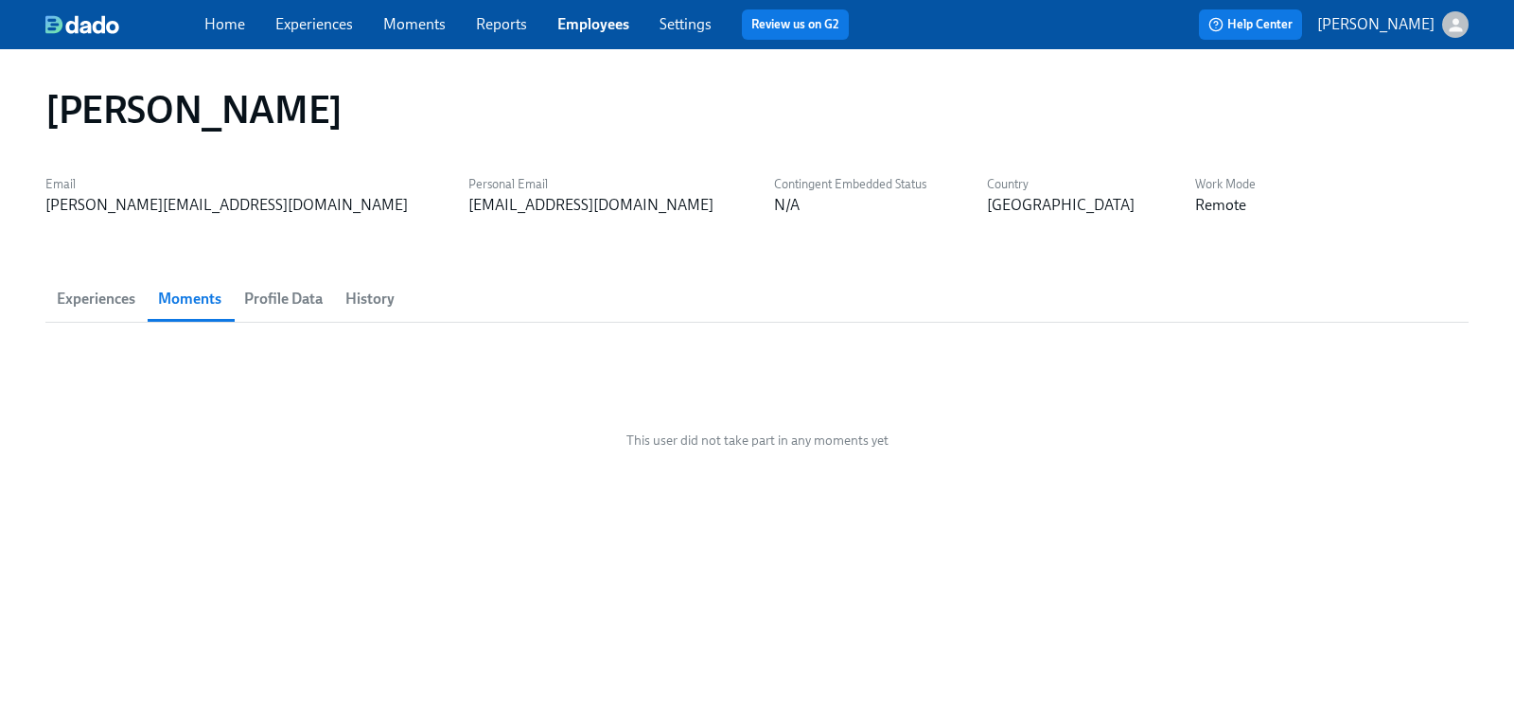
click at [132, 300] on span "Experiences" at bounding box center [96, 299] width 79 height 26
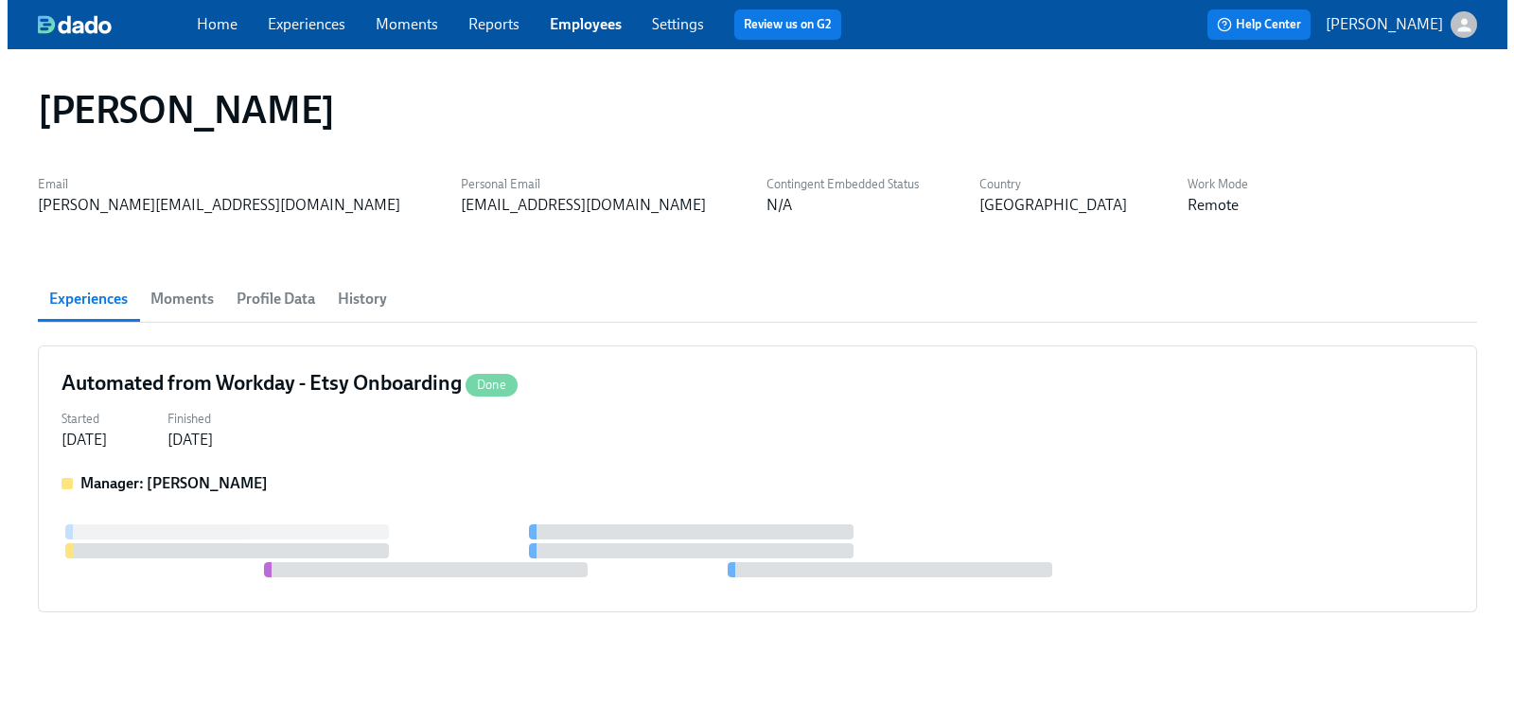
scroll to position [17, 0]
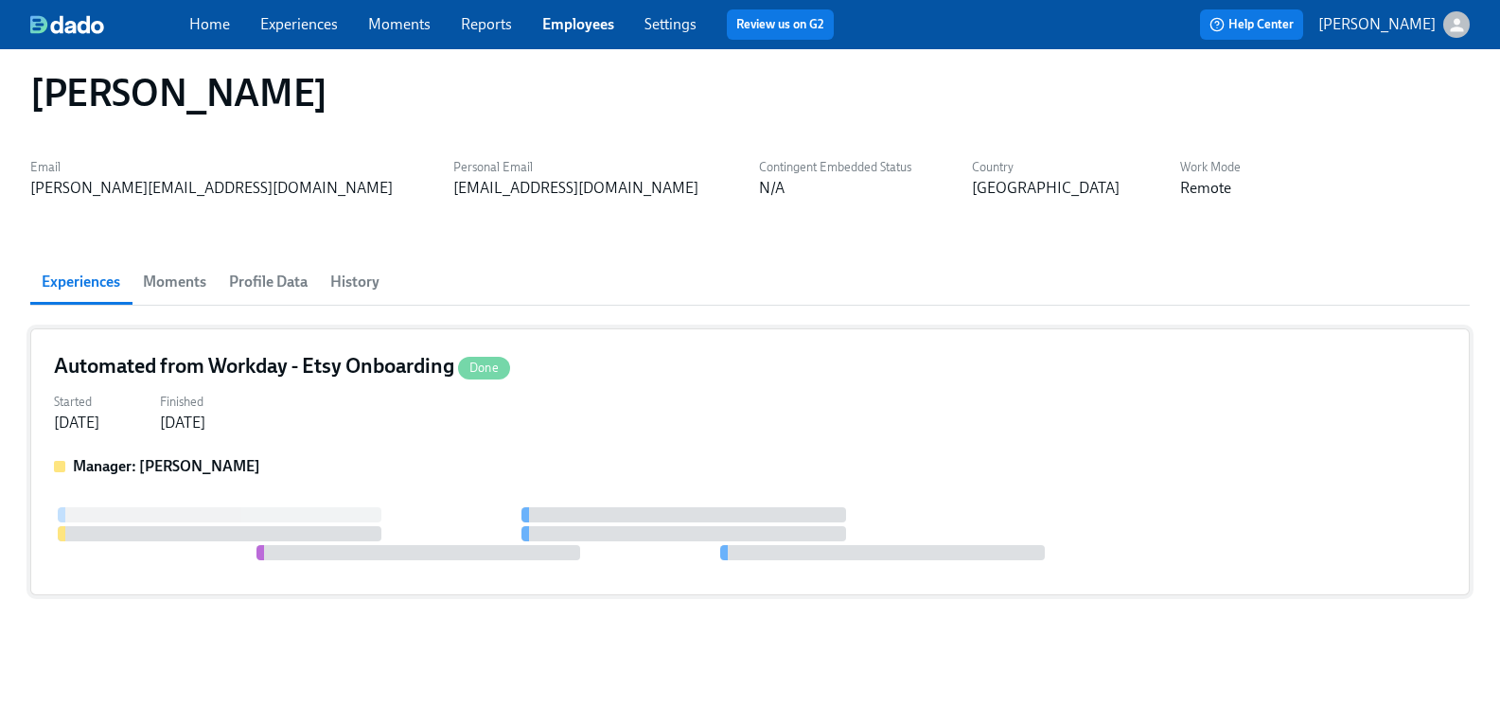
click at [164, 351] on div "Automated from Workday - Etsy Onboarding Done Started [DATE] Finished [DATE] Ma…" at bounding box center [749, 461] width 1439 height 267
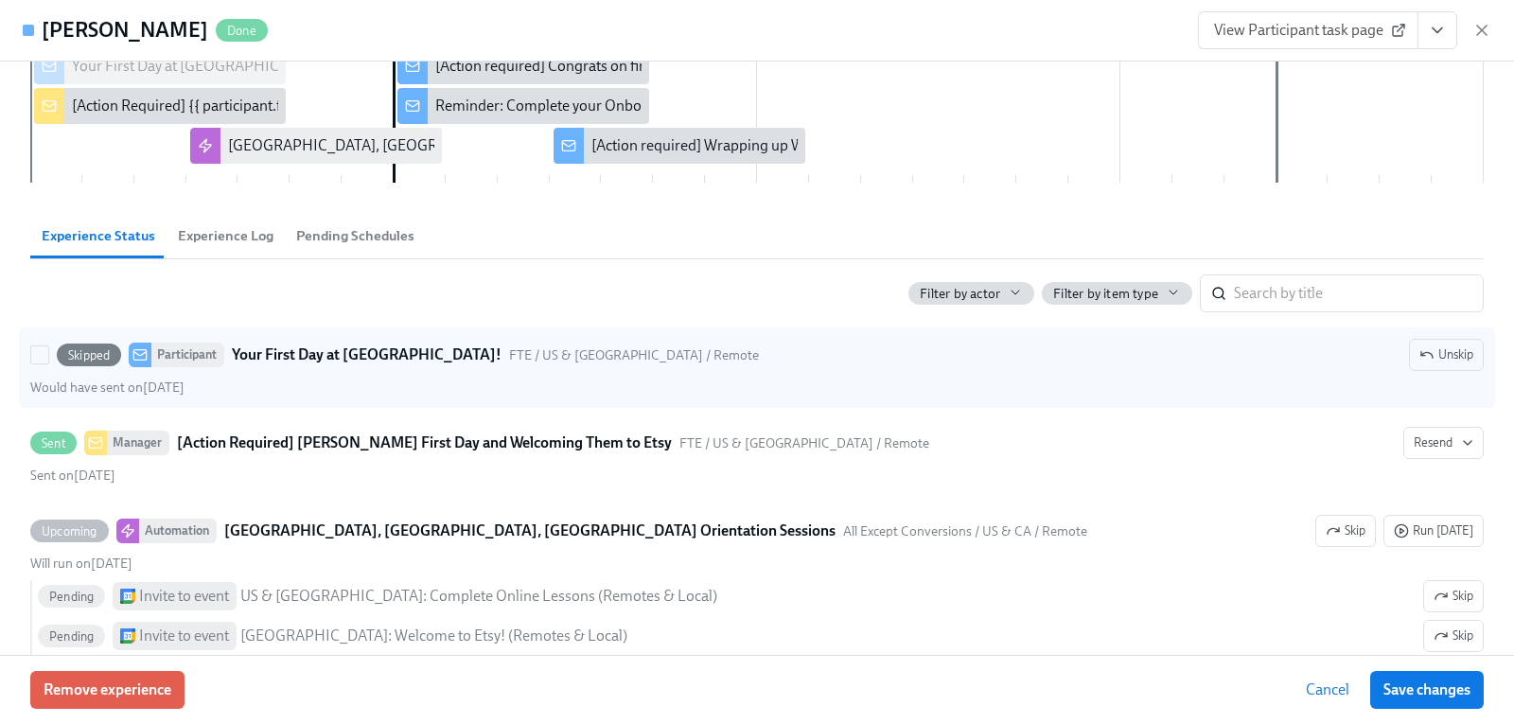
scroll to position [95, 0]
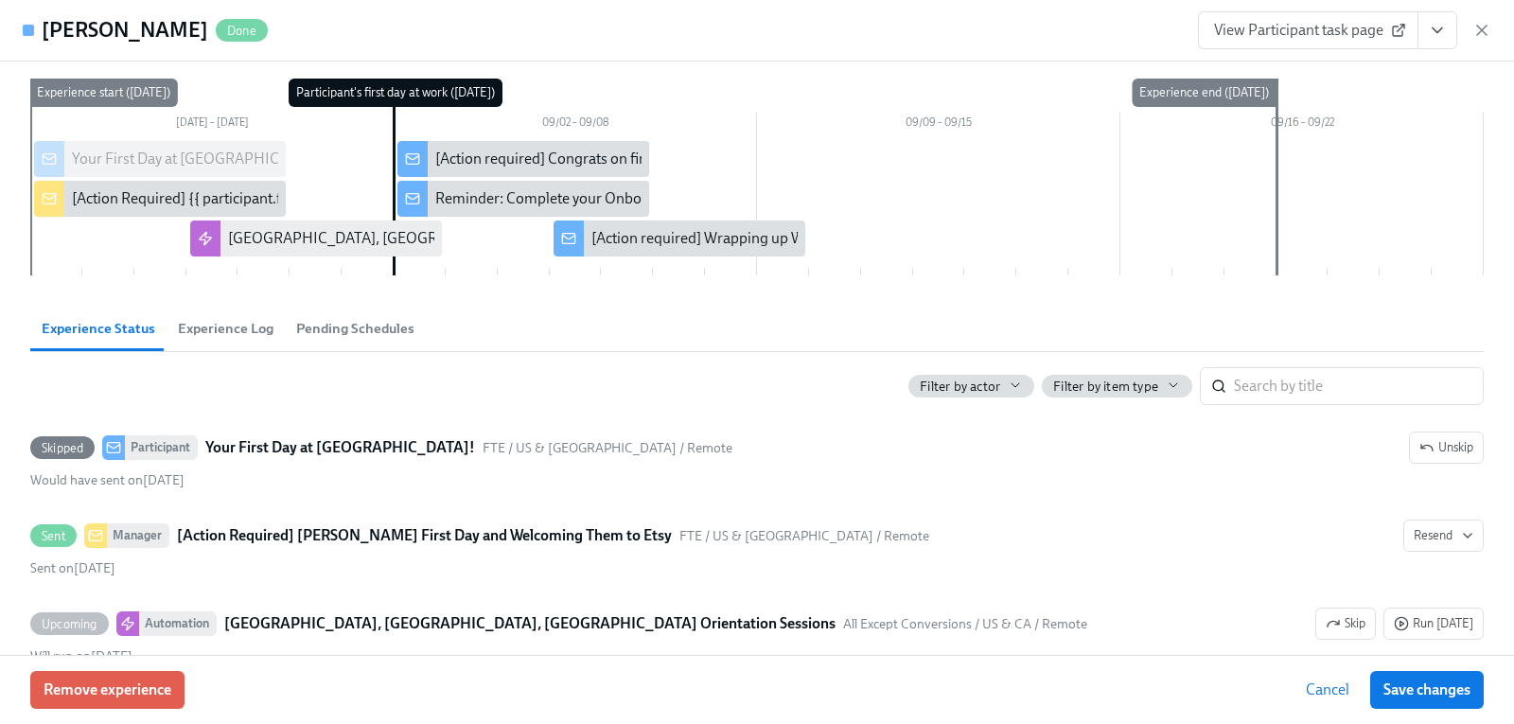
click at [252, 328] on span "Experience Log" at bounding box center [226, 329] width 96 height 22
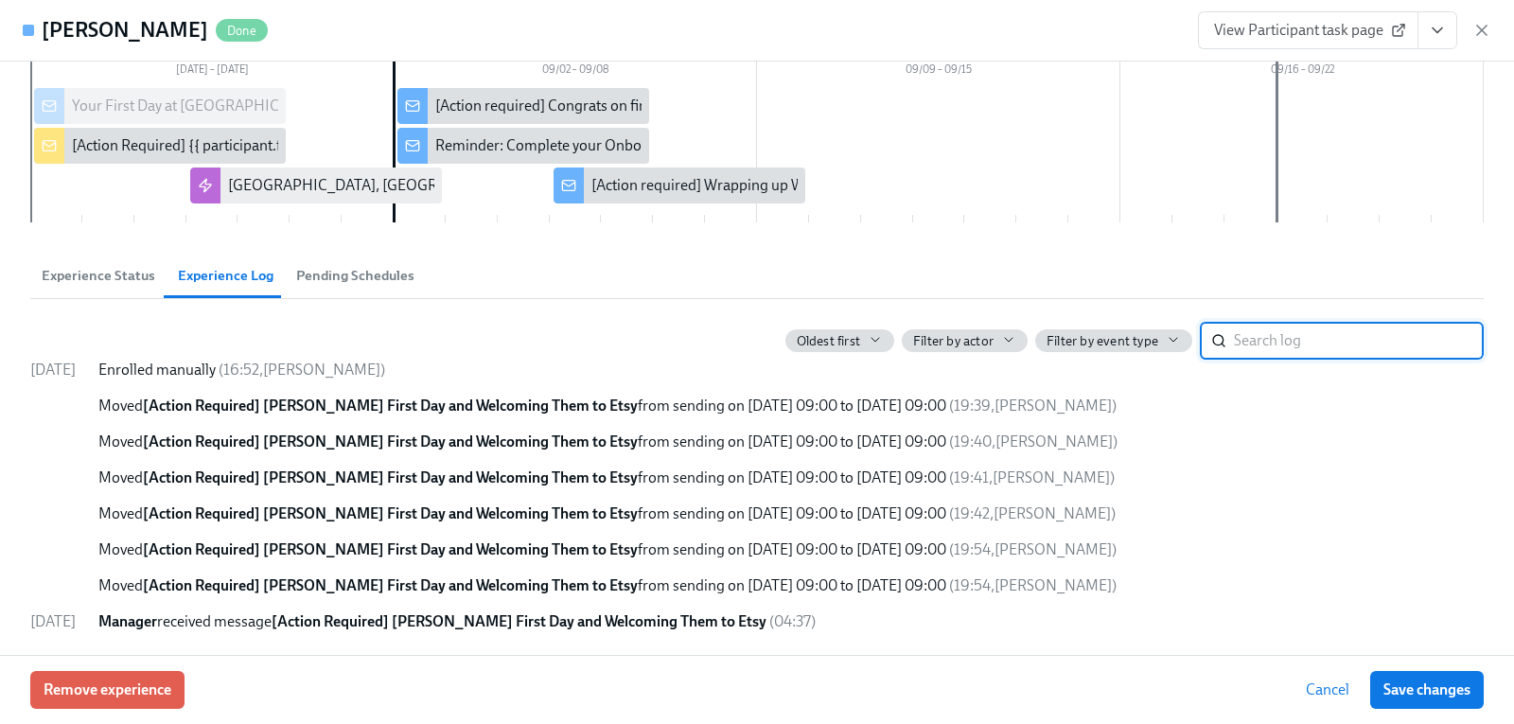
scroll to position [53, 0]
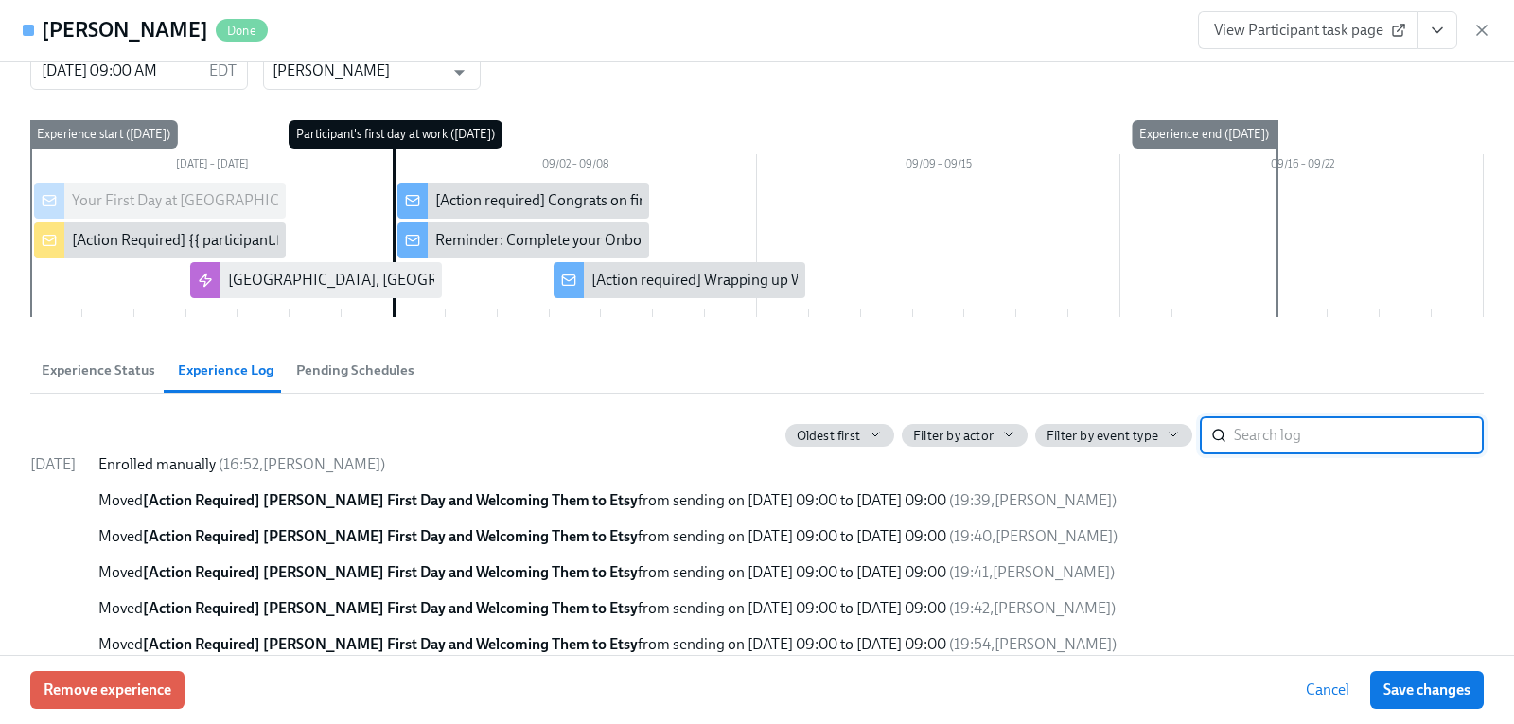
click at [332, 365] on span "Pending Schedules" at bounding box center [355, 371] width 118 height 22
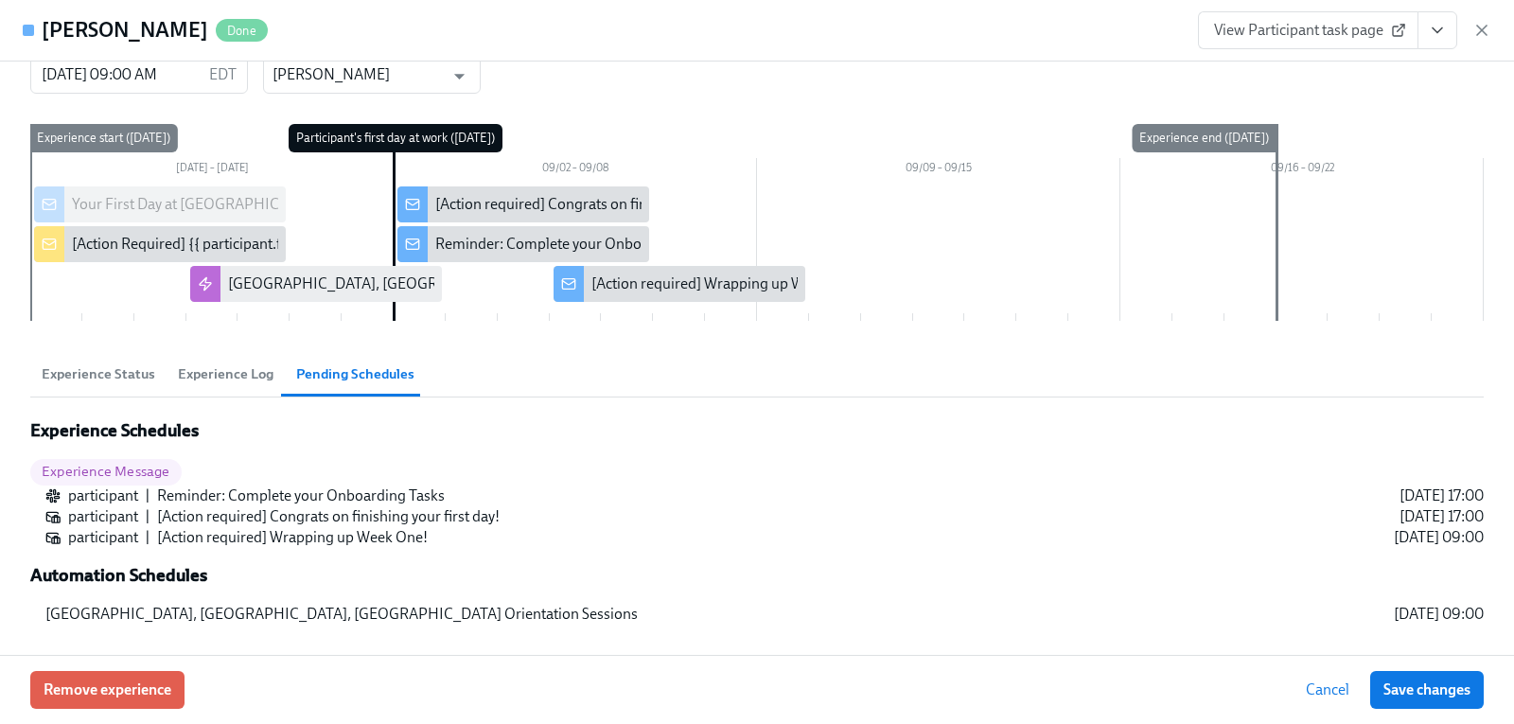
scroll to position [49, 0]
click at [105, 377] on span "Experience Status" at bounding box center [99, 374] width 114 height 22
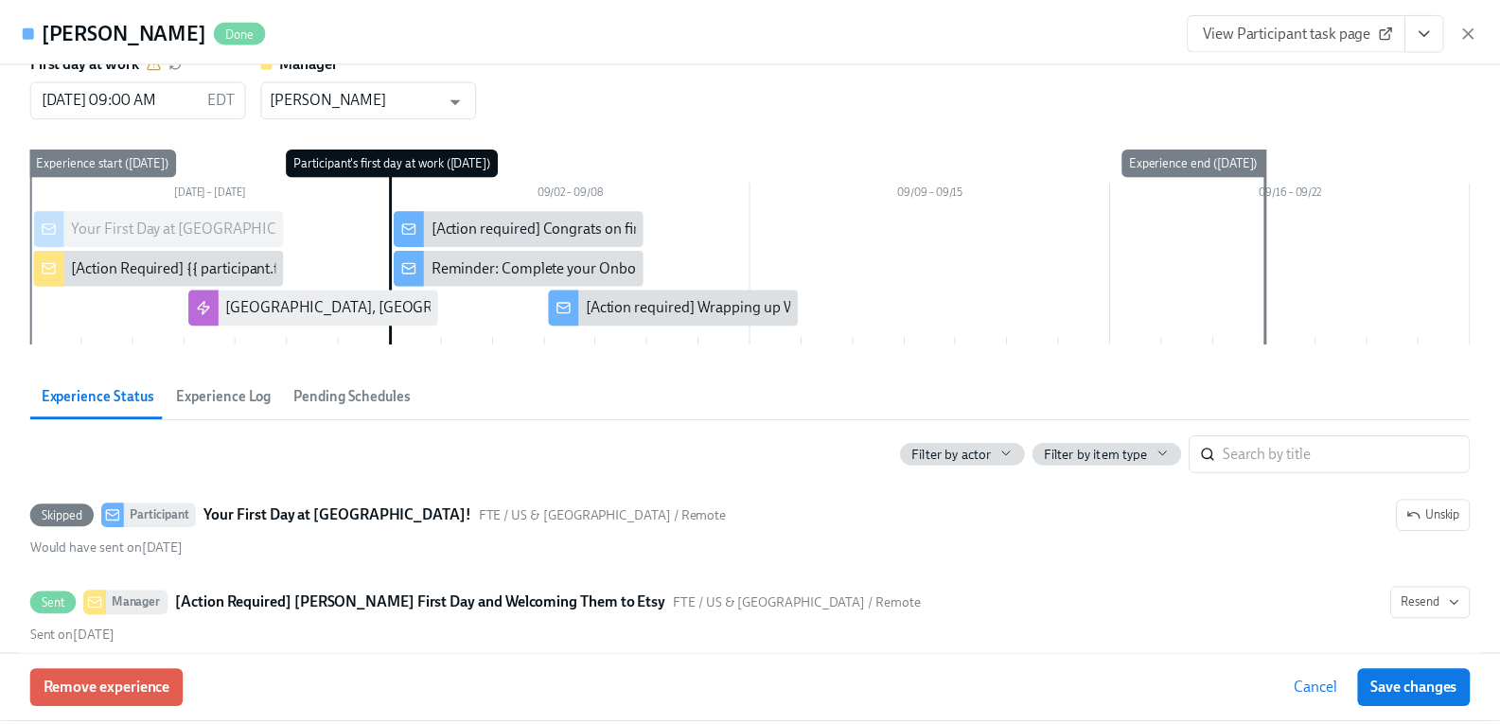
scroll to position [0, 0]
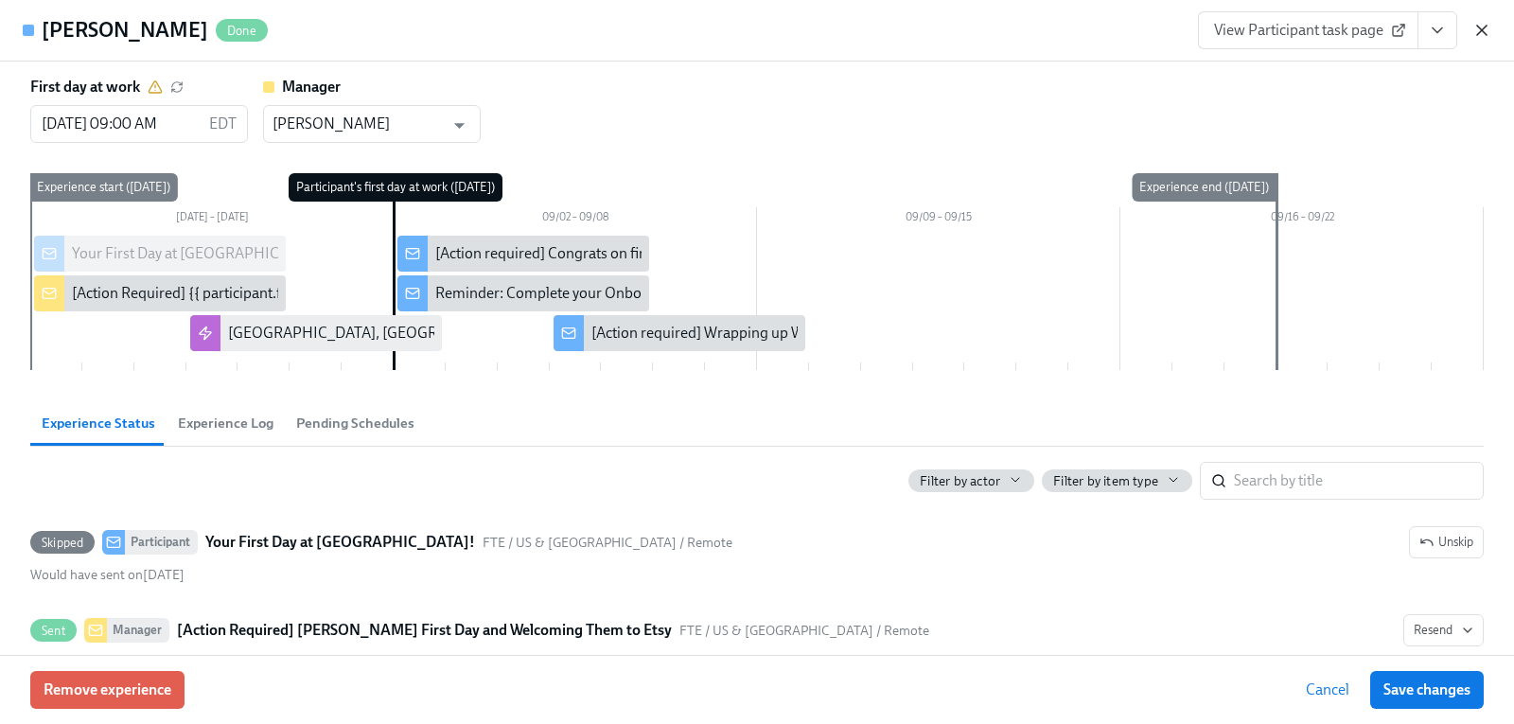
click at [1478, 36] on icon "button" at bounding box center [1481, 30] width 19 height 19
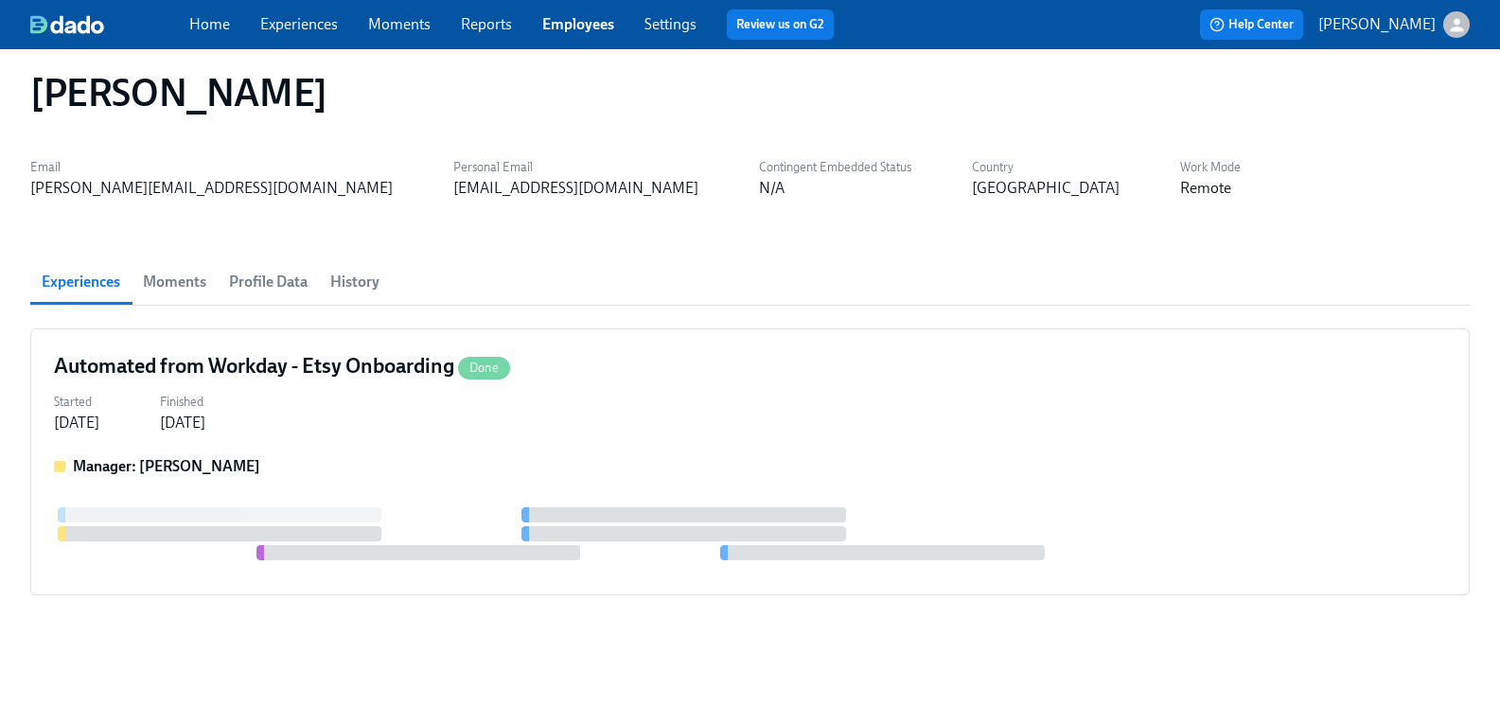
click at [304, 24] on link "Experiences" at bounding box center [299, 24] width 78 height 18
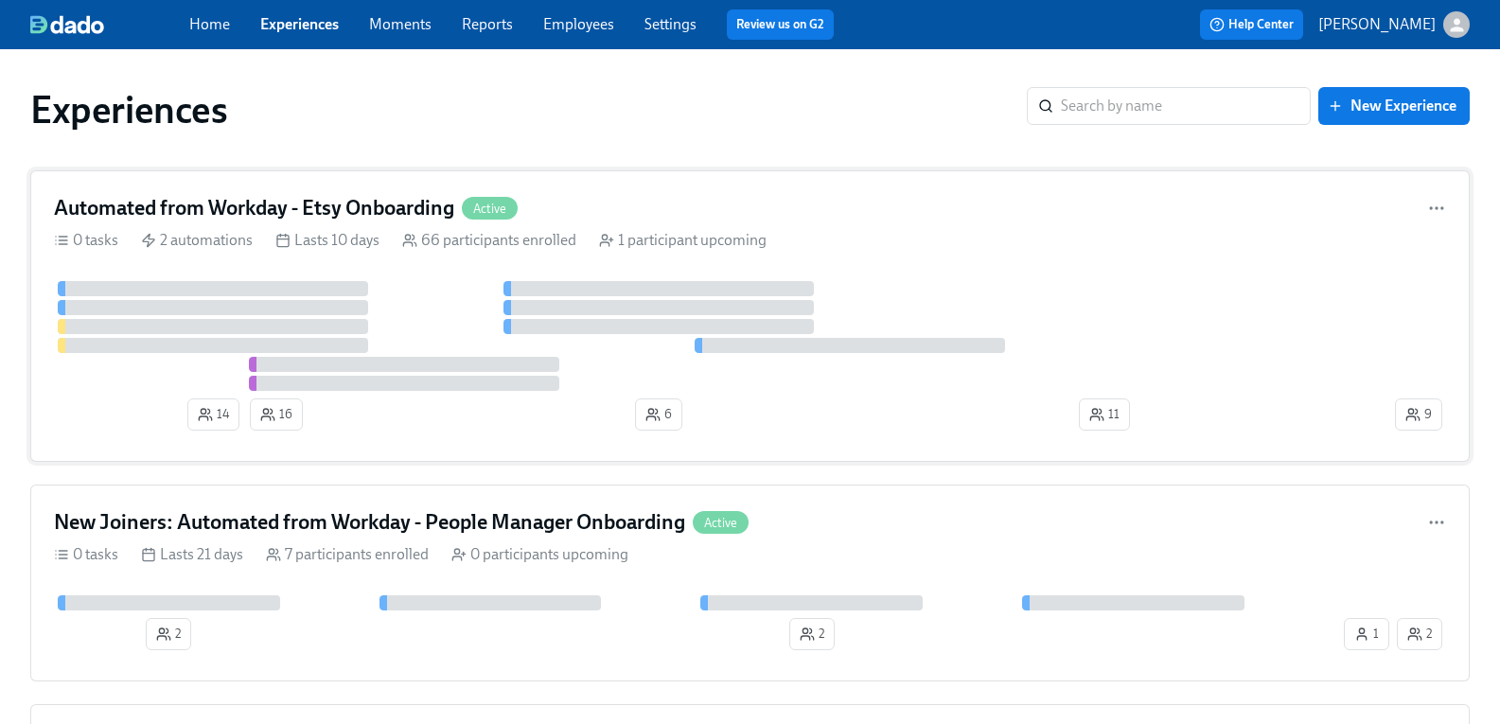
click at [331, 210] on h4 "Automated from Workday - Etsy Onboarding" at bounding box center [254, 208] width 400 height 28
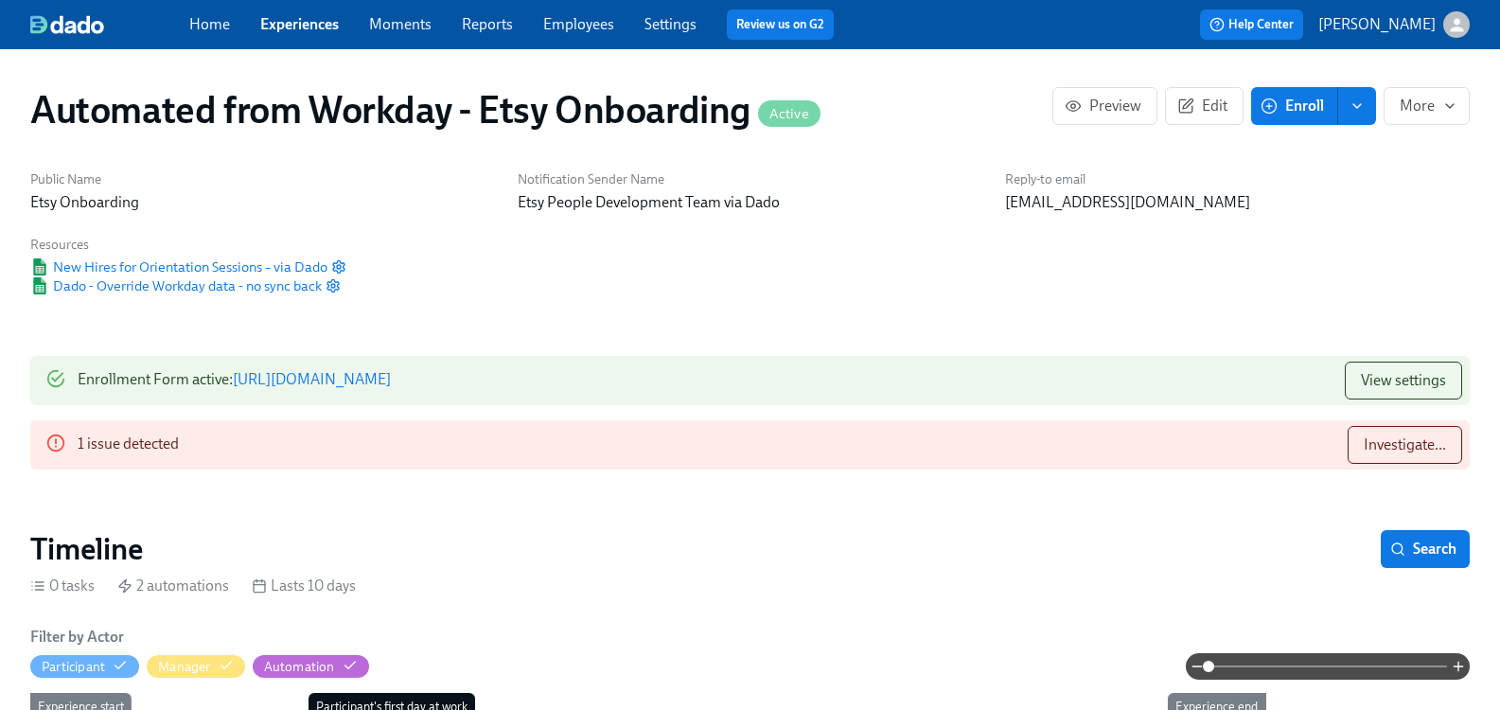
scroll to position [0, 2983]
click at [1385, 435] on span "Investigate..." at bounding box center [1405, 444] width 82 height 19
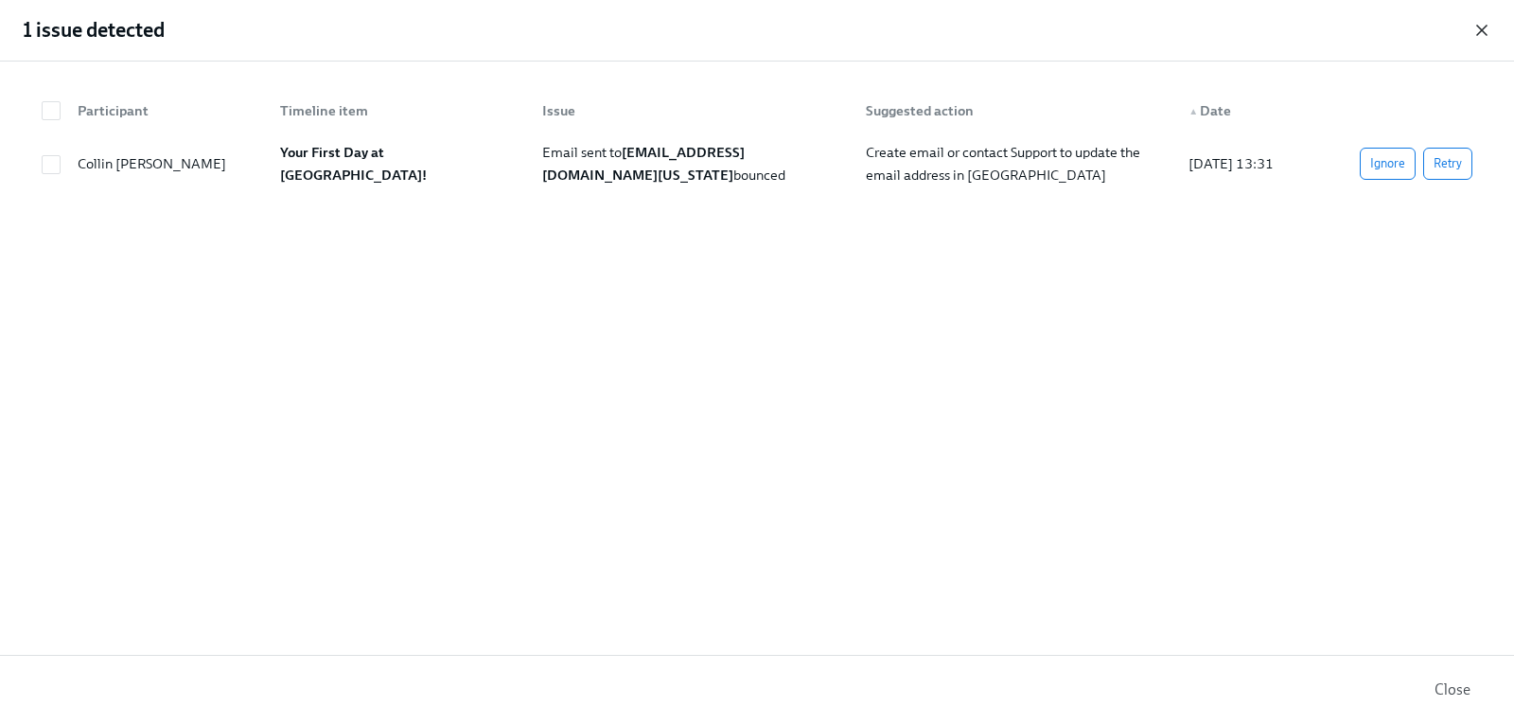
click at [1481, 26] on icon "button" at bounding box center [1481, 30] width 19 height 19
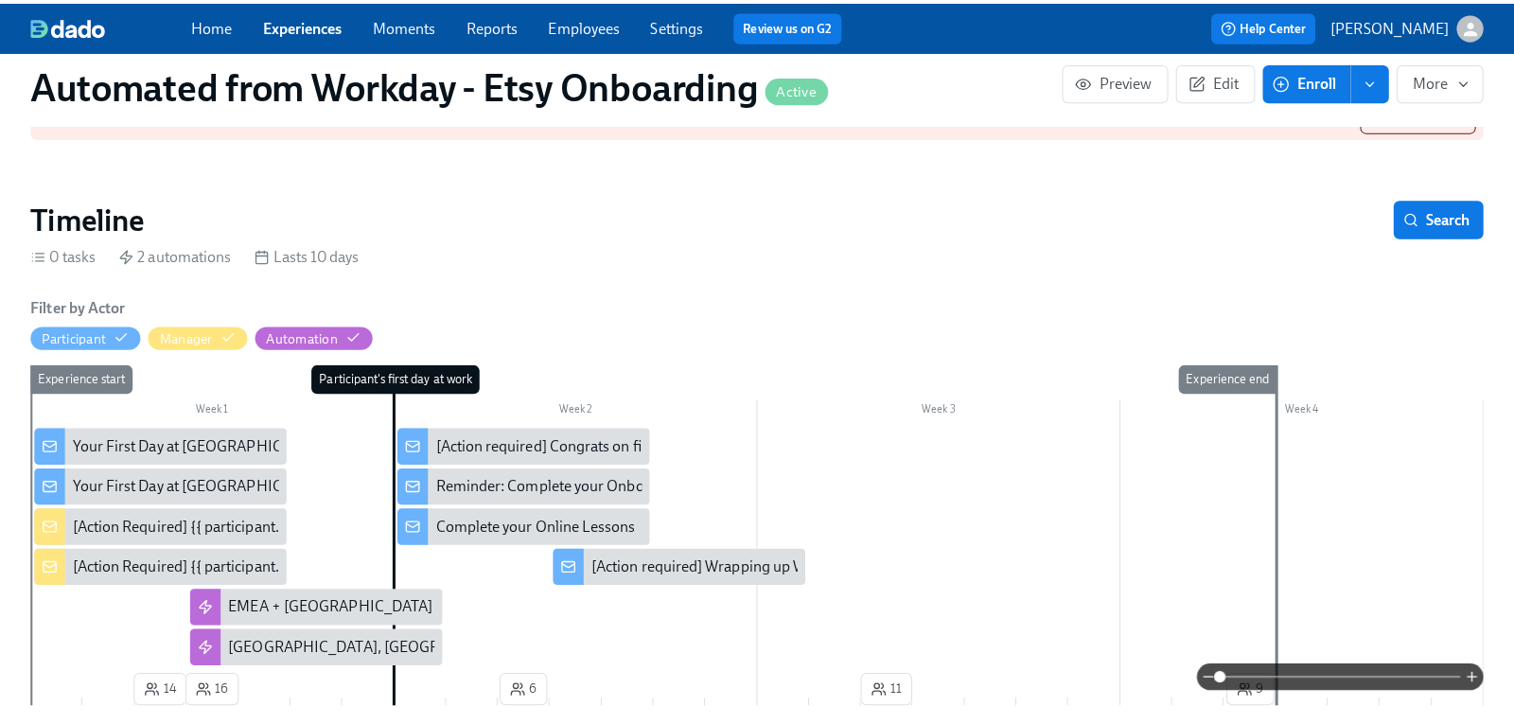
scroll to position [379, 0]
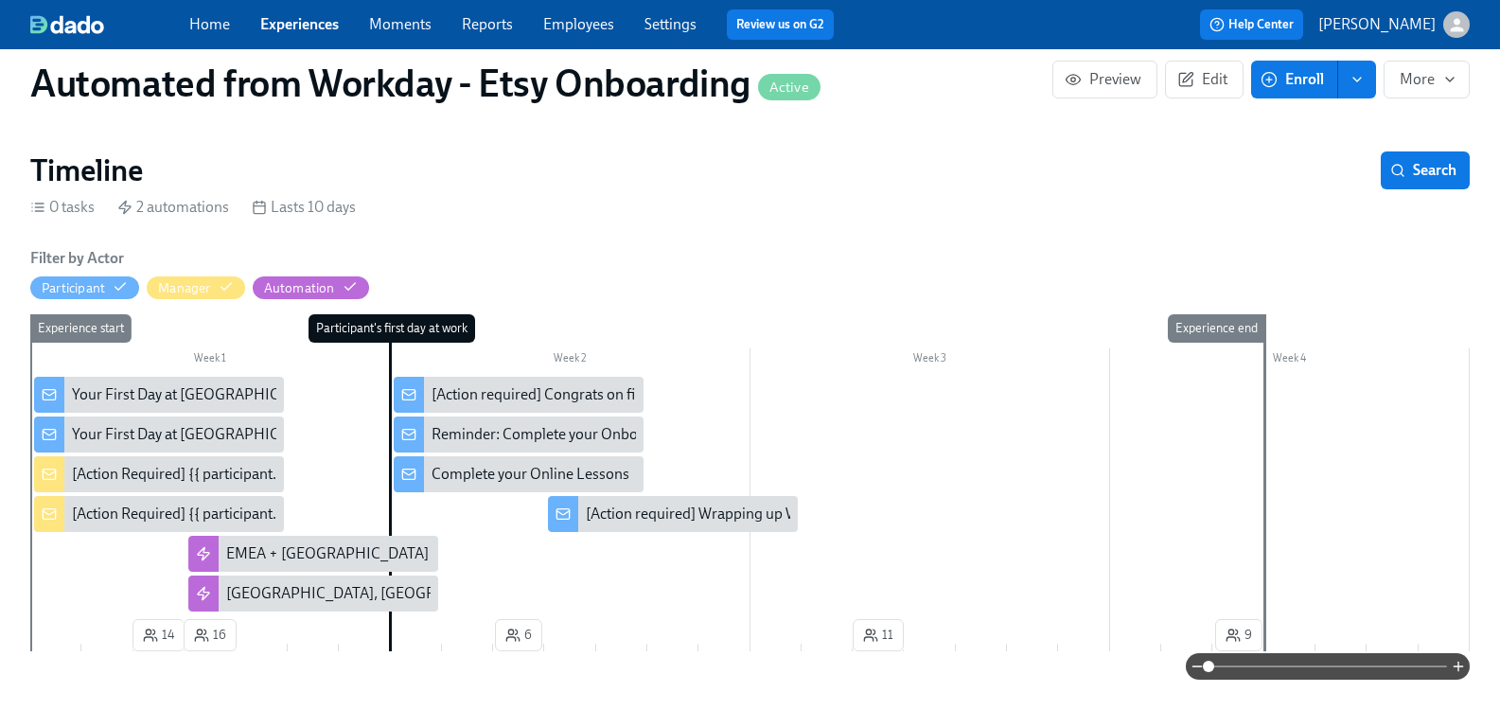
click at [203, 473] on div "[Action Required] {{ participant.firstName }}’s First Day and Welcoming Them to…" at bounding box center [343, 474] width 542 height 21
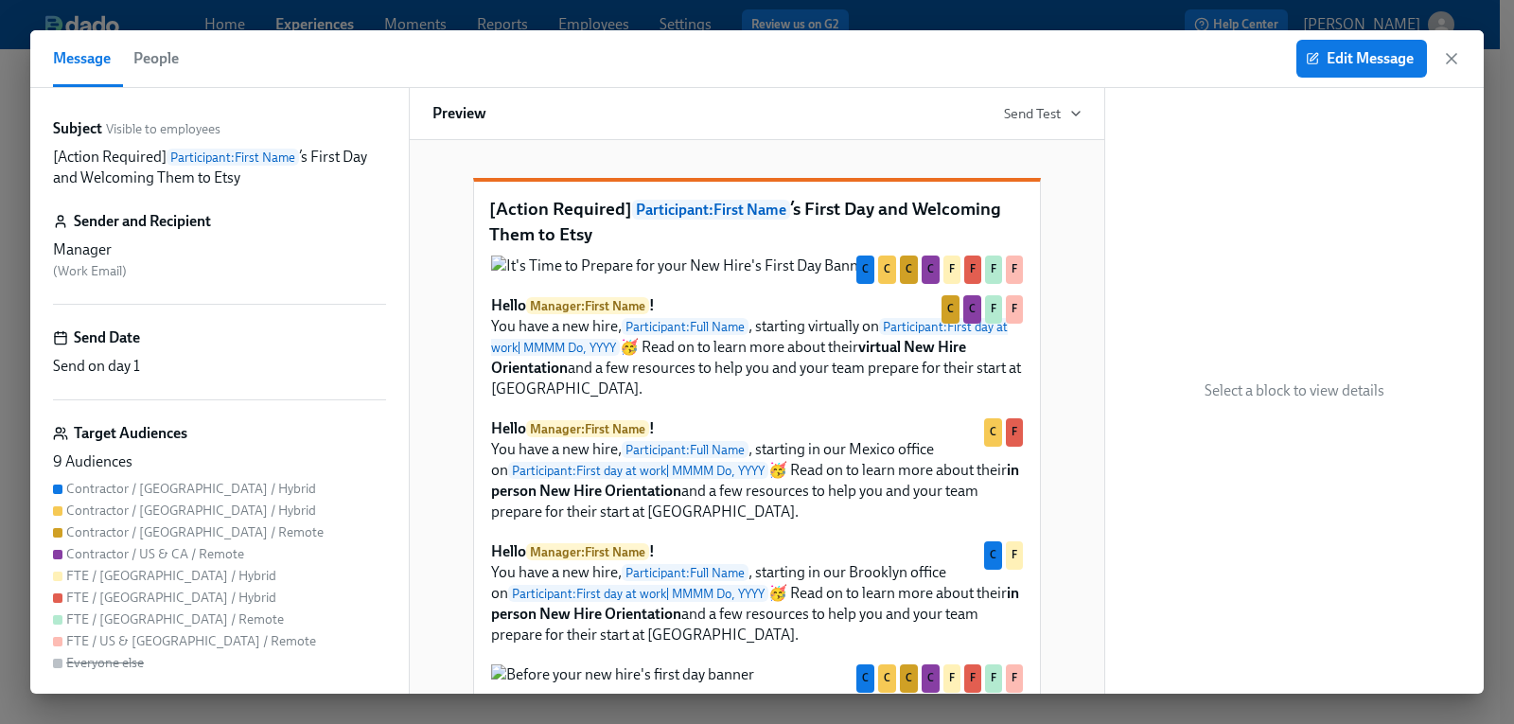
click at [164, 61] on span "People" at bounding box center [155, 58] width 45 height 26
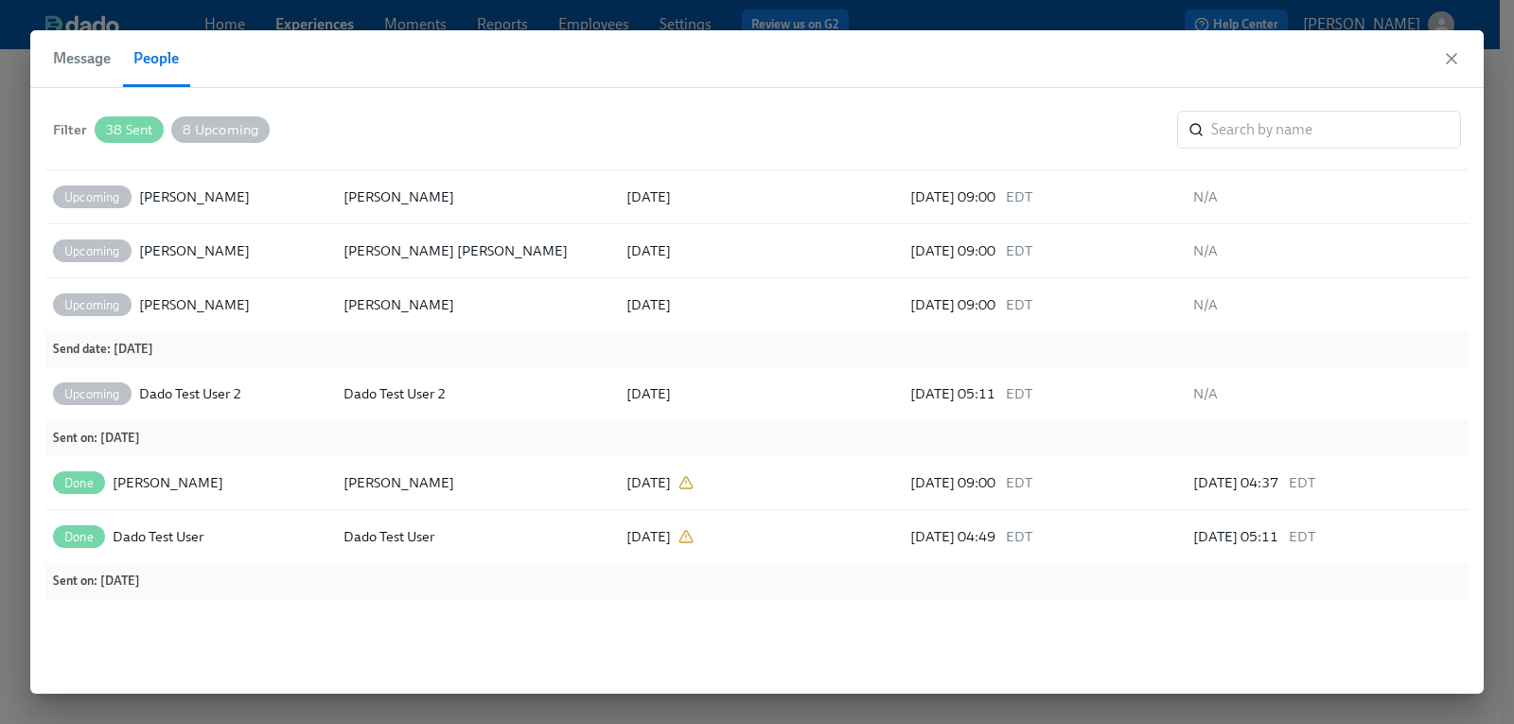
scroll to position [341, 0]
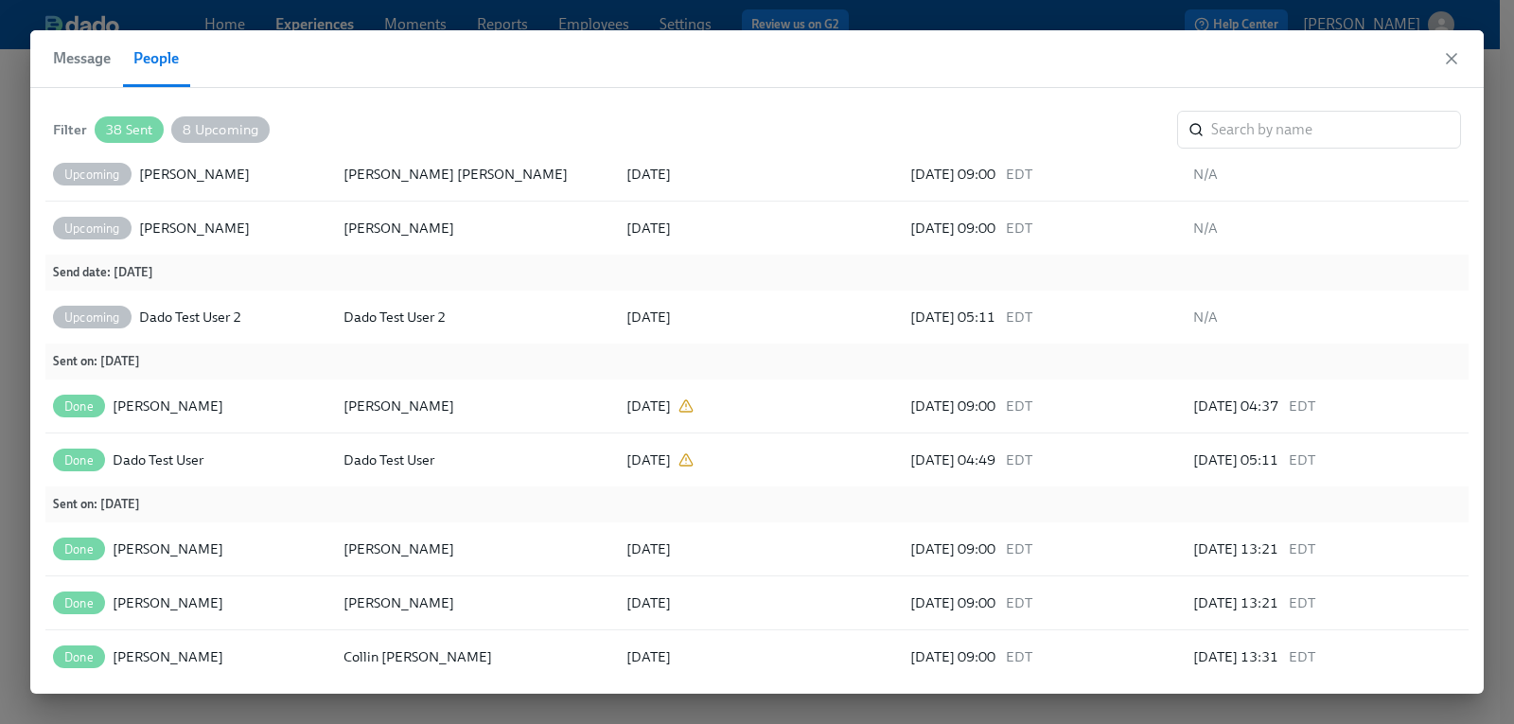
click at [1449, 68] on div "Message People" at bounding box center [757, 59] width 1454 height 58
click at [1449, 51] on icon "button" at bounding box center [1451, 58] width 19 height 19
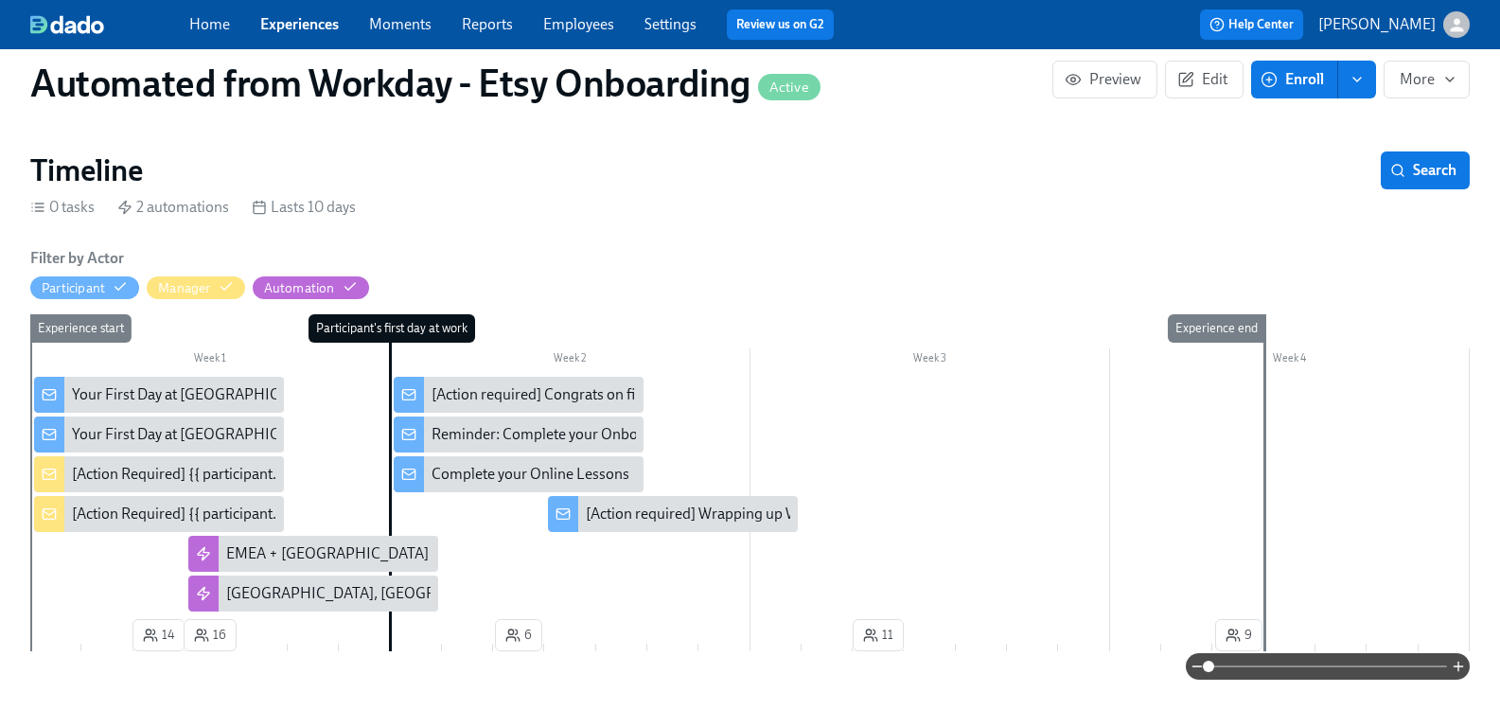
click at [140, 514] on div "[Action Required] {{ participant.firstName }}’s First Day and Welcoming Them to…" at bounding box center [343, 513] width 542 height 21
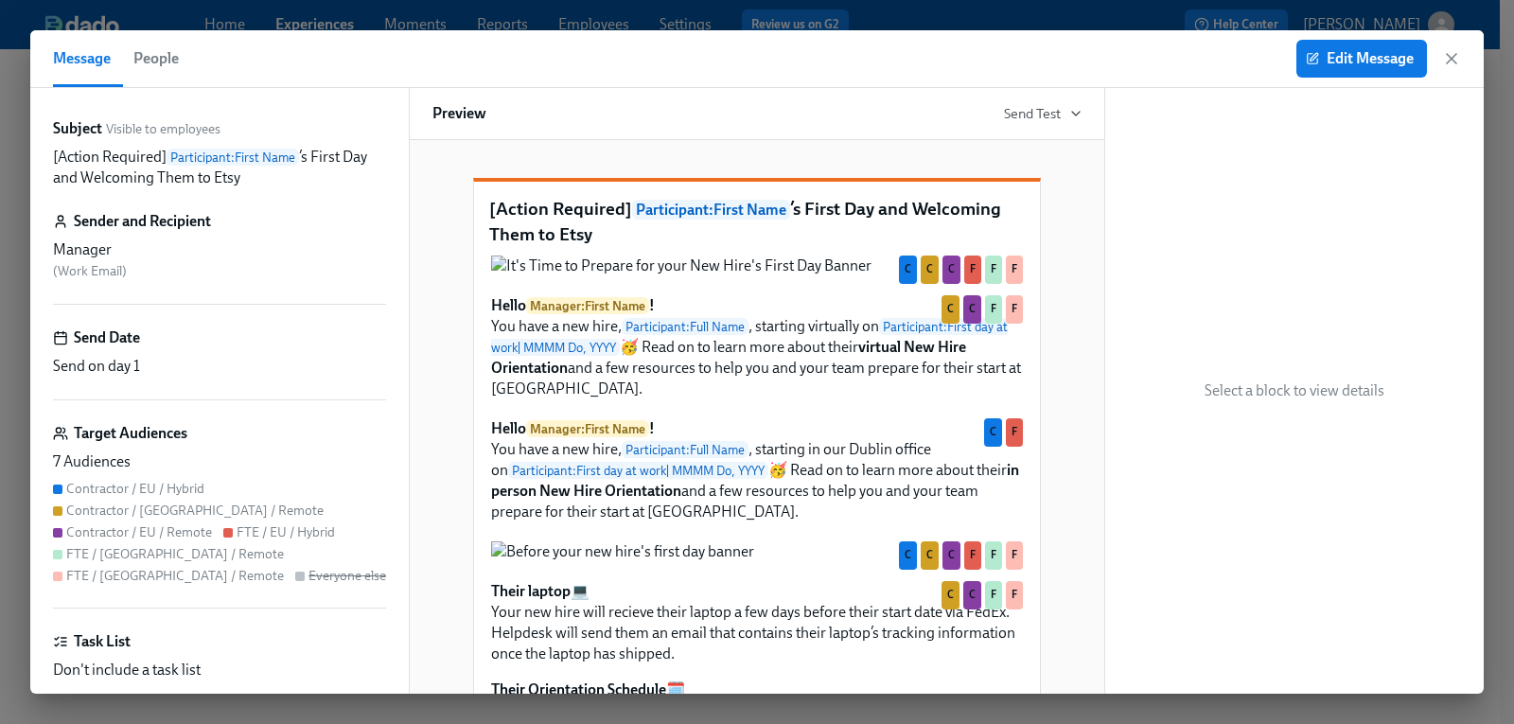
click at [166, 53] on span "People" at bounding box center [155, 58] width 45 height 26
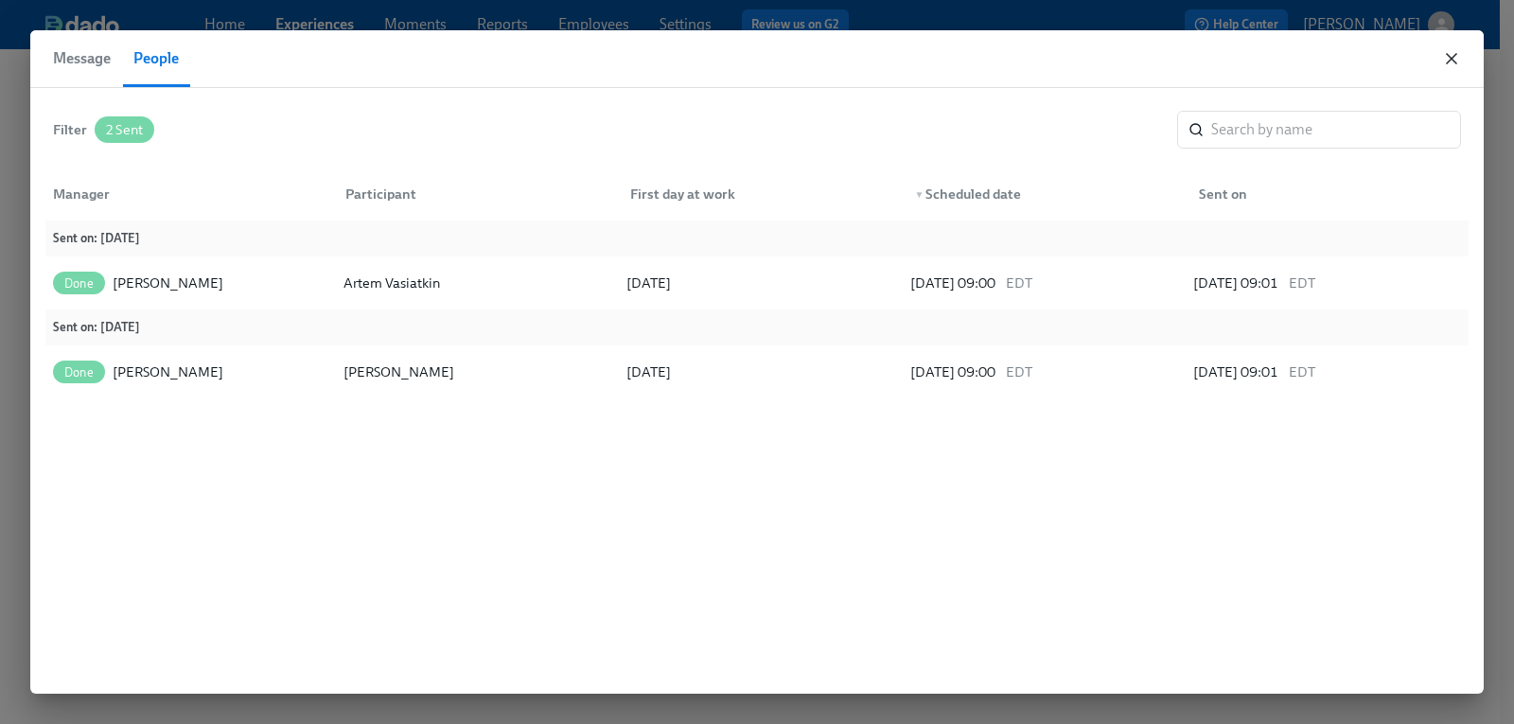
click at [1456, 57] on icon "button" at bounding box center [1451, 58] width 19 height 19
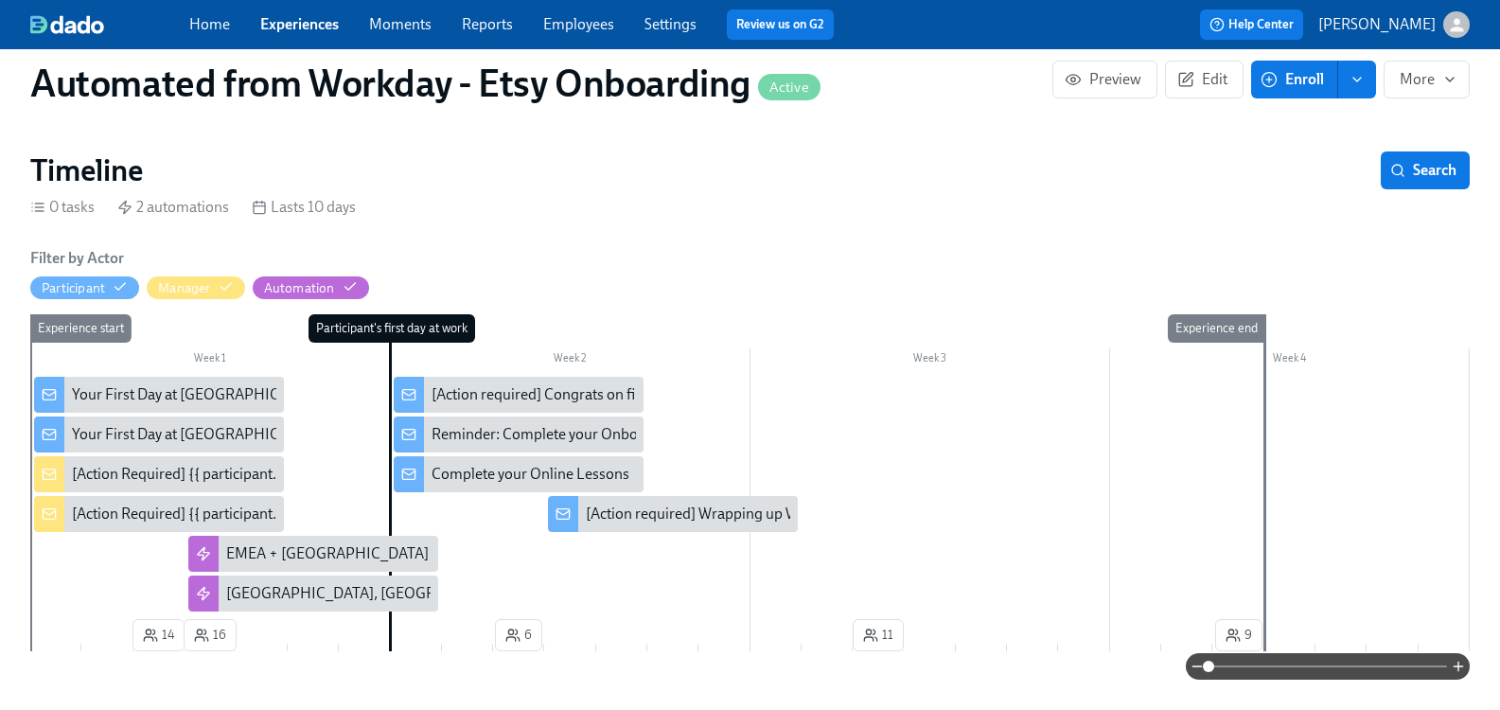
click at [196, 477] on div "[Action Required] {{ participant.firstName }}’s First Day and Welcoming Them to…" at bounding box center [343, 474] width 542 height 21
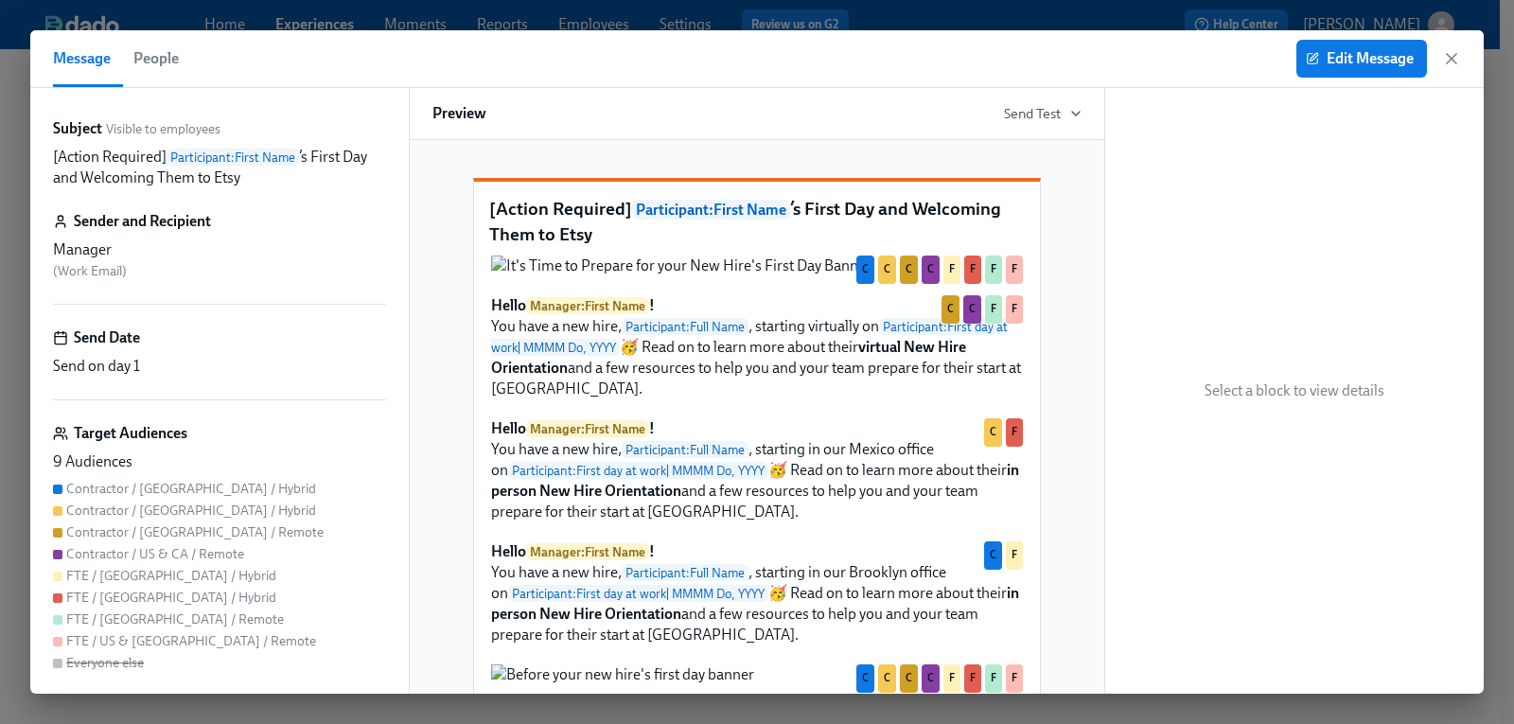
click at [167, 63] on span "People" at bounding box center [155, 58] width 45 height 26
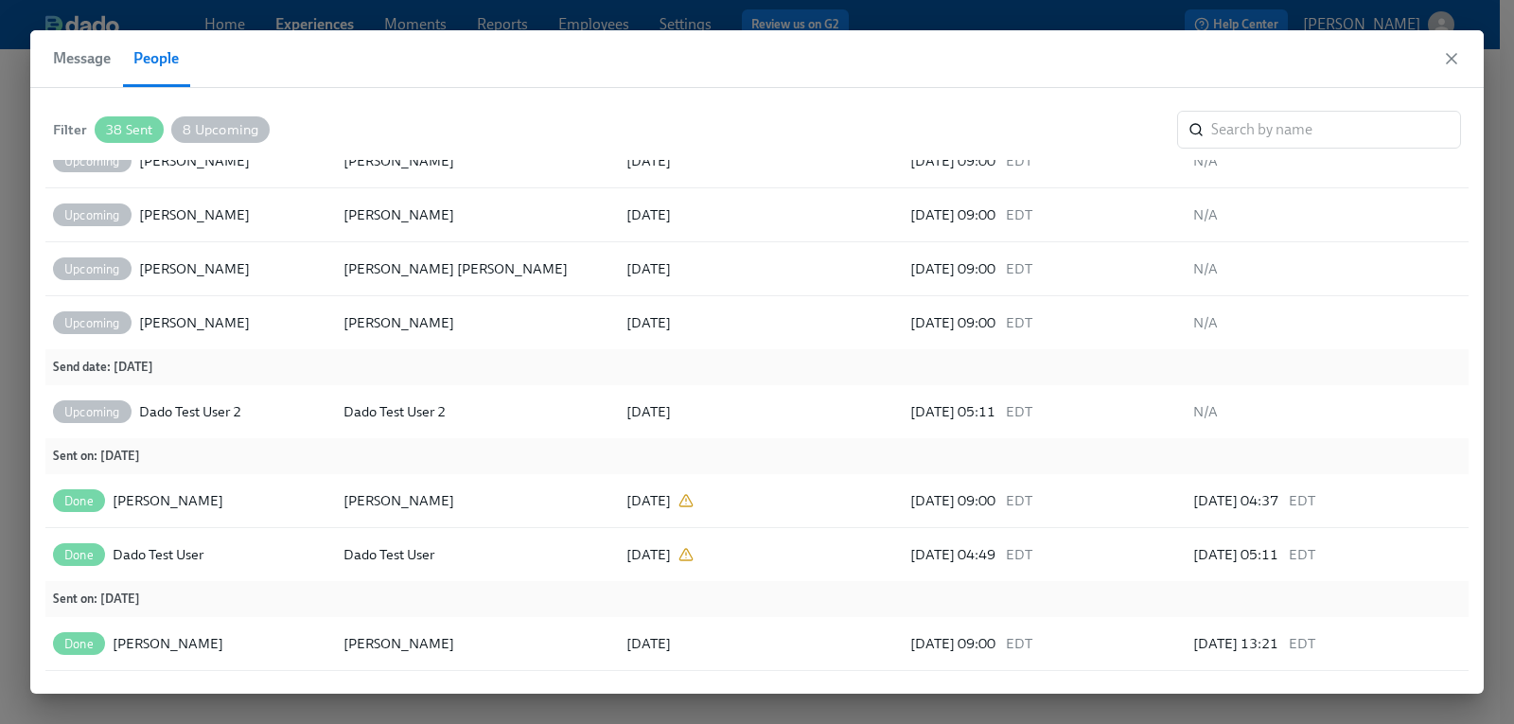
scroll to position [57, 0]
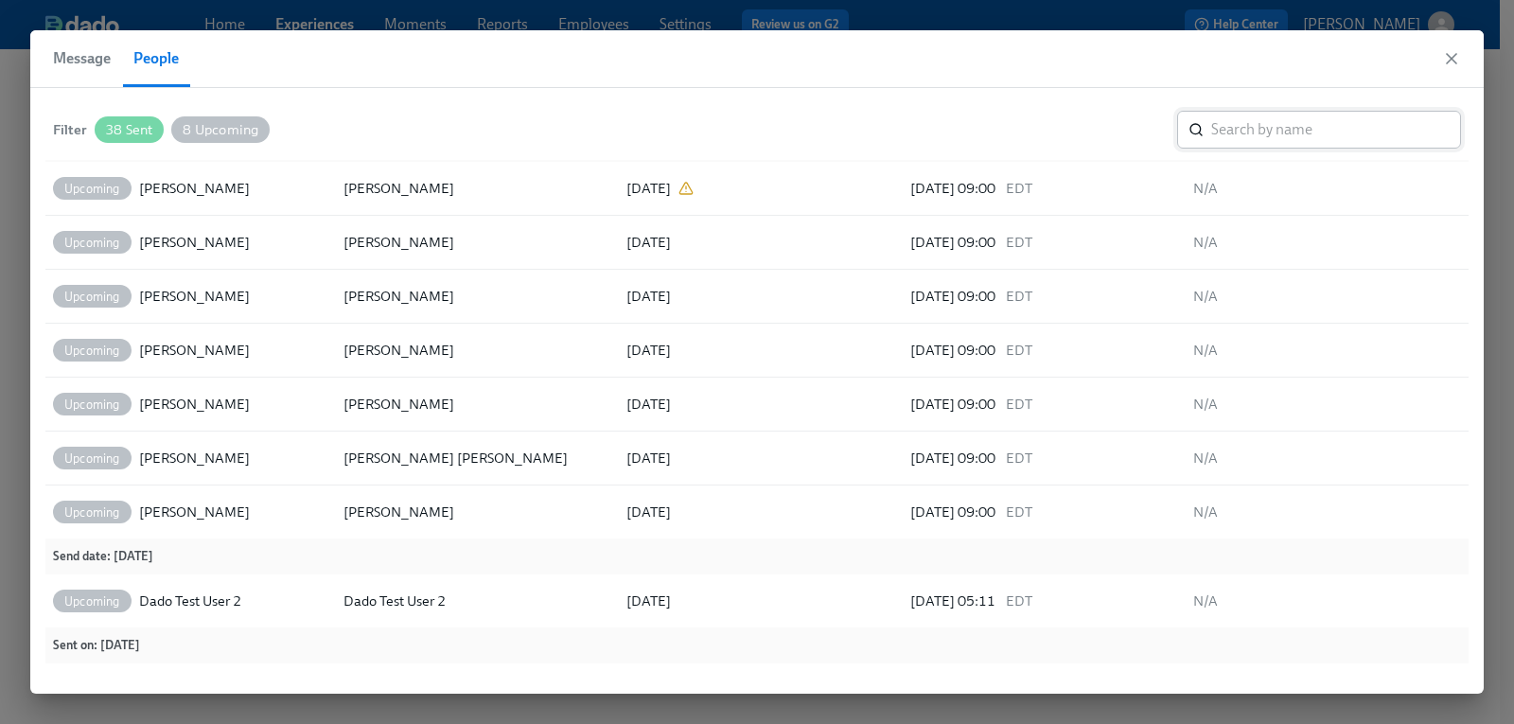
click at [1296, 119] on input "search" at bounding box center [1336, 130] width 250 height 38
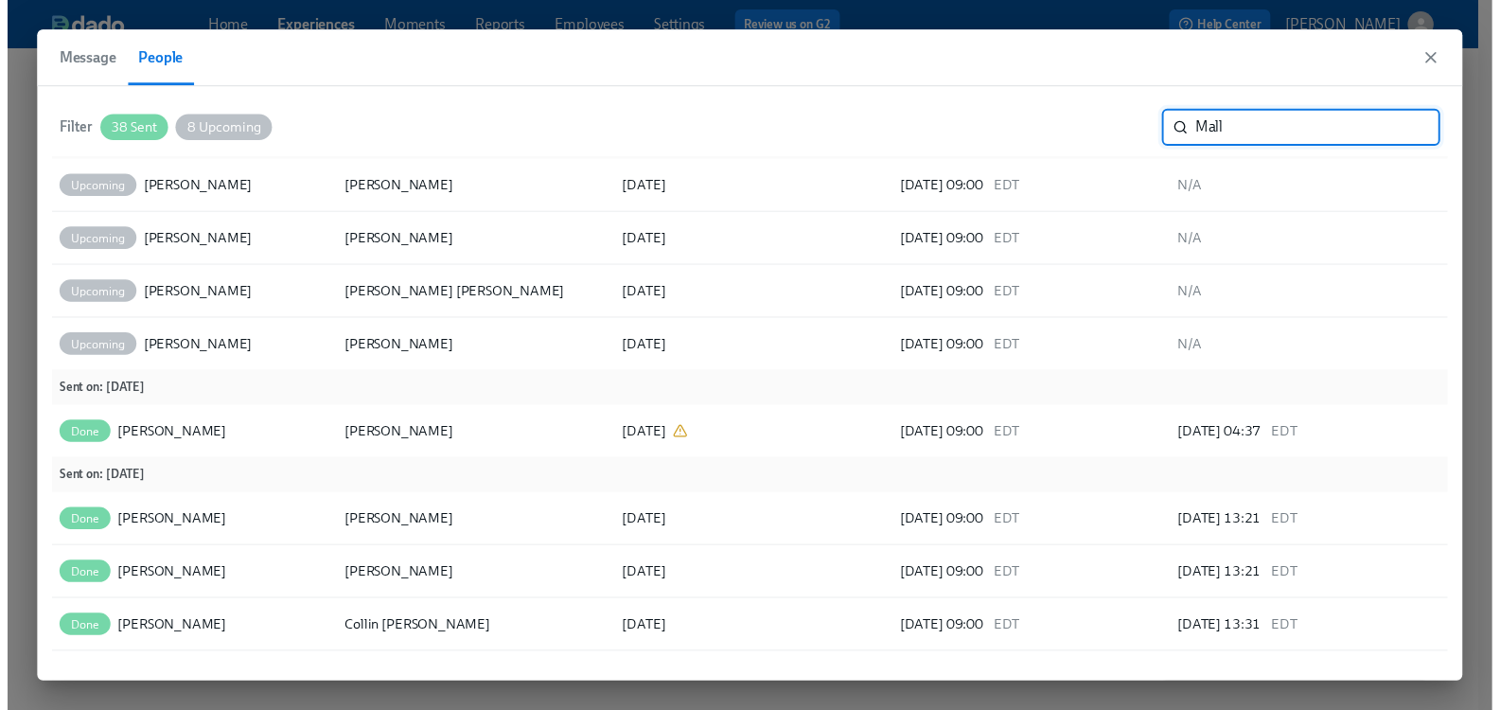
scroll to position [0, 0]
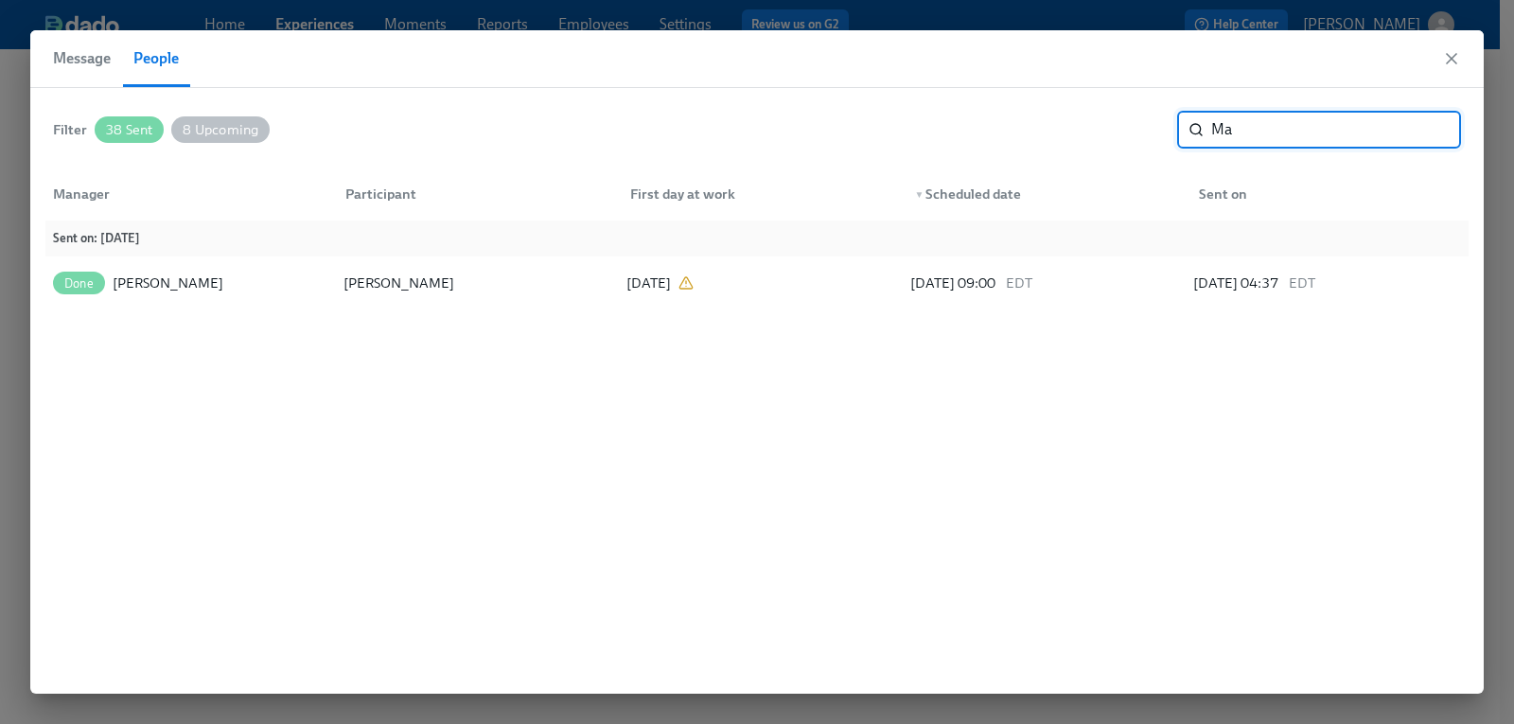
type input "M"
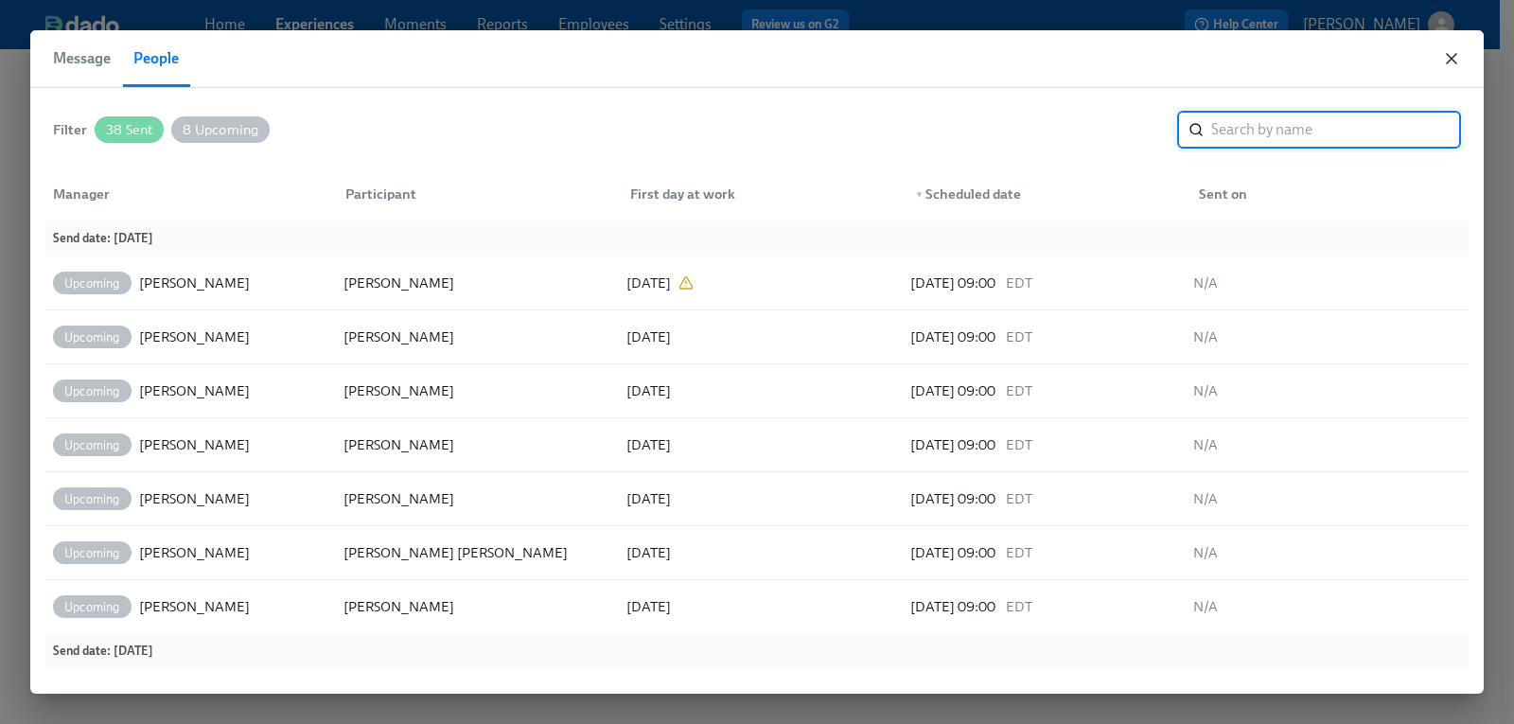
click at [1444, 62] on icon "button" at bounding box center [1451, 58] width 19 height 19
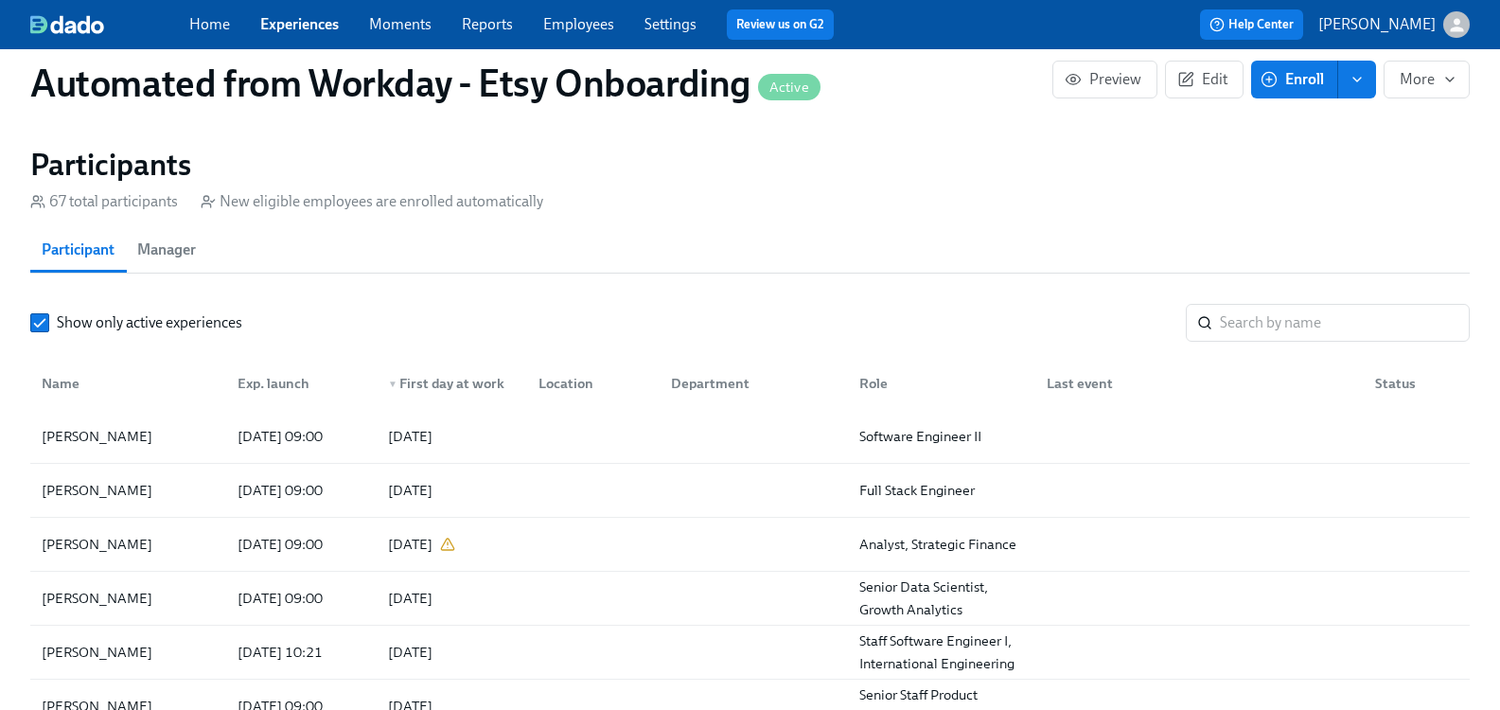
scroll to position [1609, 0]
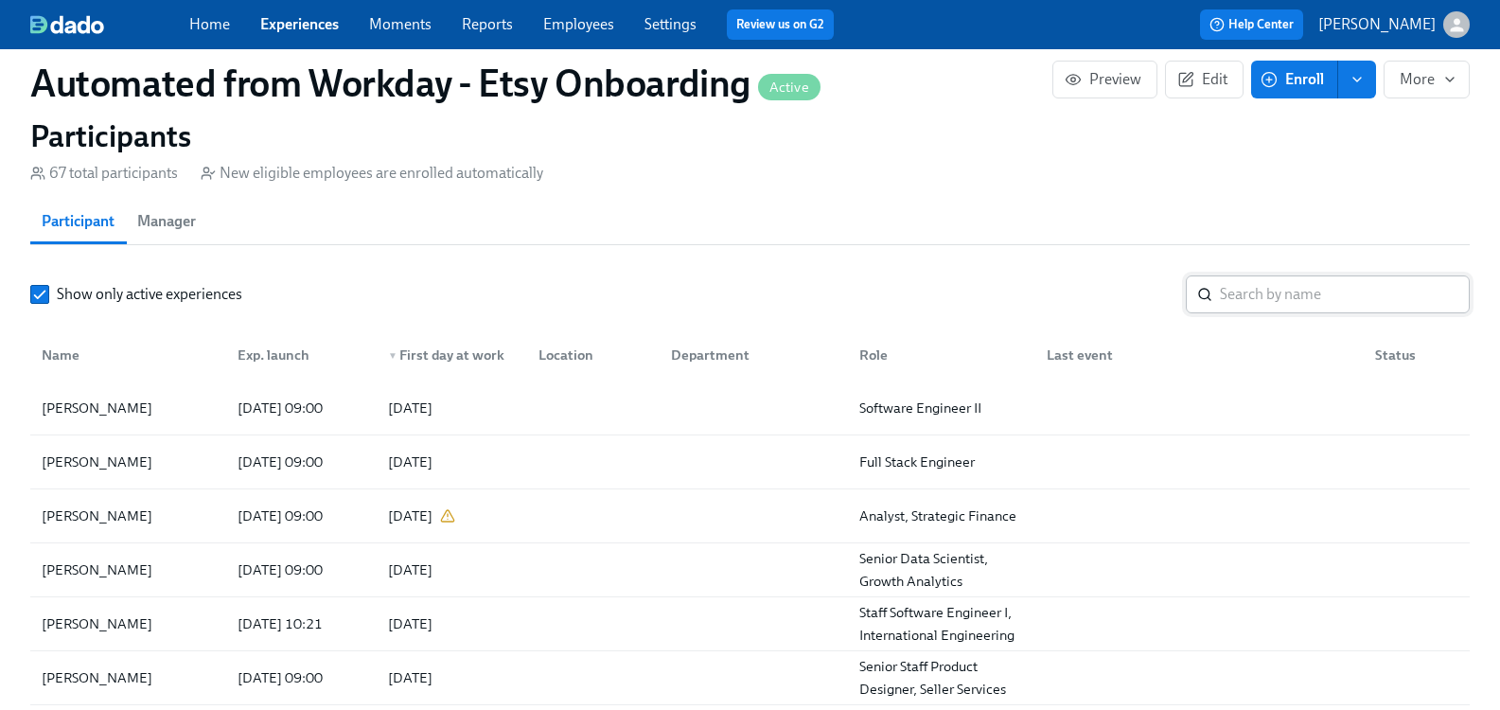
click at [1366, 302] on input "search" at bounding box center [1345, 294] width 250 height 38
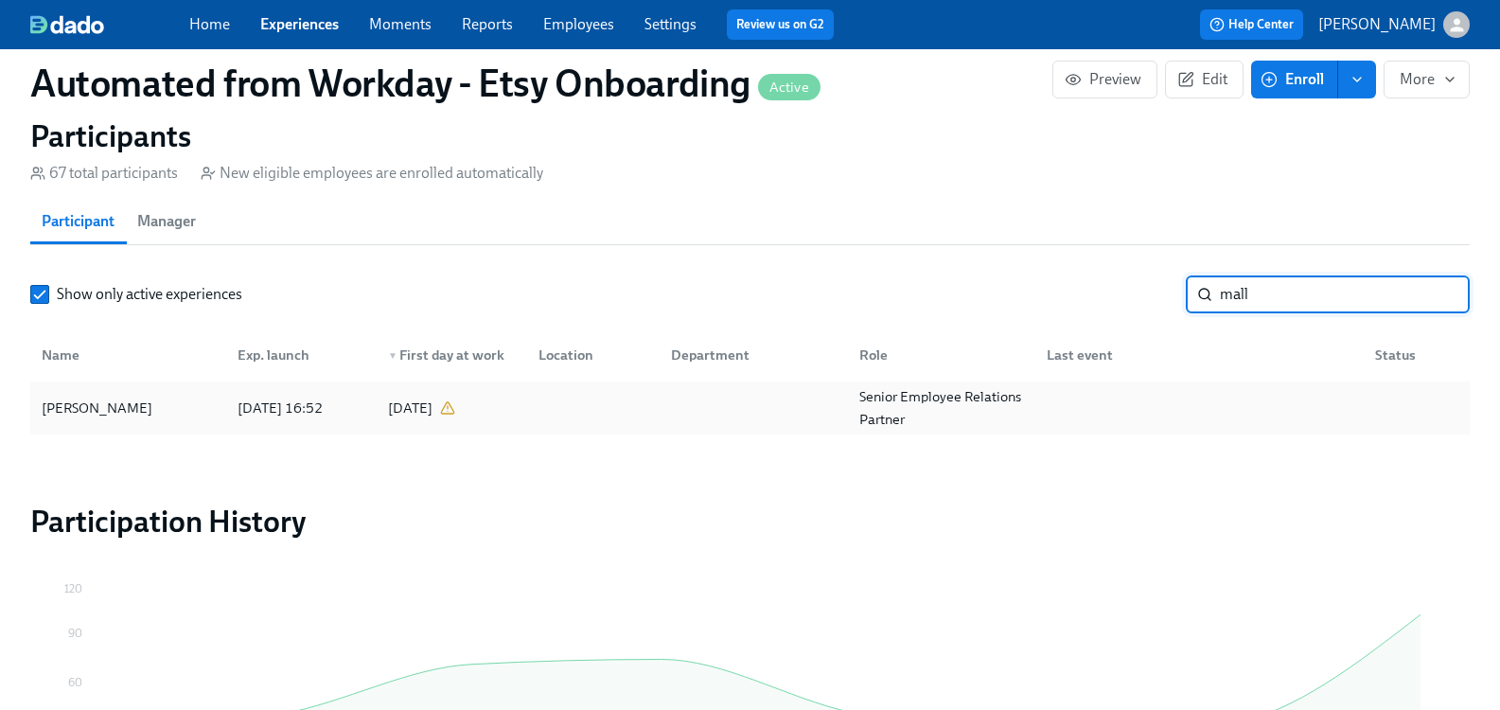
type input "mall"
click at [145, 412] on div "[PERSON_NAME]" at bounding box center [97, 408] width 126 height 23
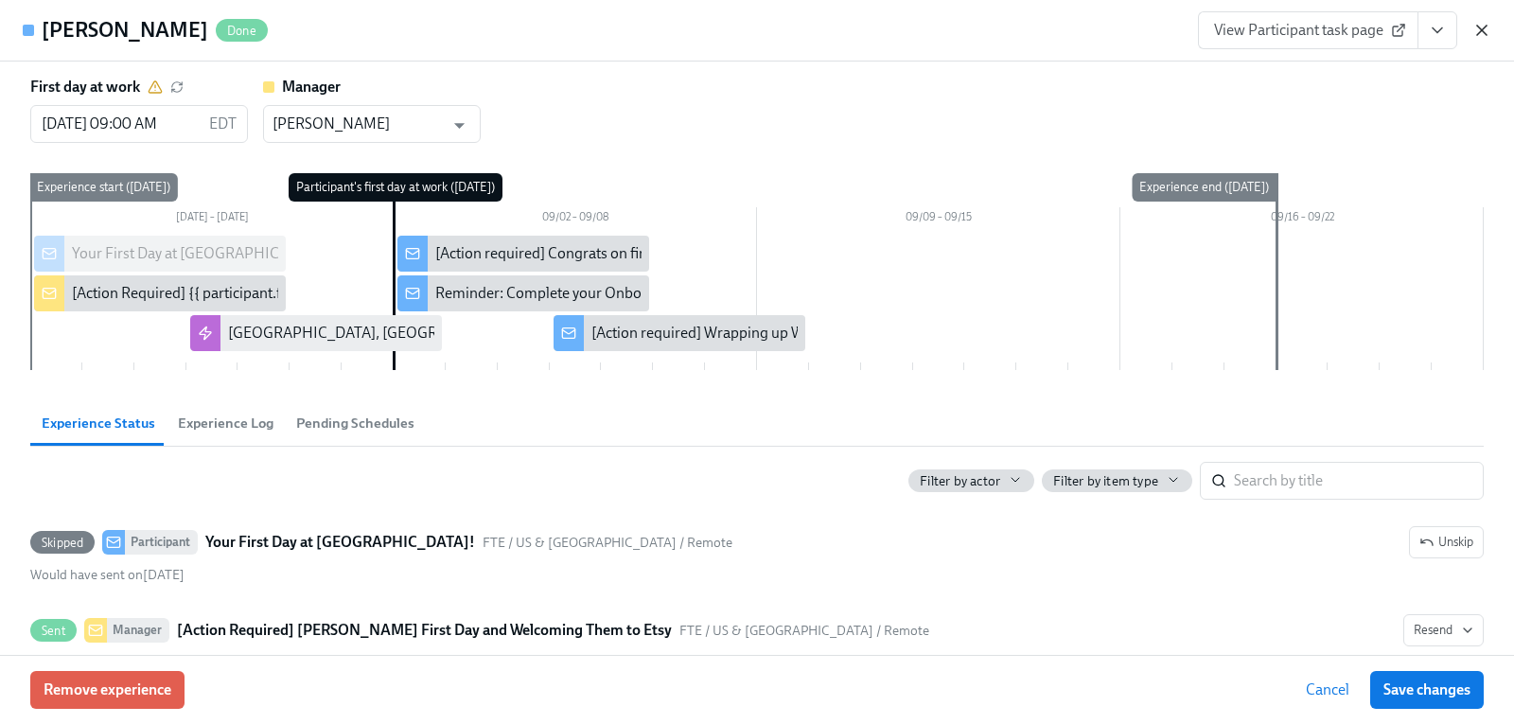
click at [1484, 31] on icon "button" at bounding box center [1481, 30] width 9 height 9
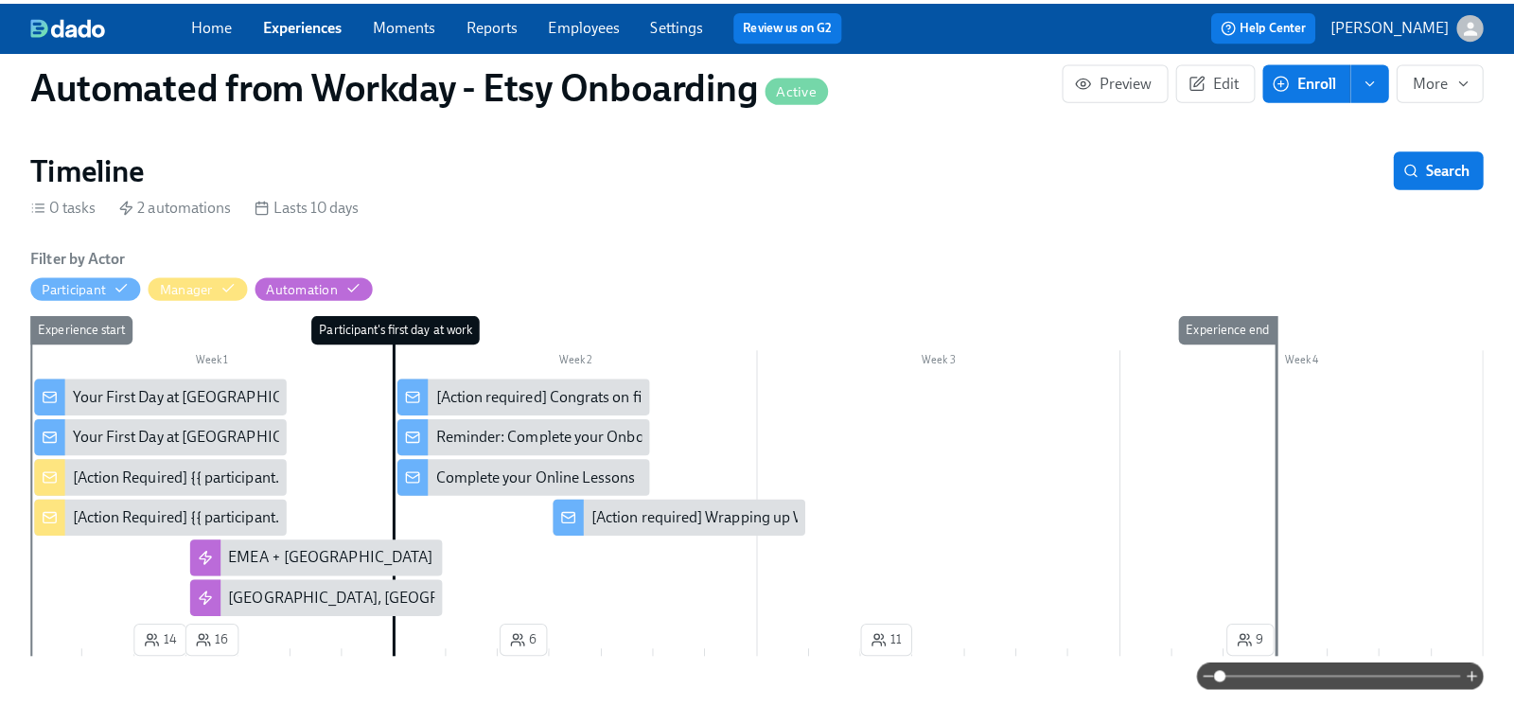
scroll to position [379, 0]
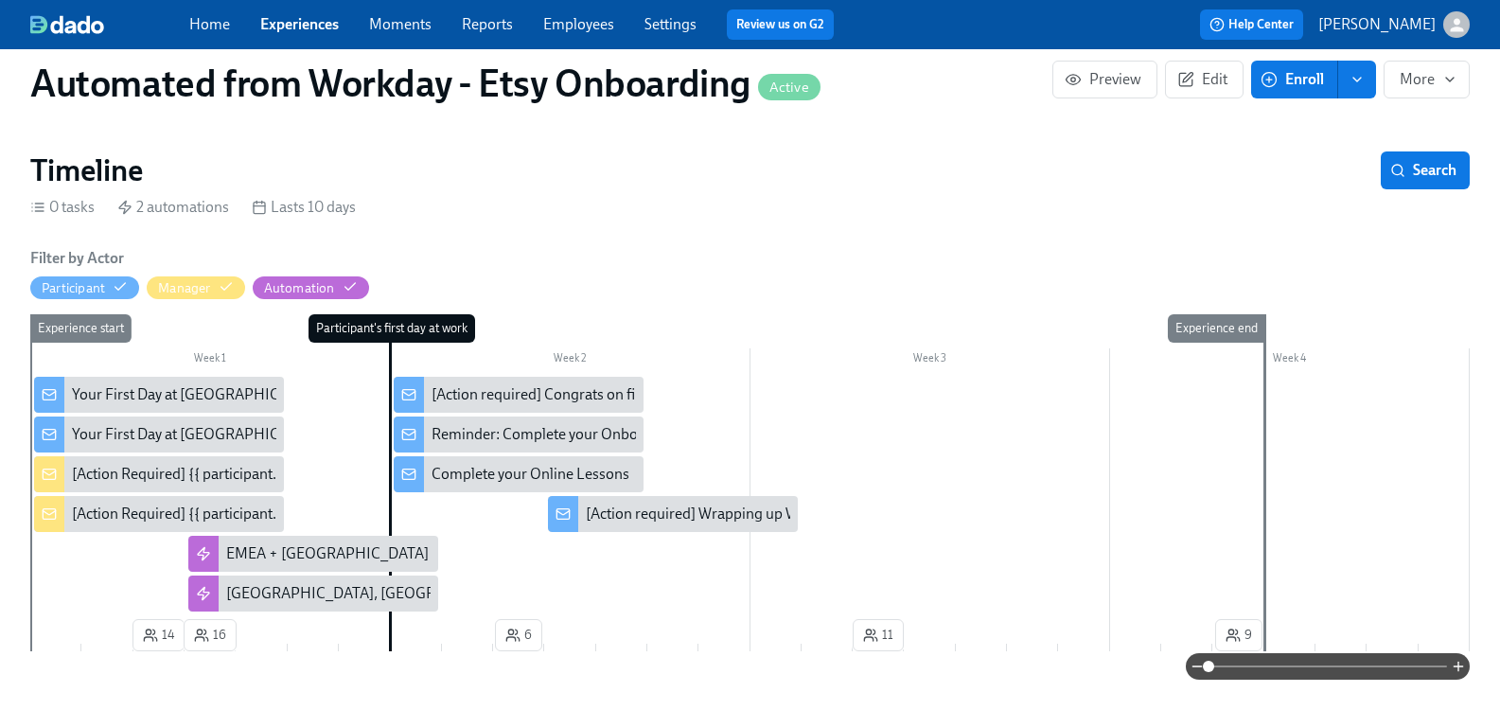
click at [116, 514] on div "[Action Required] {{ participant.firstName }}’s First Day and Welcoming Them to…" at bounding box center [343, 513] width 542 height 21
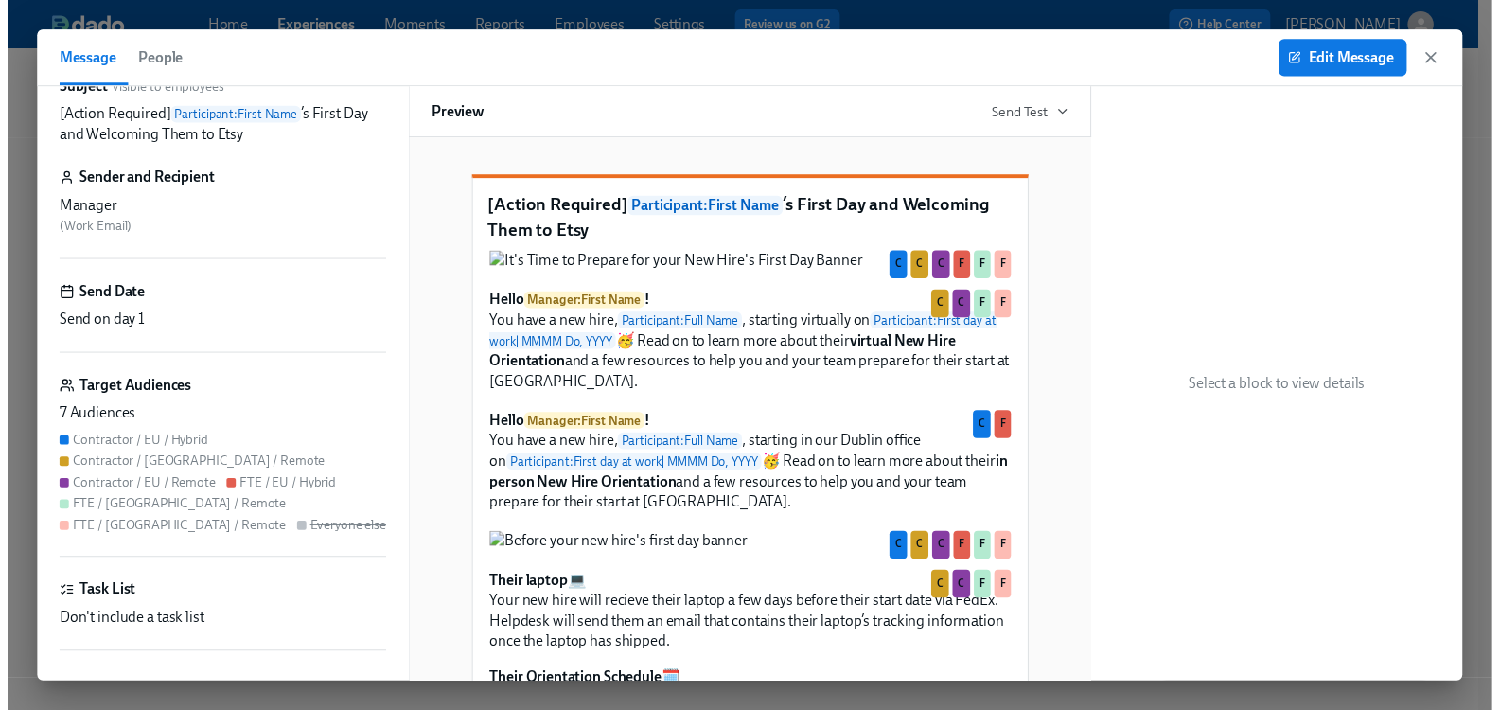
scroll to position [63, 0]
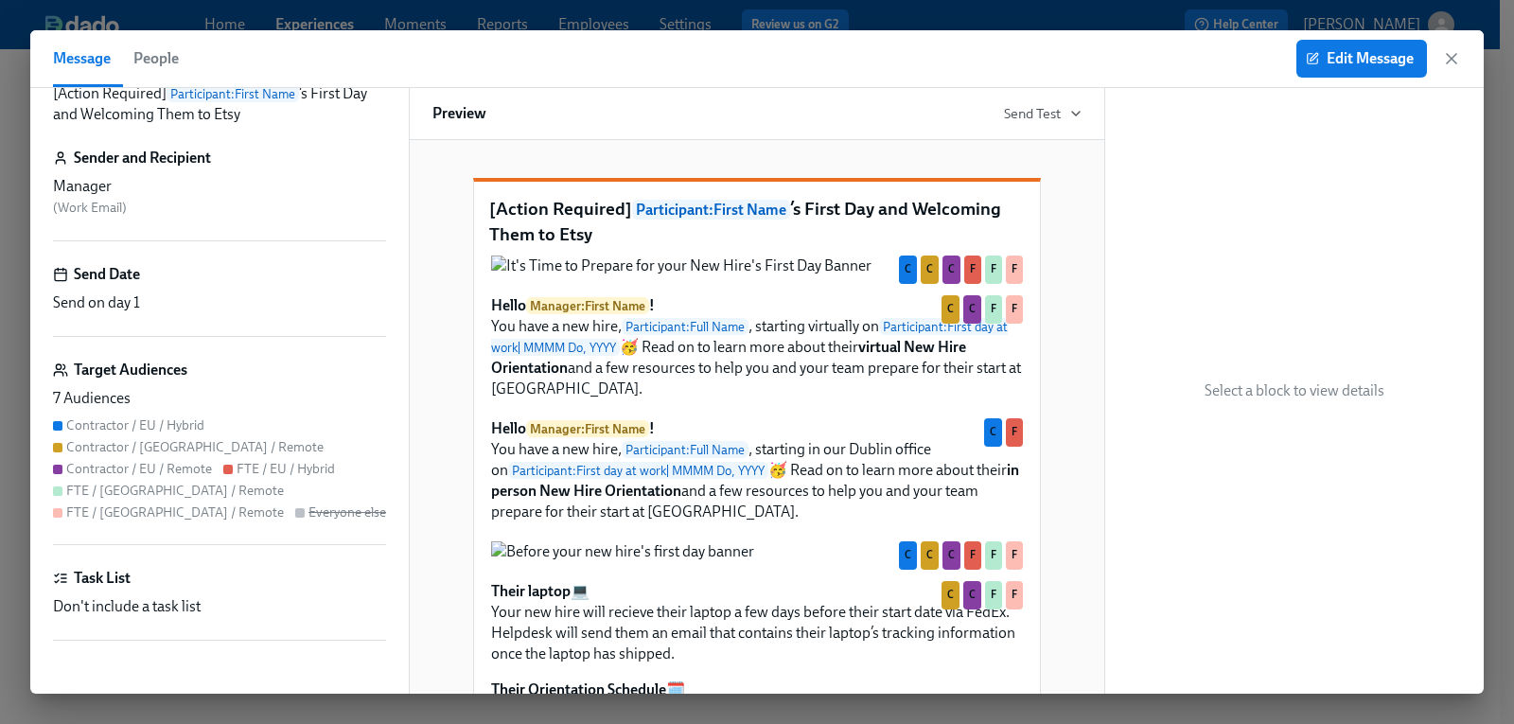
click at [146, 51] on span "People" at bounding box center [155, 58] width 45 height 26
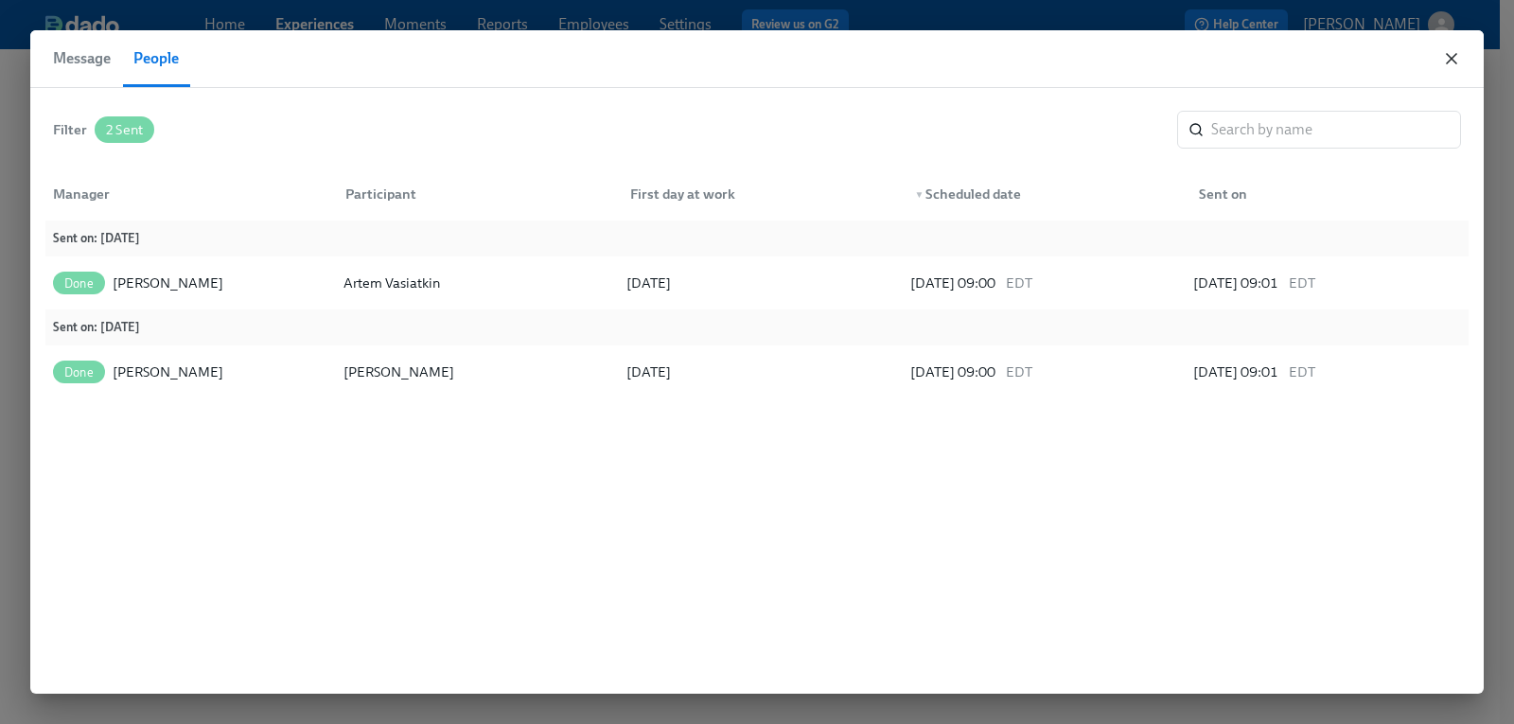
click at [1450, 51] on icon "button" at bounding box center [1451, 58] width 19 height 19
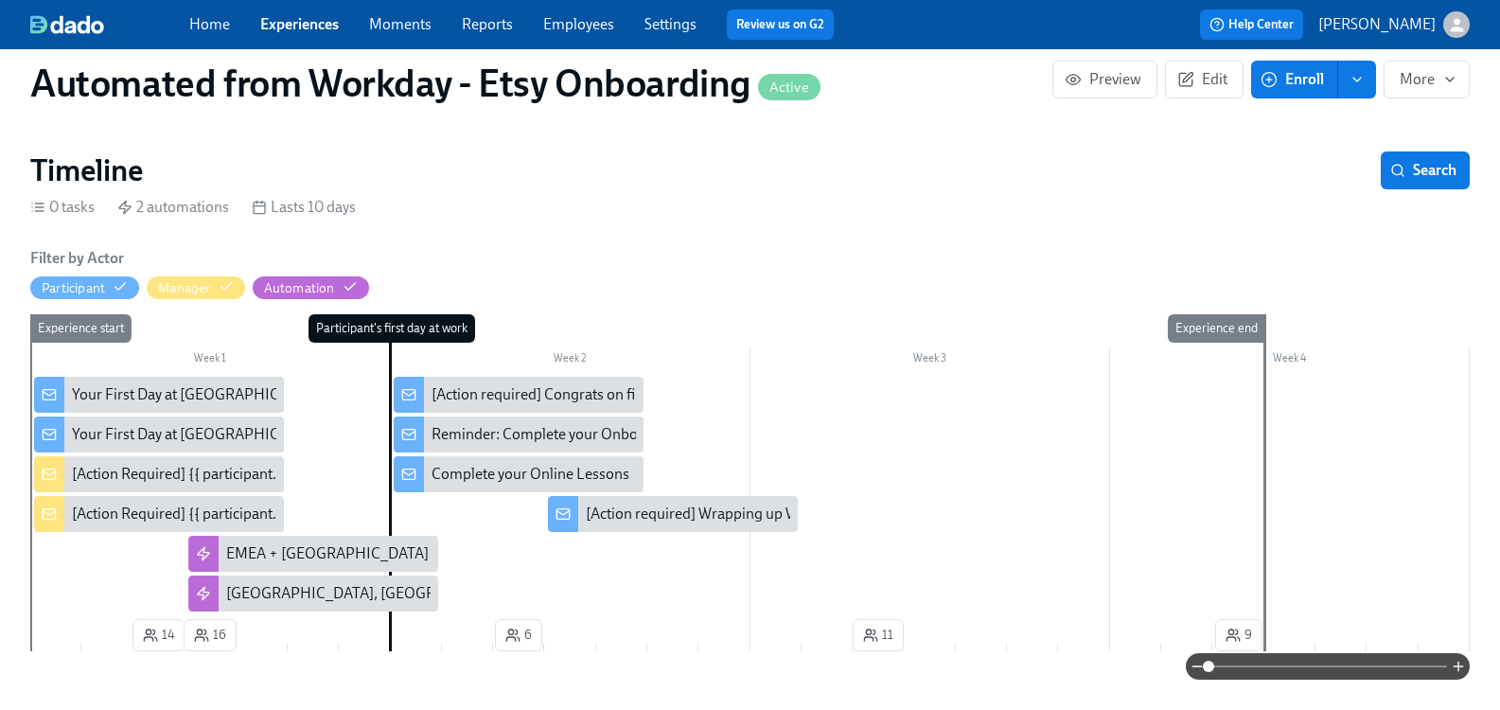
click at [193, 477] on div "[Action Required] {{ participant.firstName }}’s First Day and Welcoming Them to…" at bounding box center [343, 474] width 542 height 21
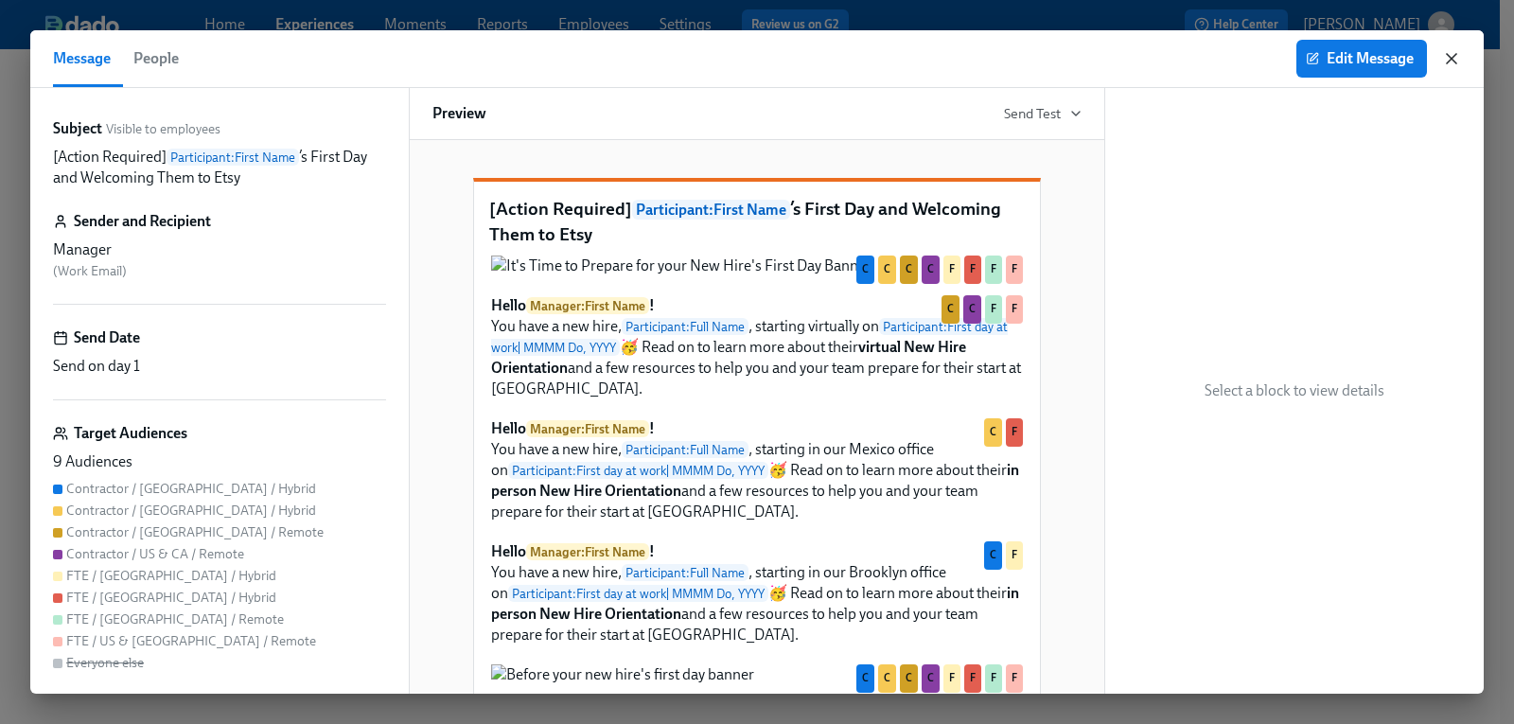
click at [1453, 58] on icon "button" at bounding box center [1451, 58] width 9 height 9
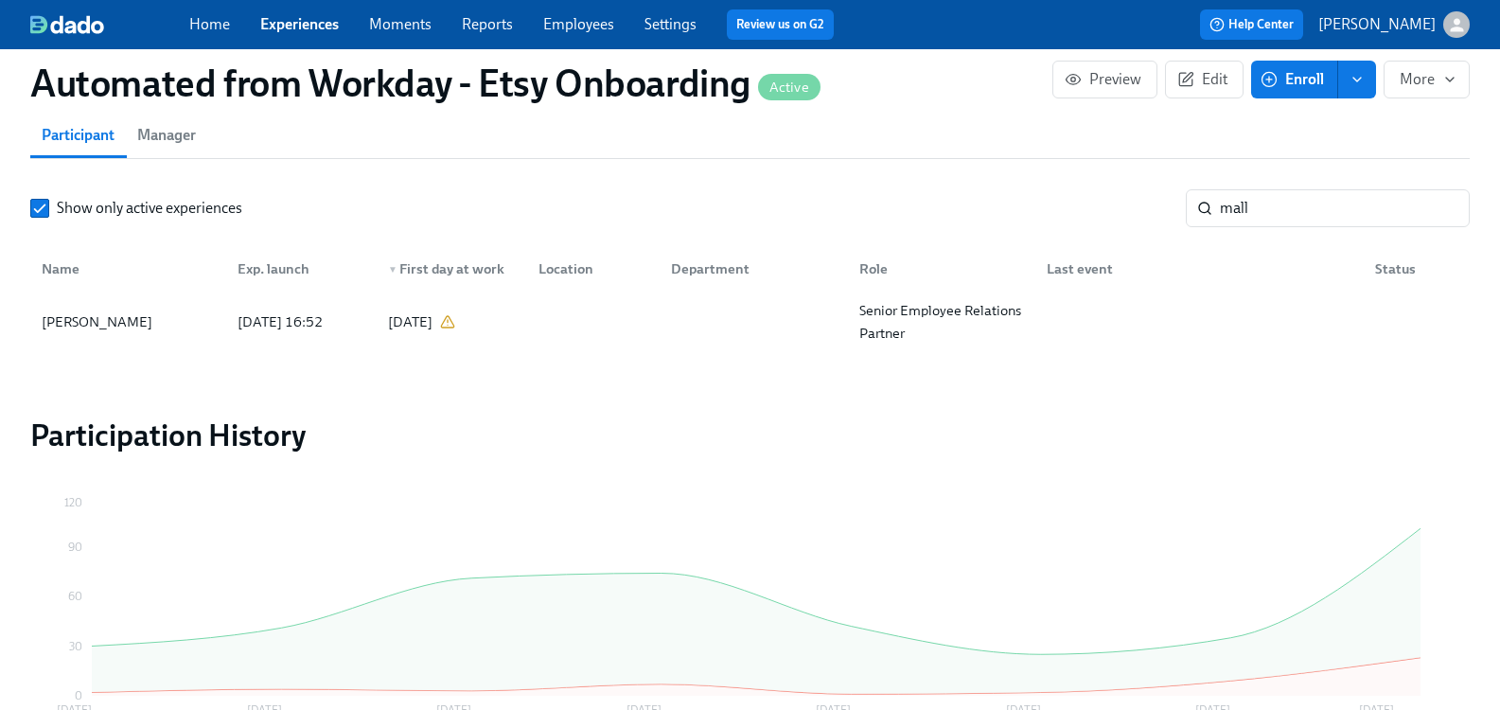
scroll to position [1703, 0]
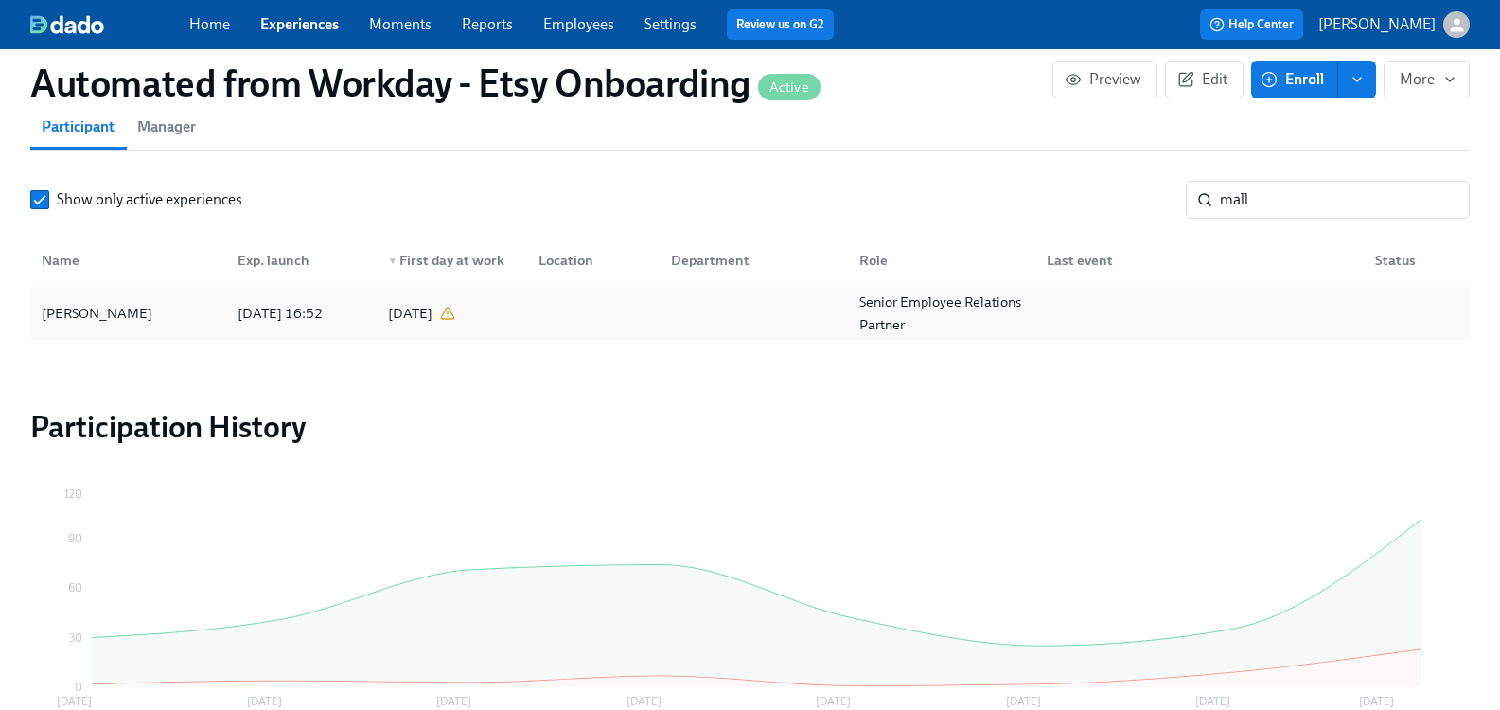
click at [120, 312] on div "[PERSON_NAME]" at bounding box center [97, 313] width 126 height 23
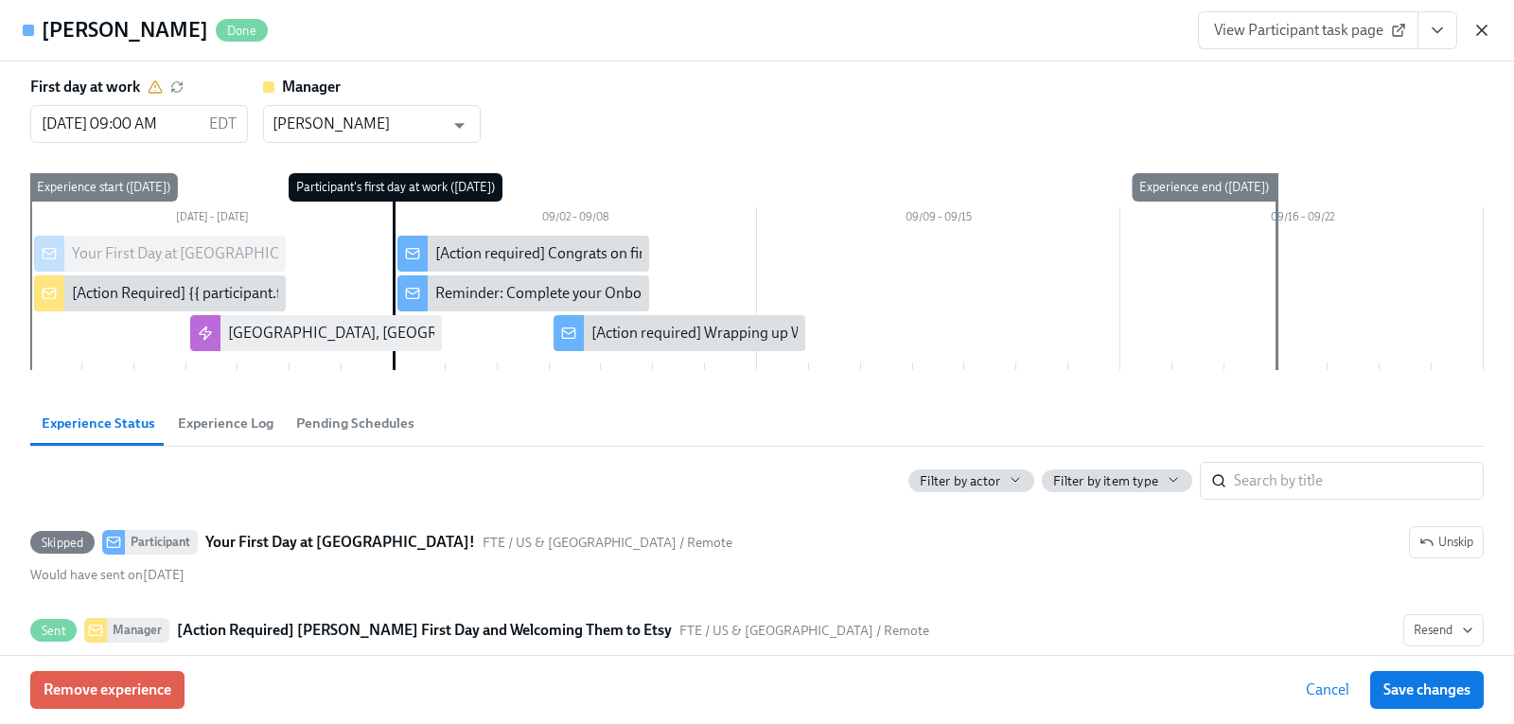
click at [1485, 28] on icon "button" at bounding box center [1481, 30] width 9 height 9
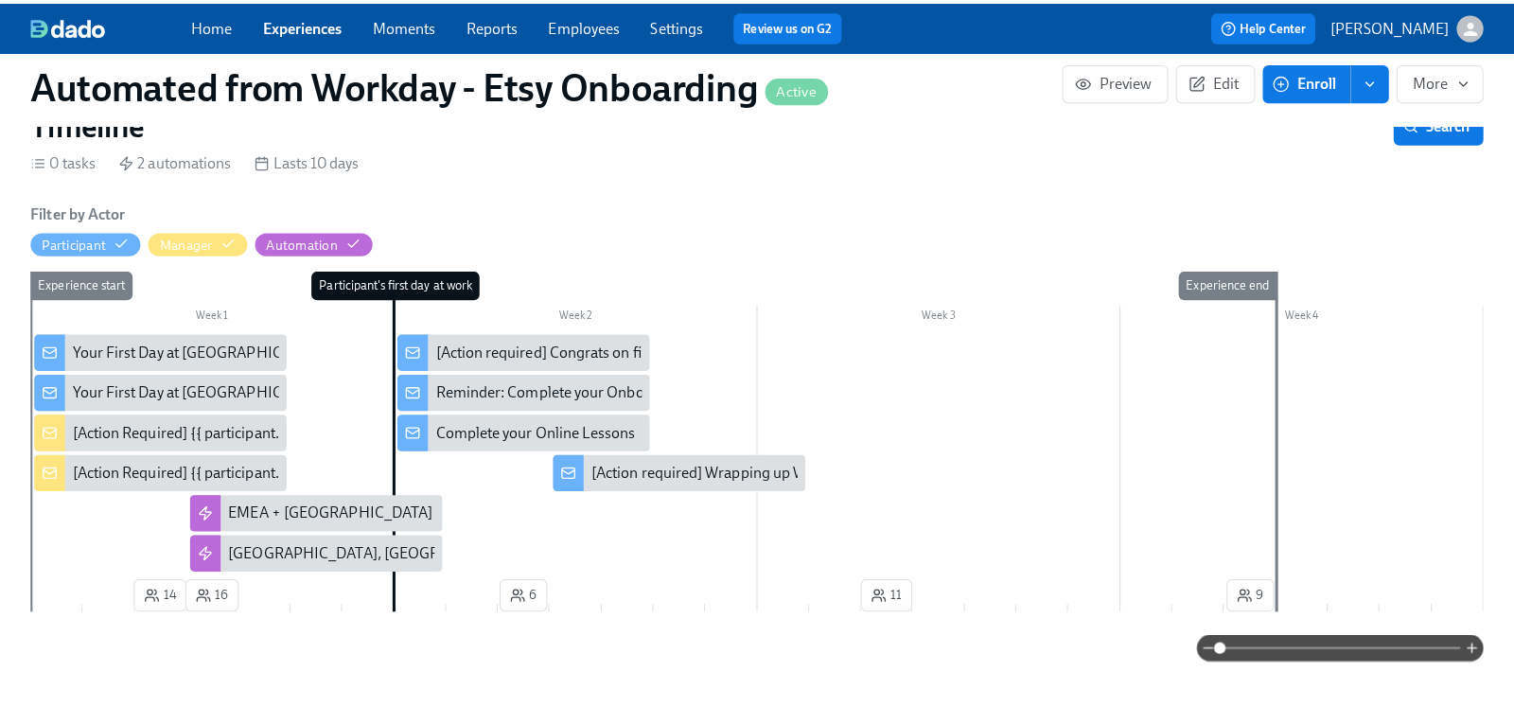
scroll to position [284, 0]
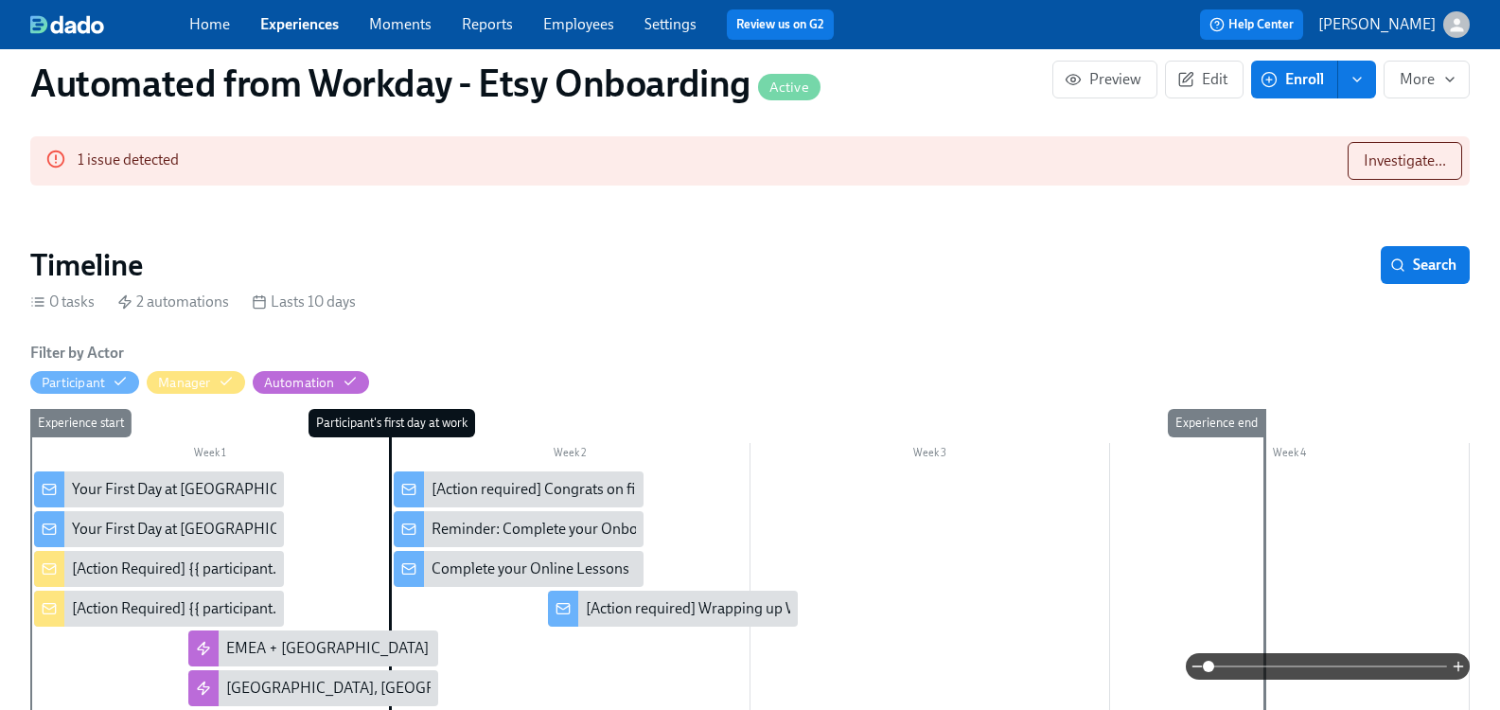
click at [218, 611] on div "[Action Required] {{ participant.firstName }}’s First Day and Welcoming Them to…" at bounding box center [343, 608] width 542 height 21
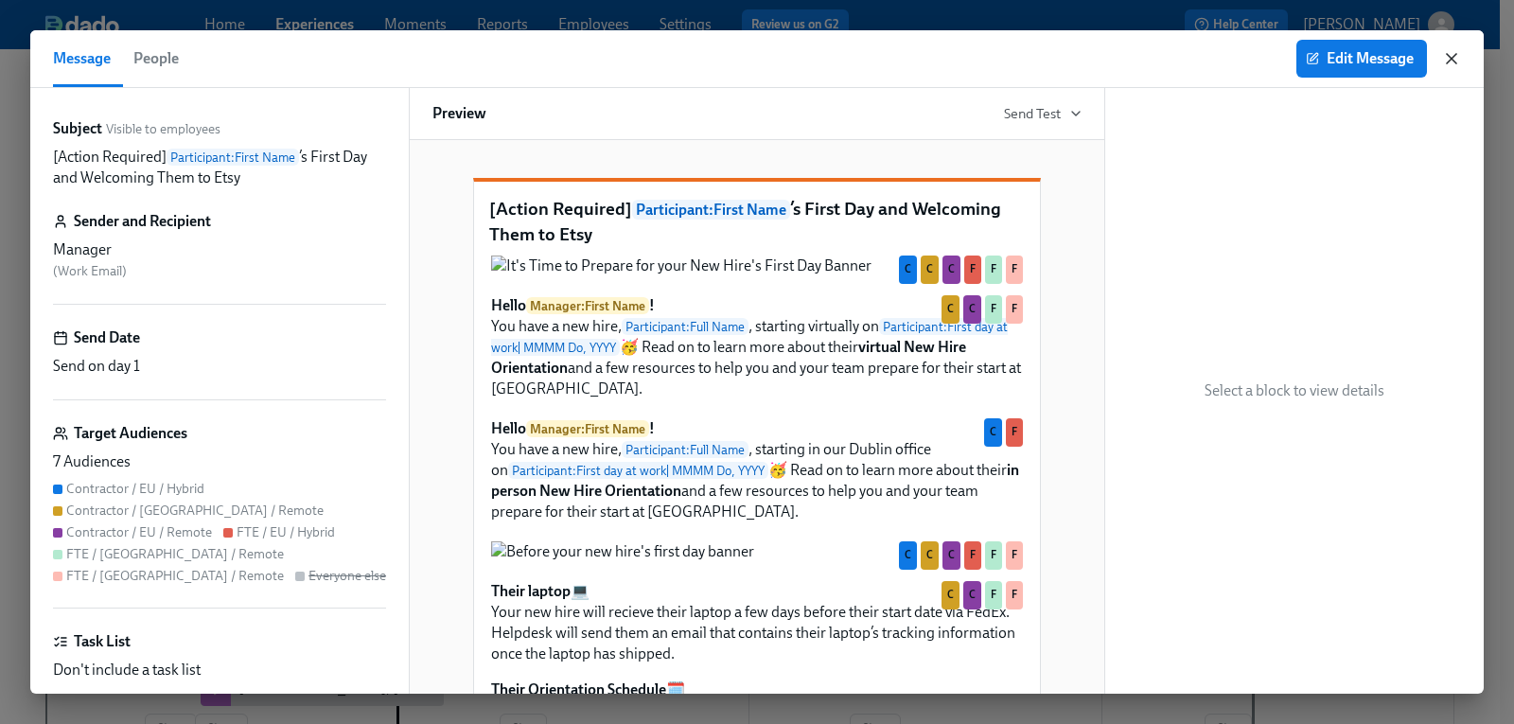
click at [1457, 55] on icon "button" at bounding box center [1451, 58] width 19 height 19
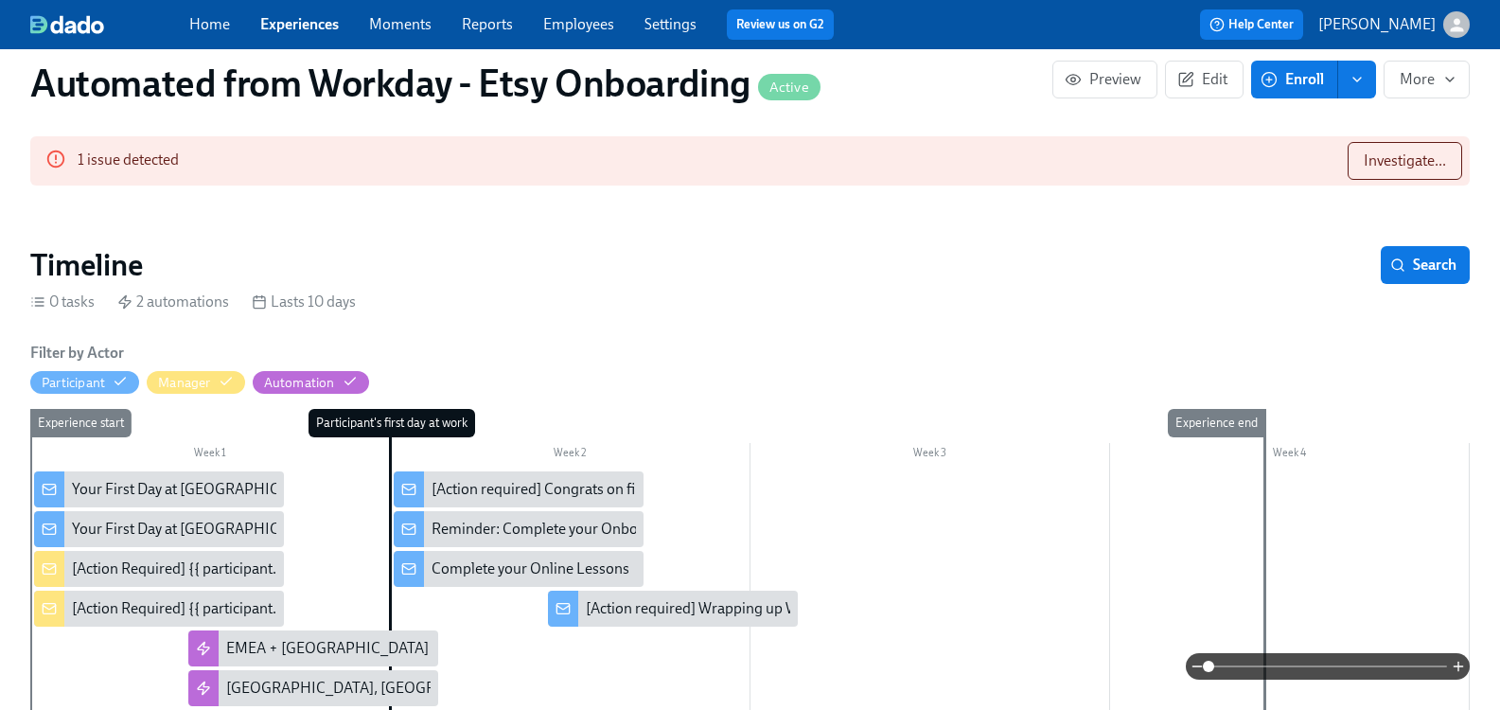
click at [248, 597] on div "[Action Required] {{ participant.firstName }}’s First Day and Welcoming Them to…" at bounding box center [159, 608] width 250 height 36
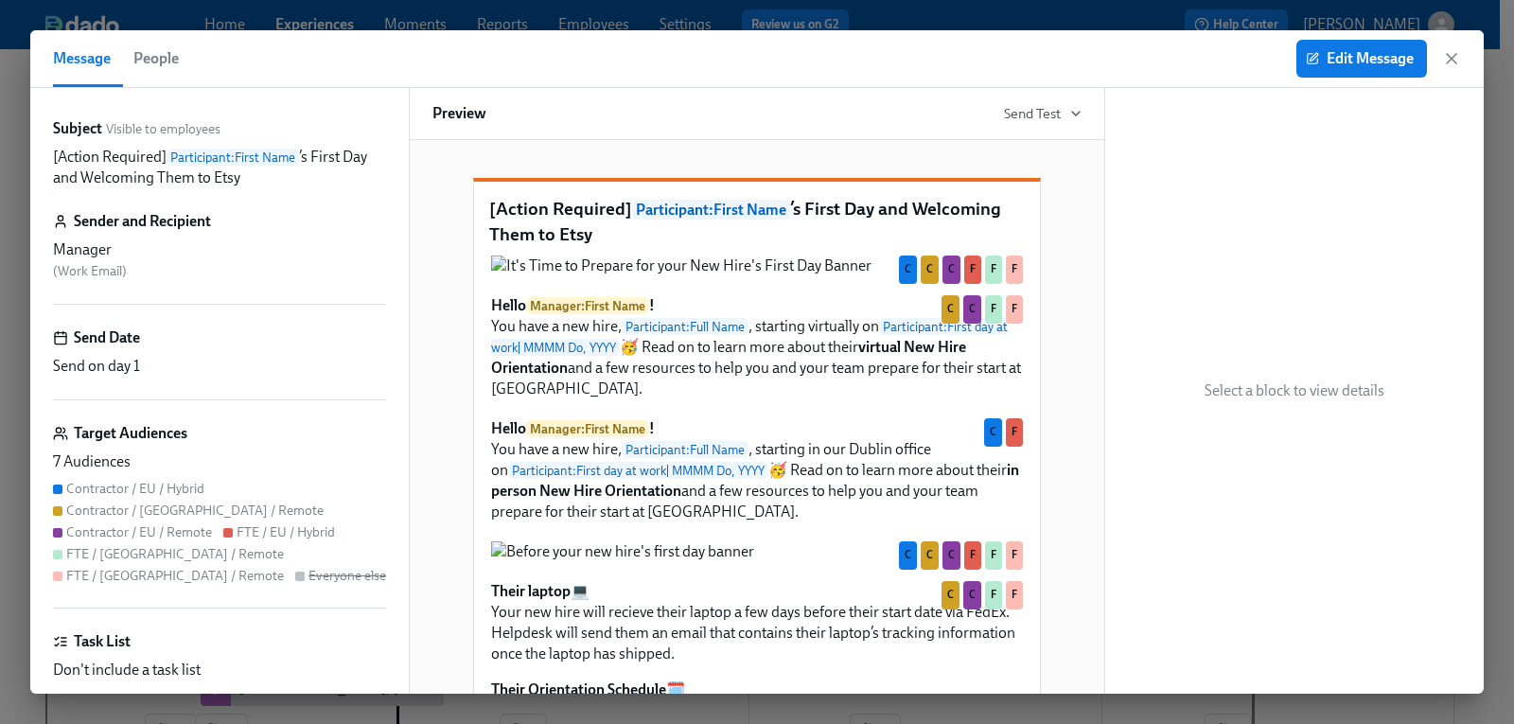
click at [1447, 55] on icon "button" at bounding box center [1451, 58] width 9 height 9
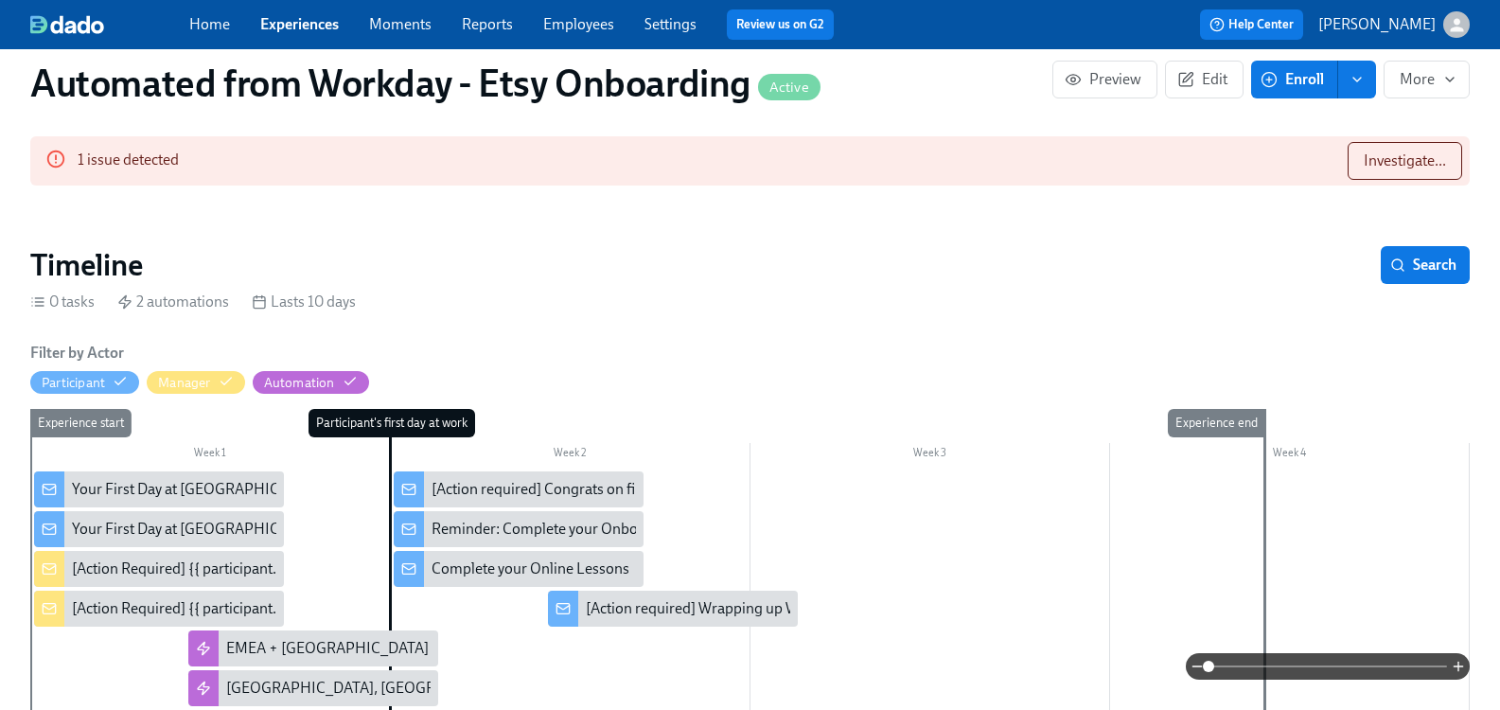
click at [136, 562] on div "[Action Required] {{ participant.firstName }}’s First Day and Welcoming Them to…" at bounding box center [343, 568] width 542 height 21
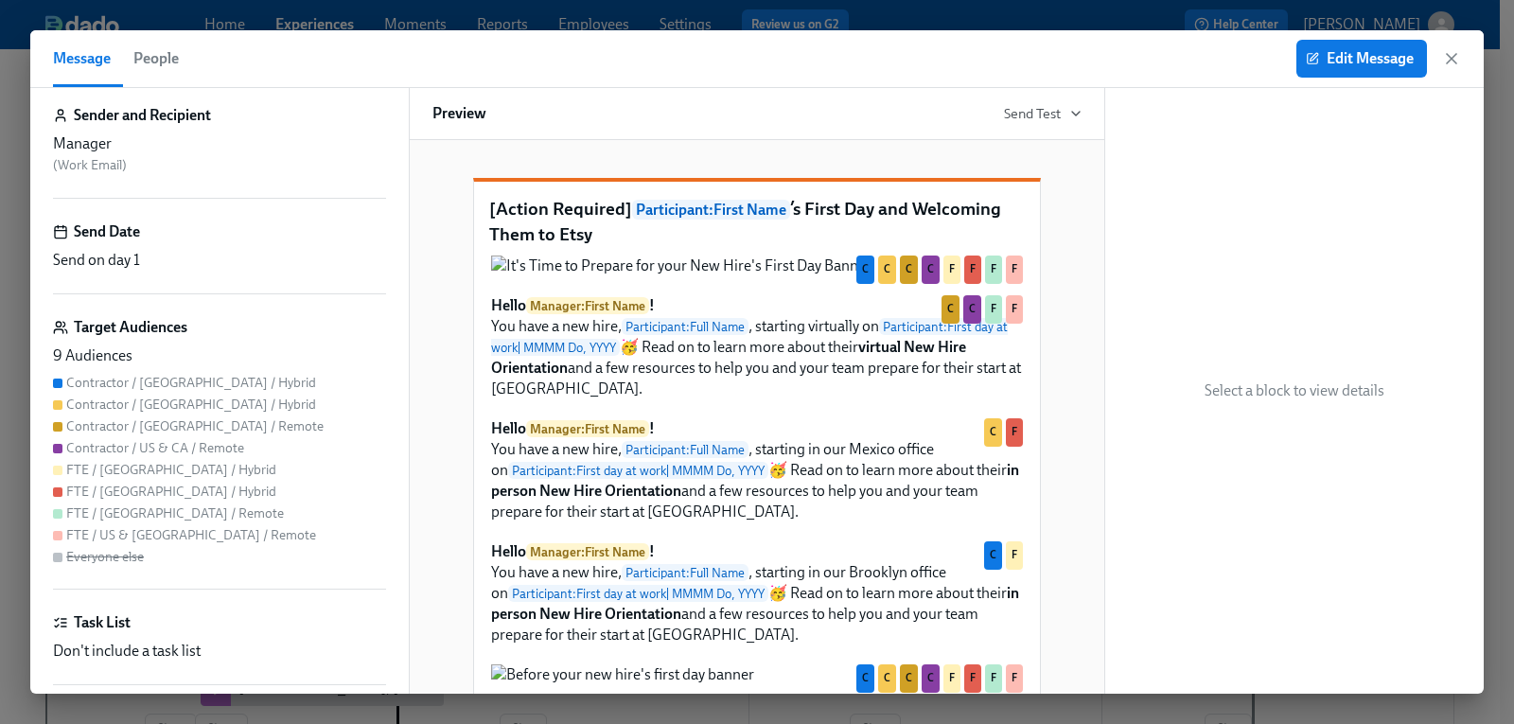
scroll to position [107, 0]
click at [173, 51] on span "People" at bounding box center [155, 58] width 45 height 26
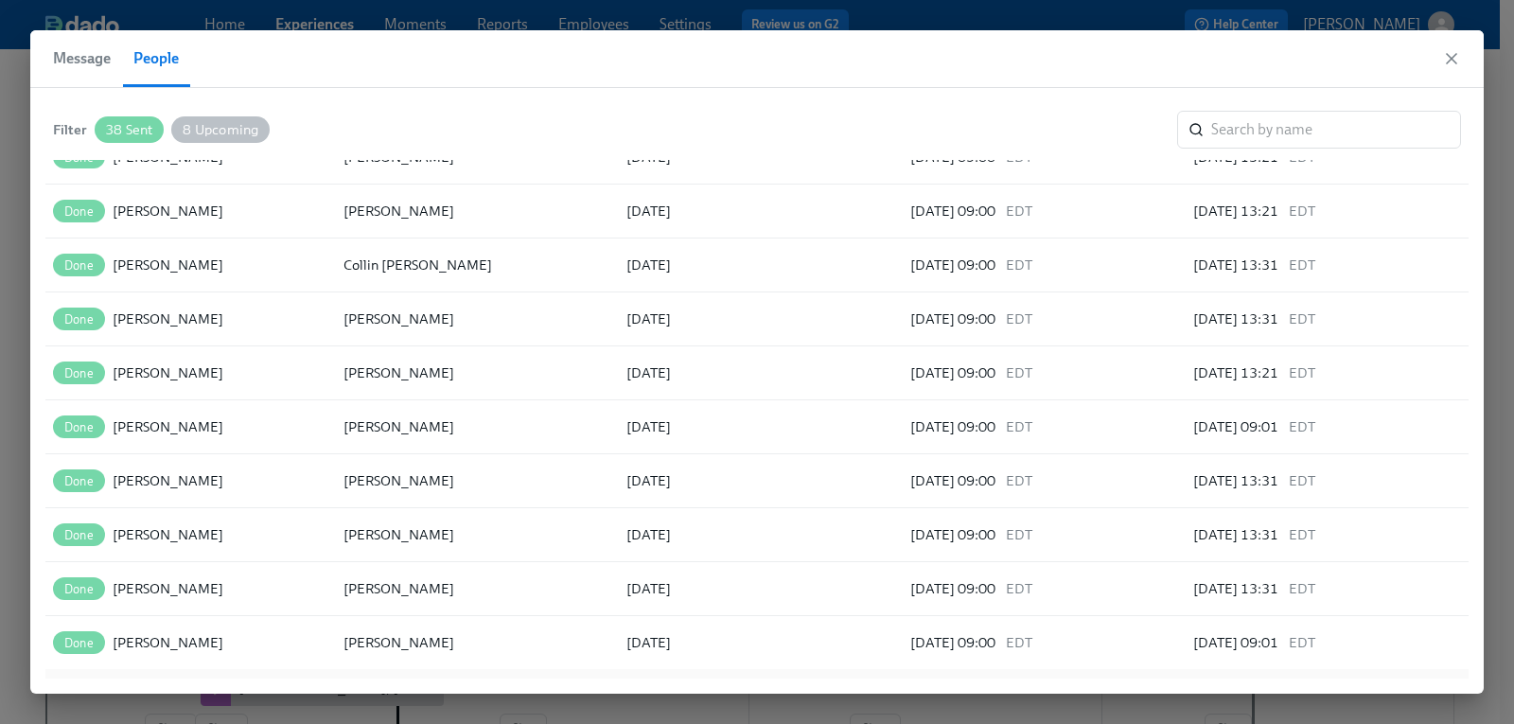
scroll to position [599, 0]
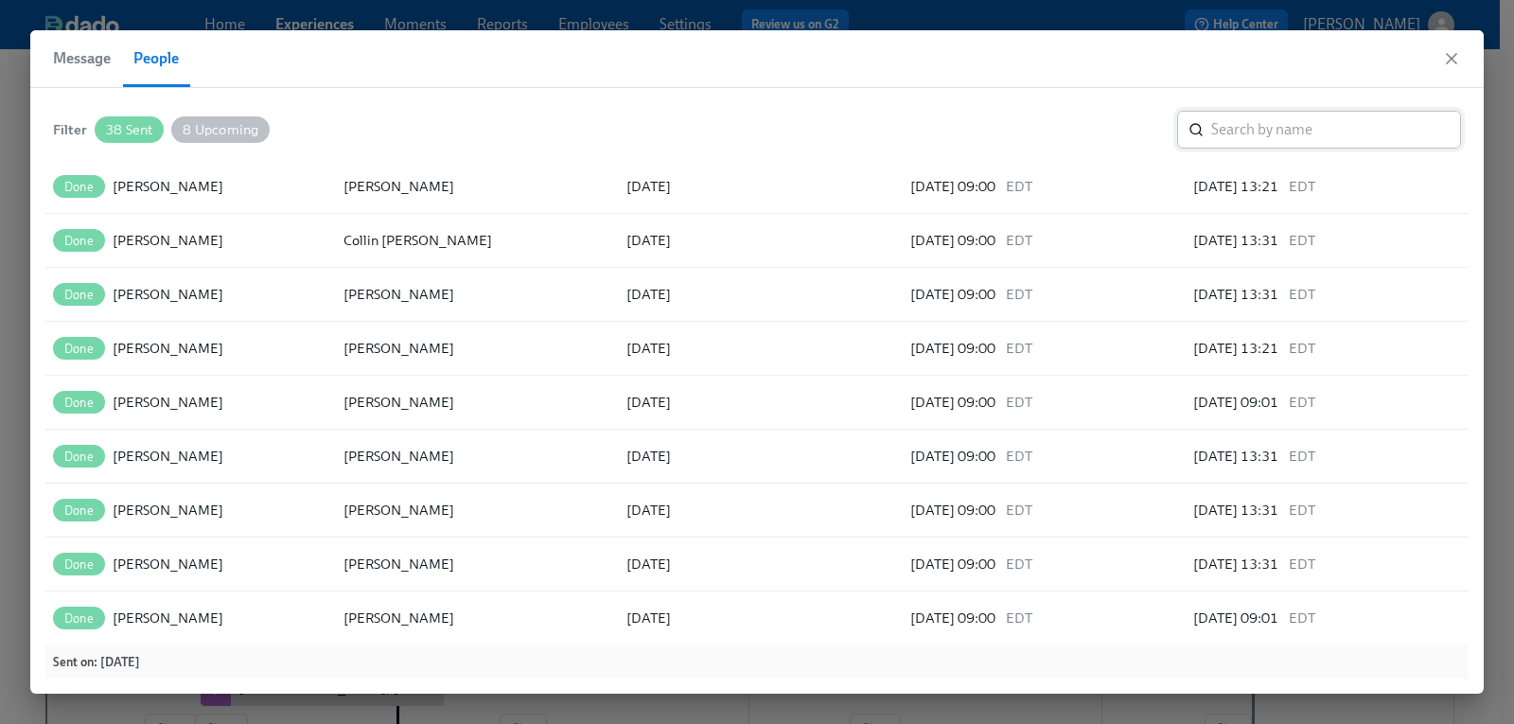
click at [1243, 133] on input "search" at bounding box center [1336, 130] width 250 height 38
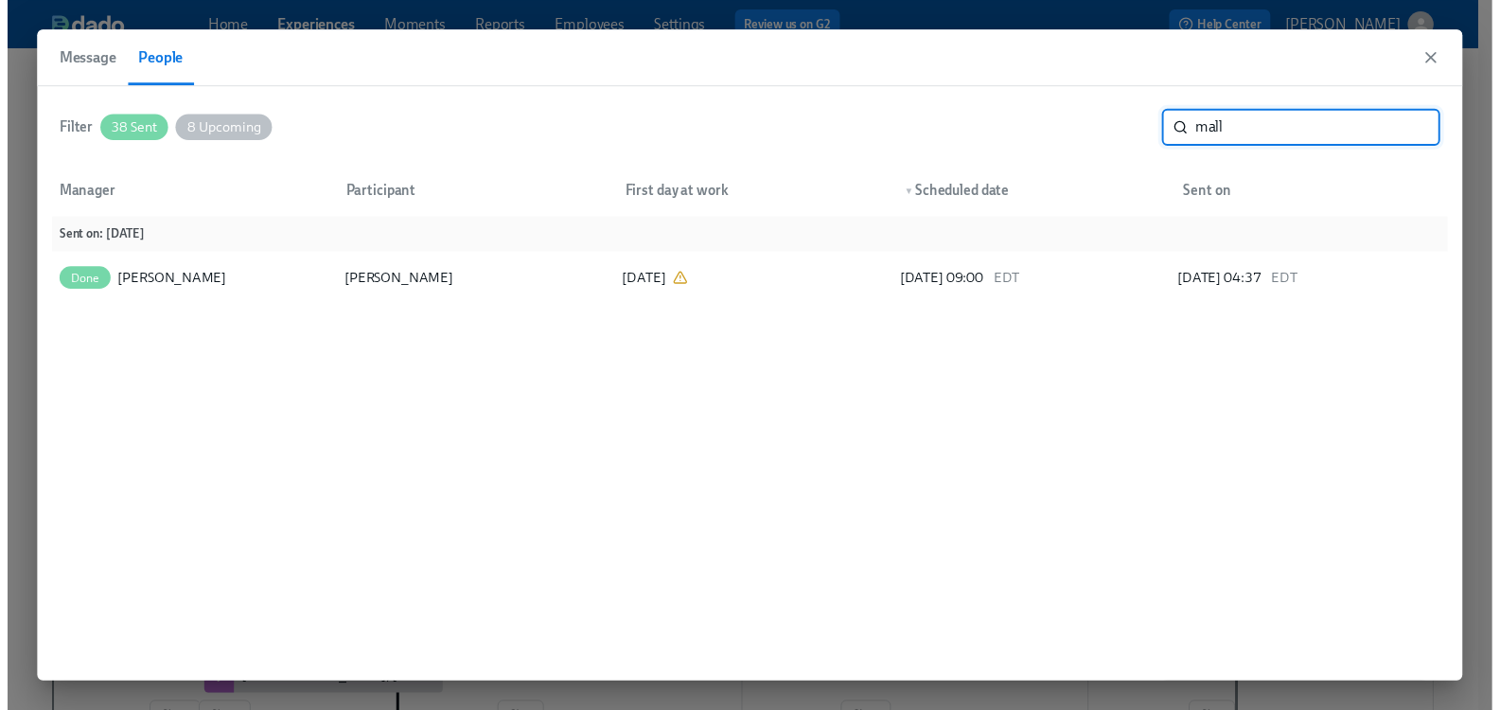
scroll to position [0, 0]
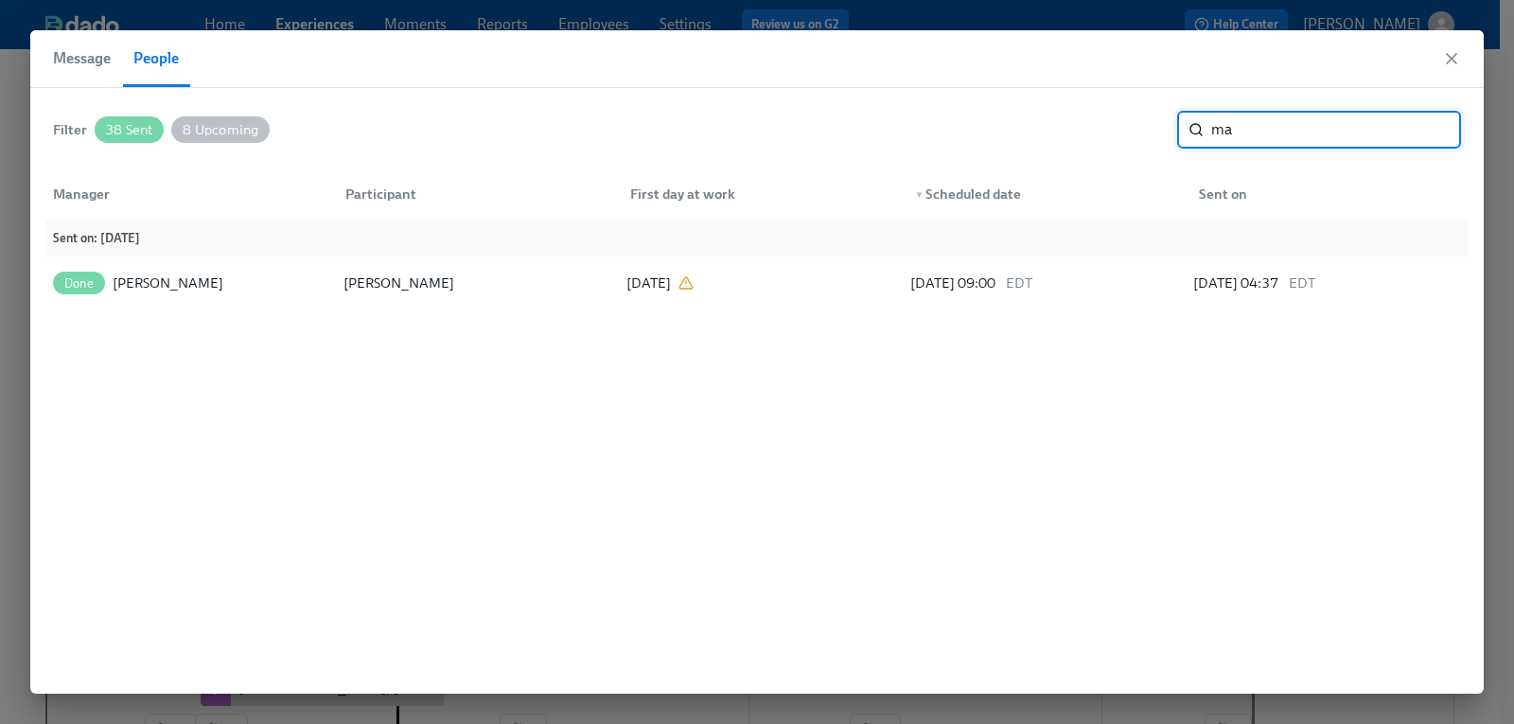
type input "m"
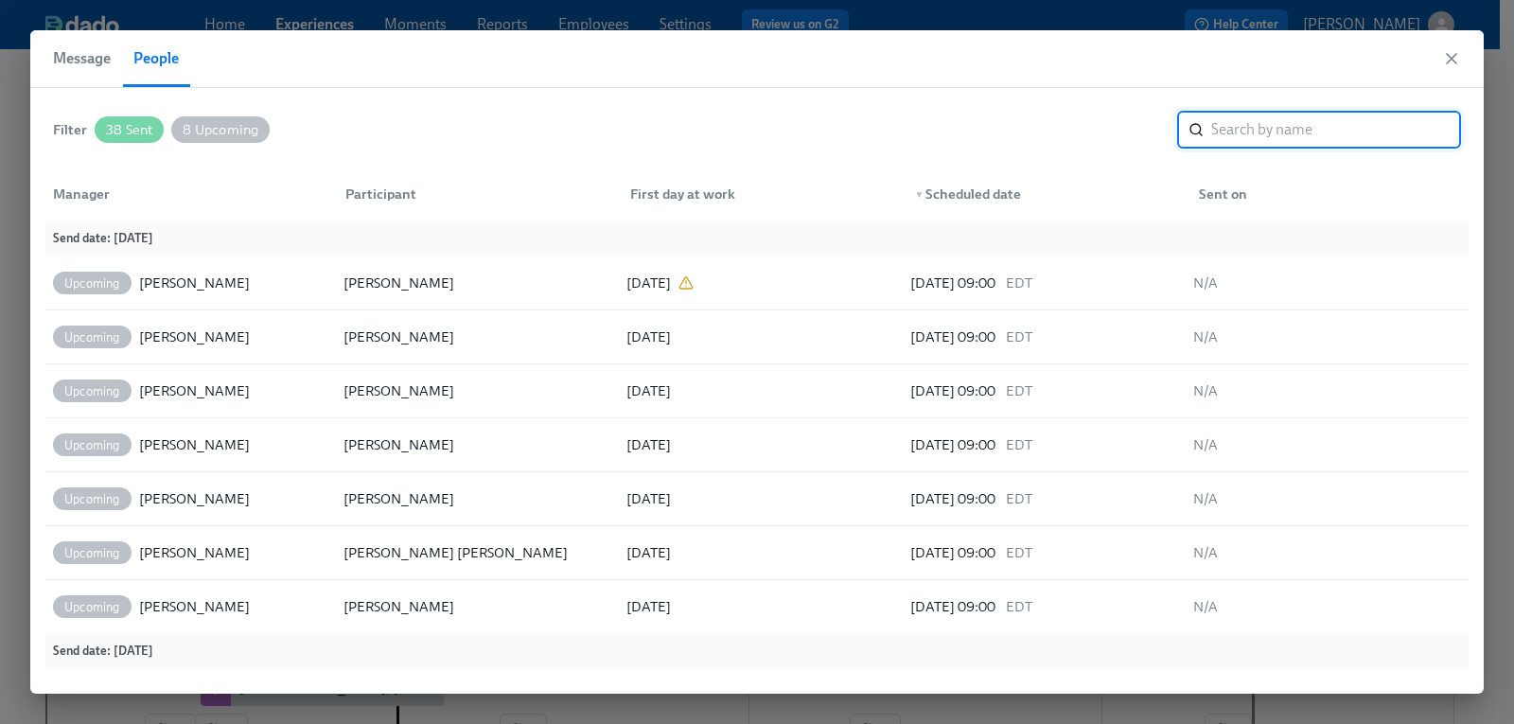
click at [84, 58] on span "Message" at bounding box center [82, 58] width 58 height 26
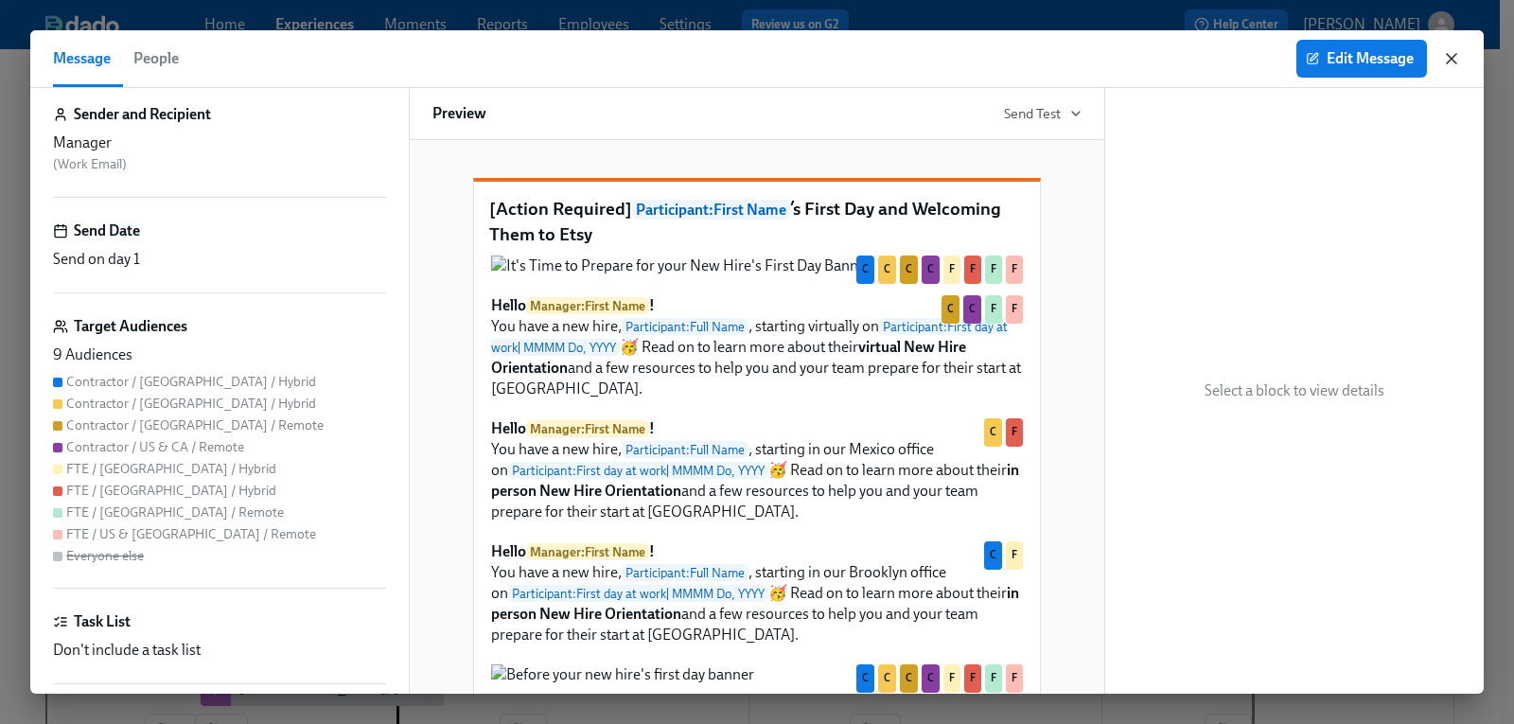
click at [1451, 59] on icon "button" at bounding box center [1451, 58] width 9 height 9
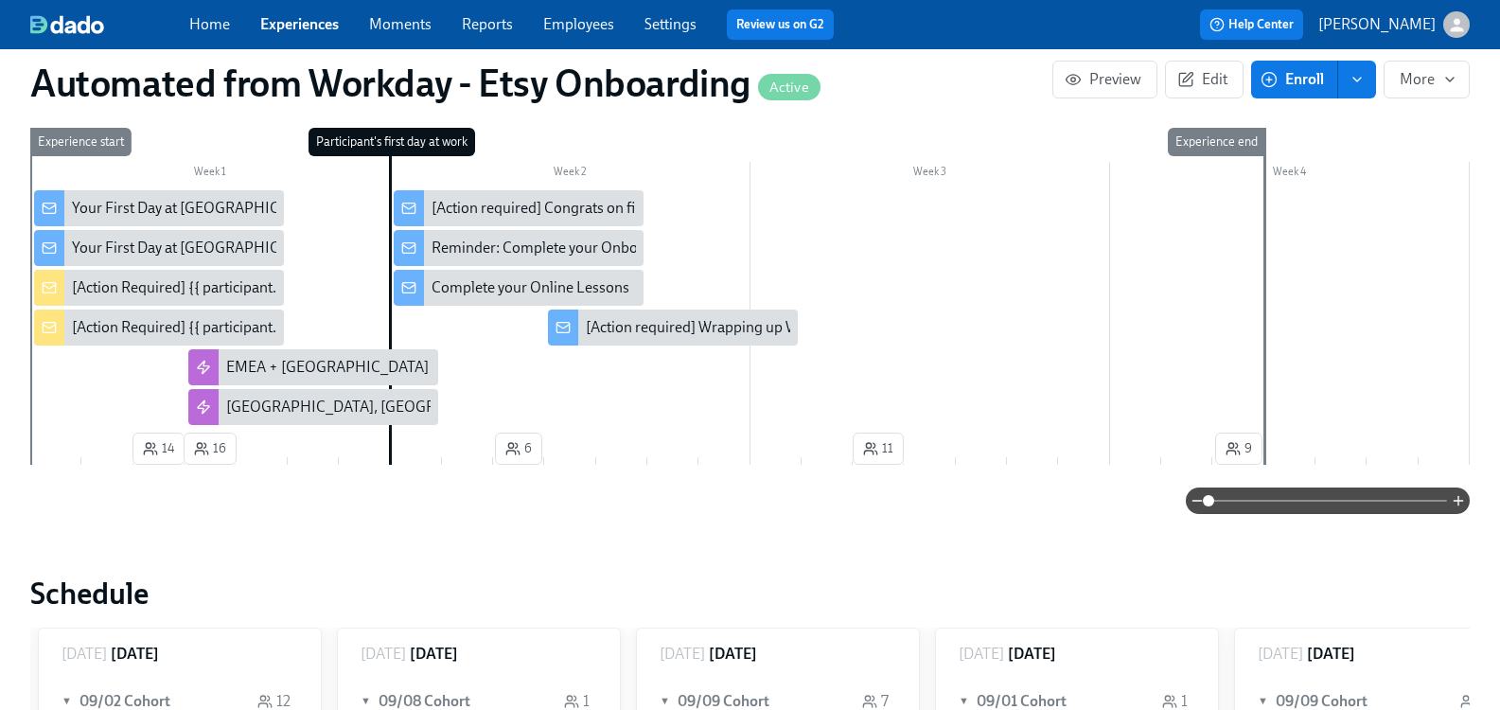
scroll to position [568, 0]
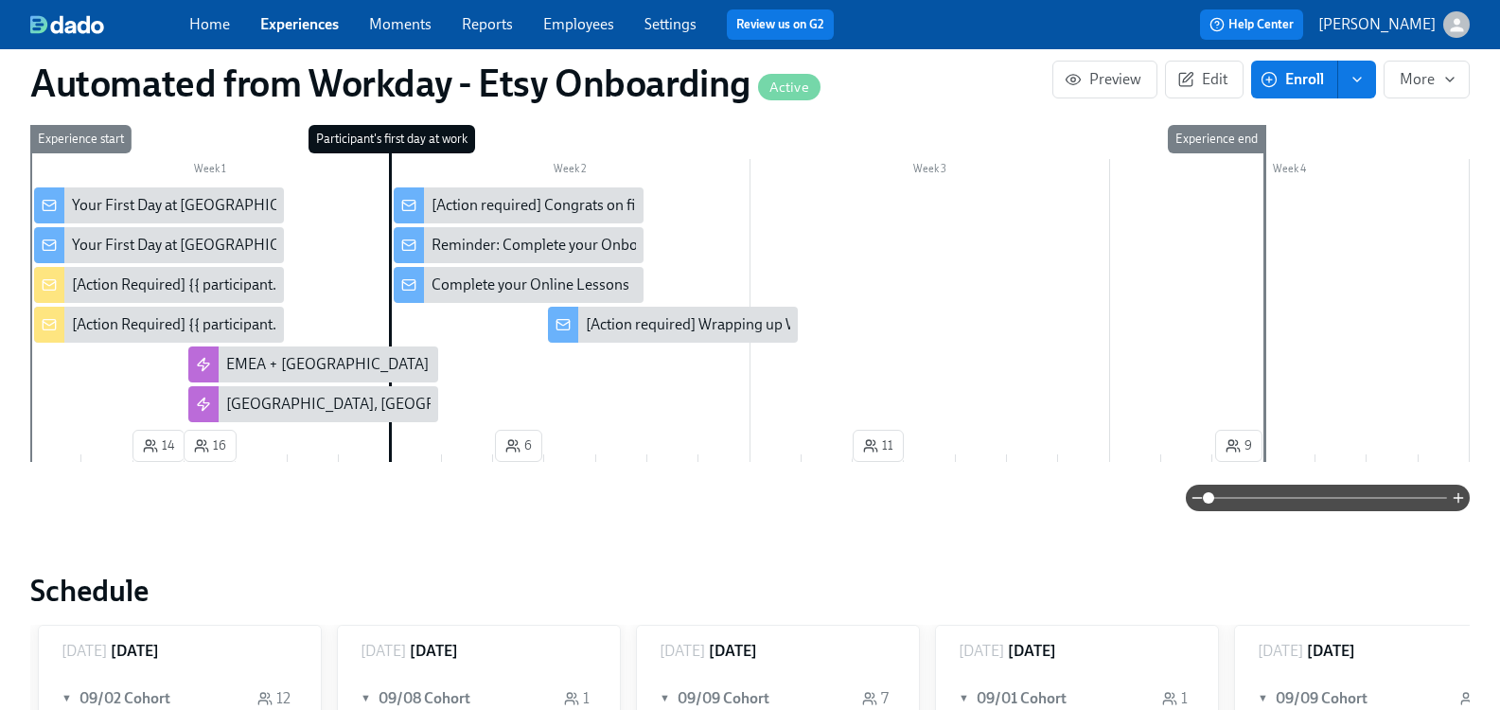
click at [166, 313] on div "[Action Required] {{ participant.firstName }}’s First Day and Welcoming Them to…" at bounding box center [159, 325] width 250 height 36
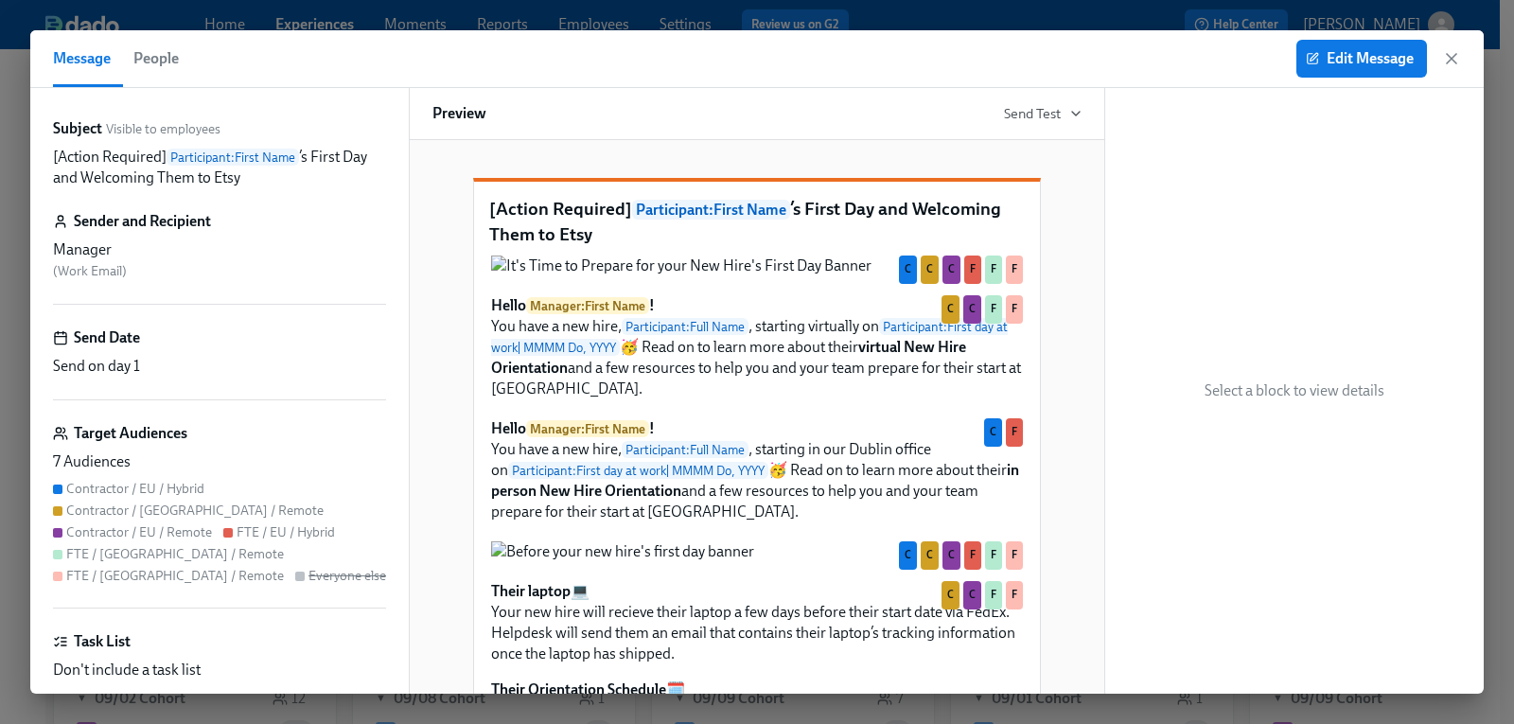
click at [157, 54] on span "People" at bounding box center [155, 58] width 45 height 26
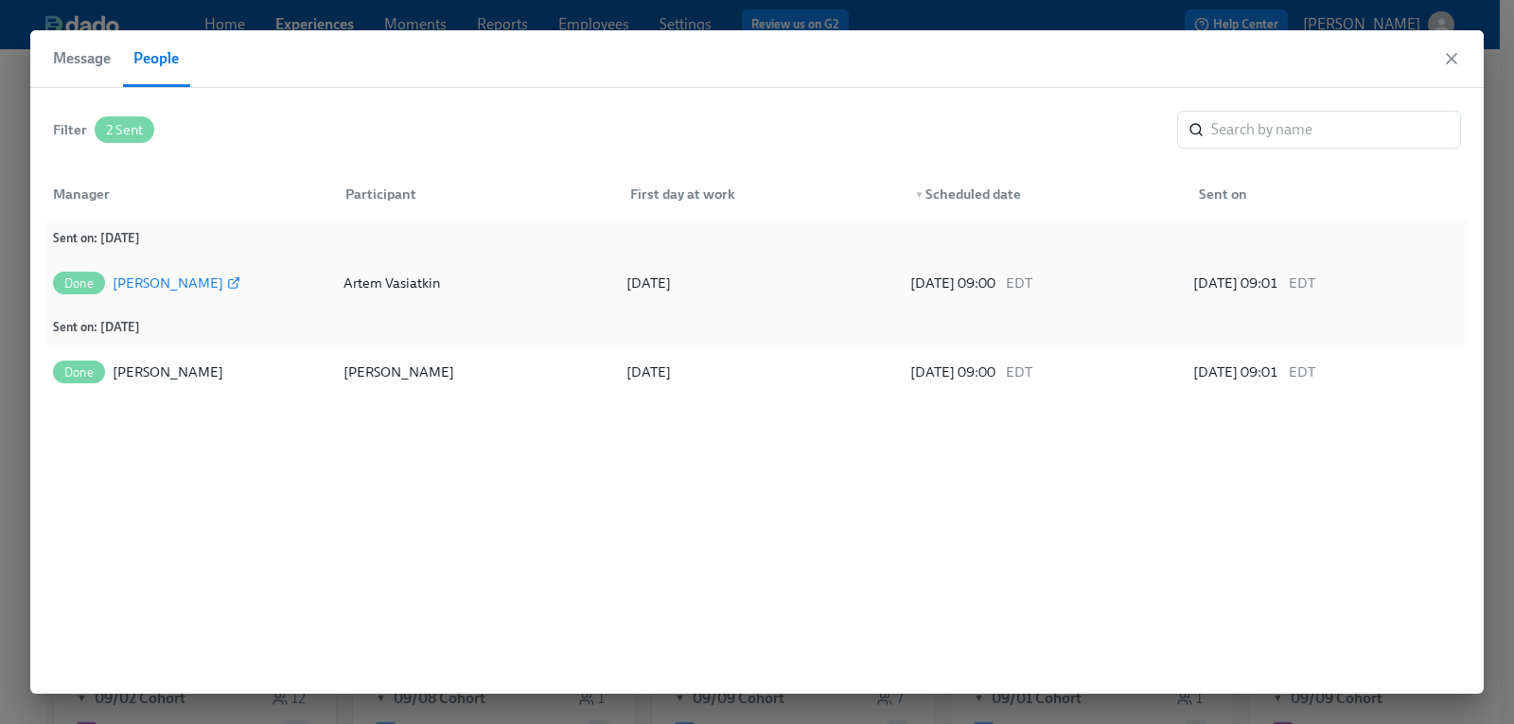
click at [233, 282] on icon at bounding box center [236, 281] width 6 height 6
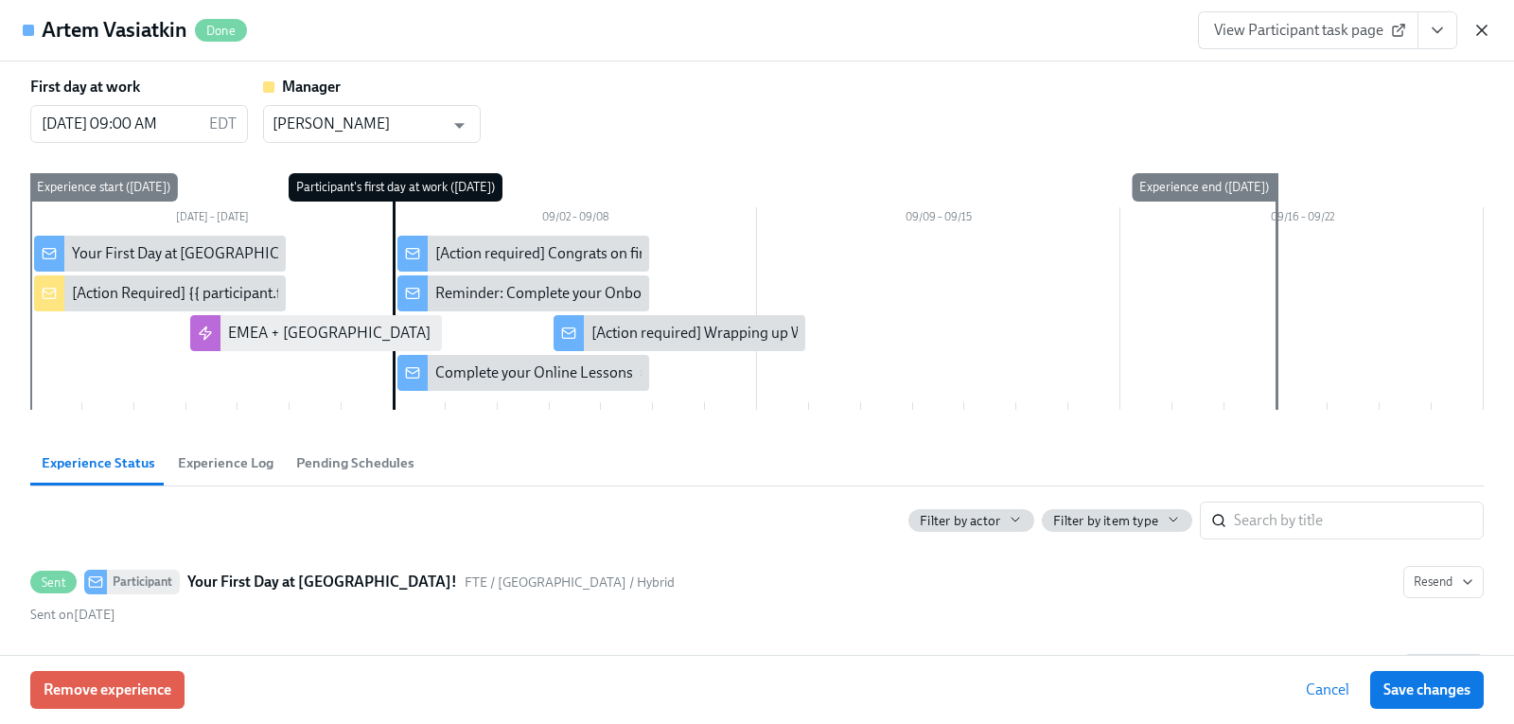
click at [1489, 29] on icon "button" at bounding box center [1481, 30] width 19 height 19
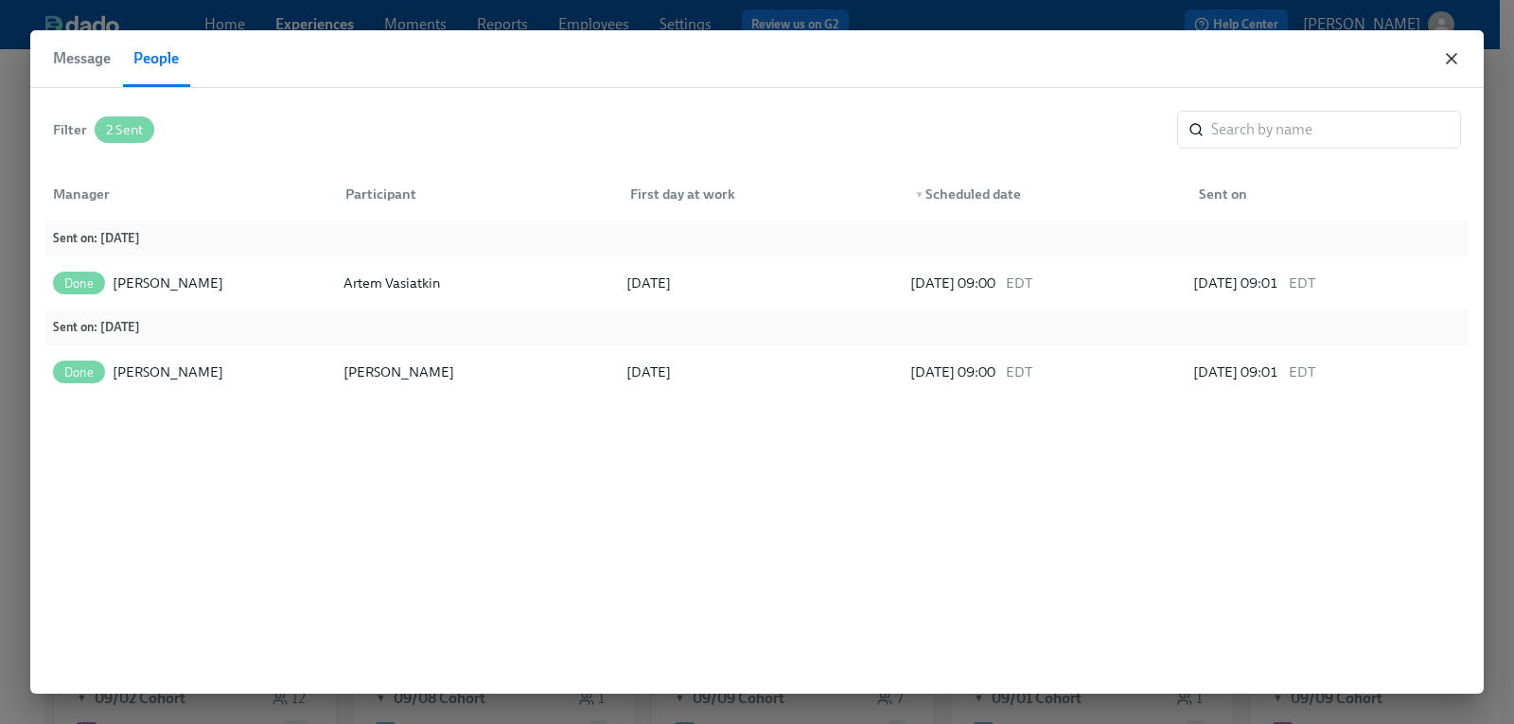
click at [1449, 58] on icon "button" at bounding box center [1451, 58] width 19 height 19
